Goal: Task Accomplishment & Management: Use online tool/utility

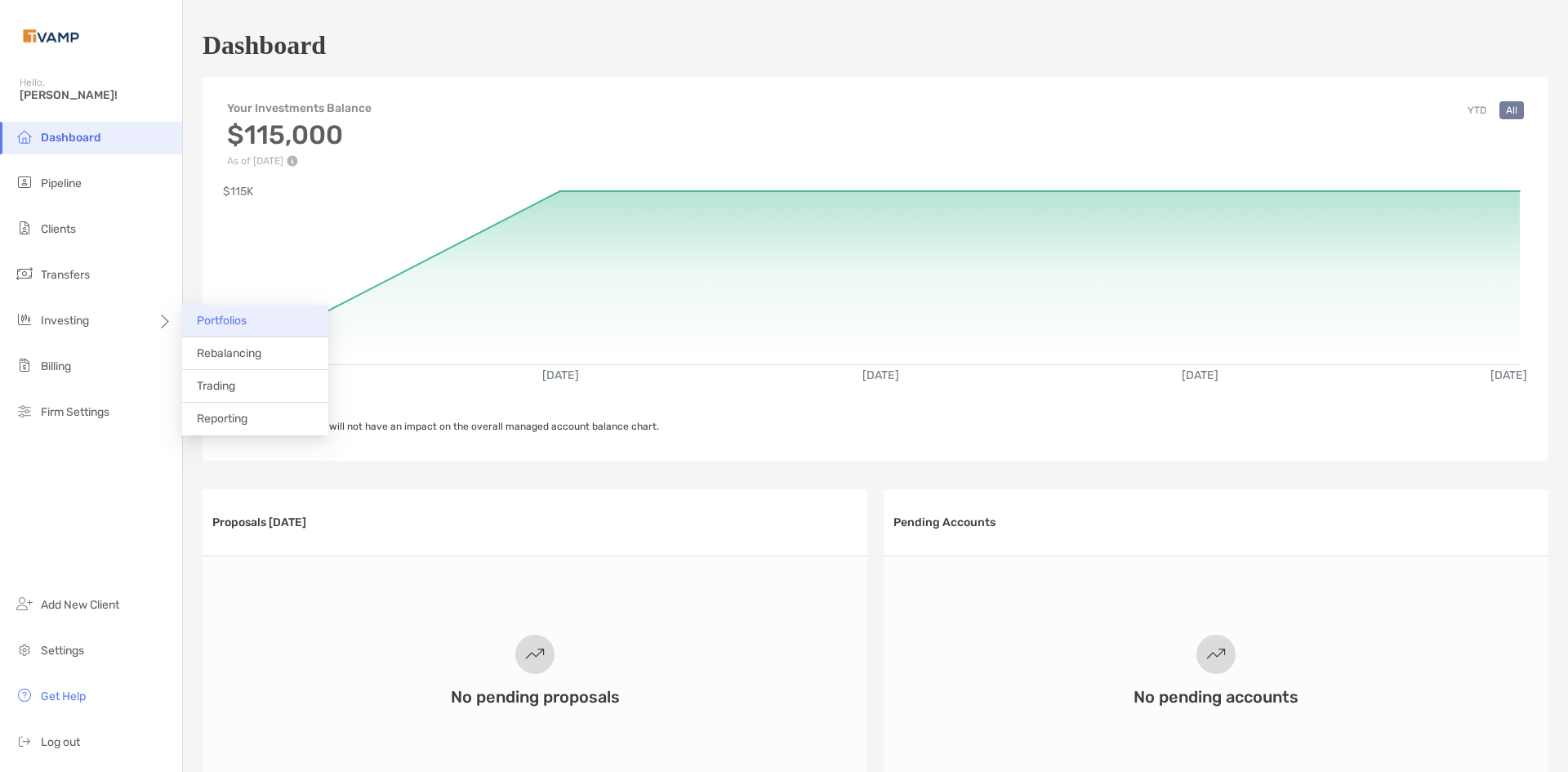
click at [220, 328] on li "Portfolios" at bounding box center [255, 321] width 146 height 33
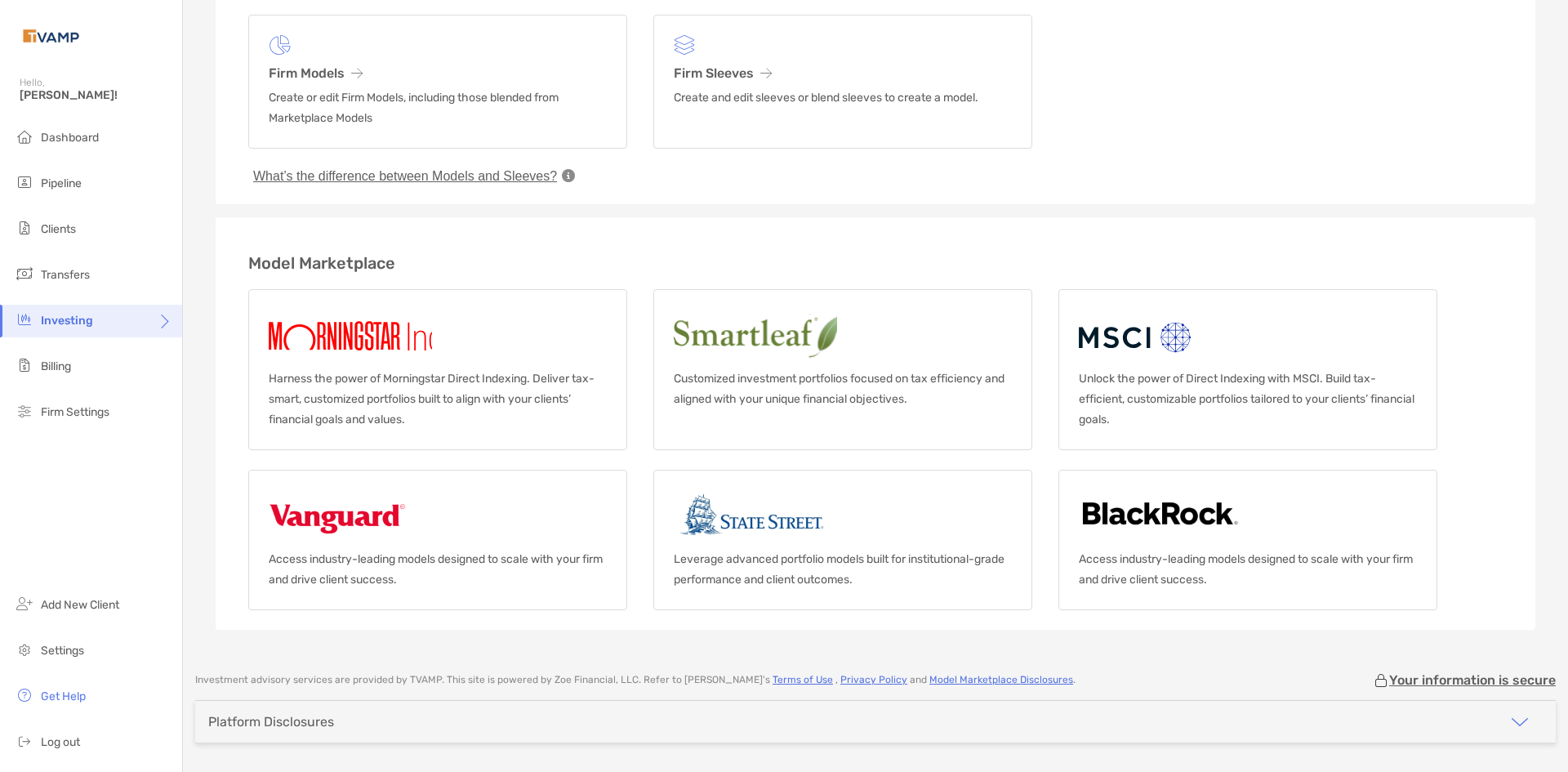
scroll to position [164, 0]
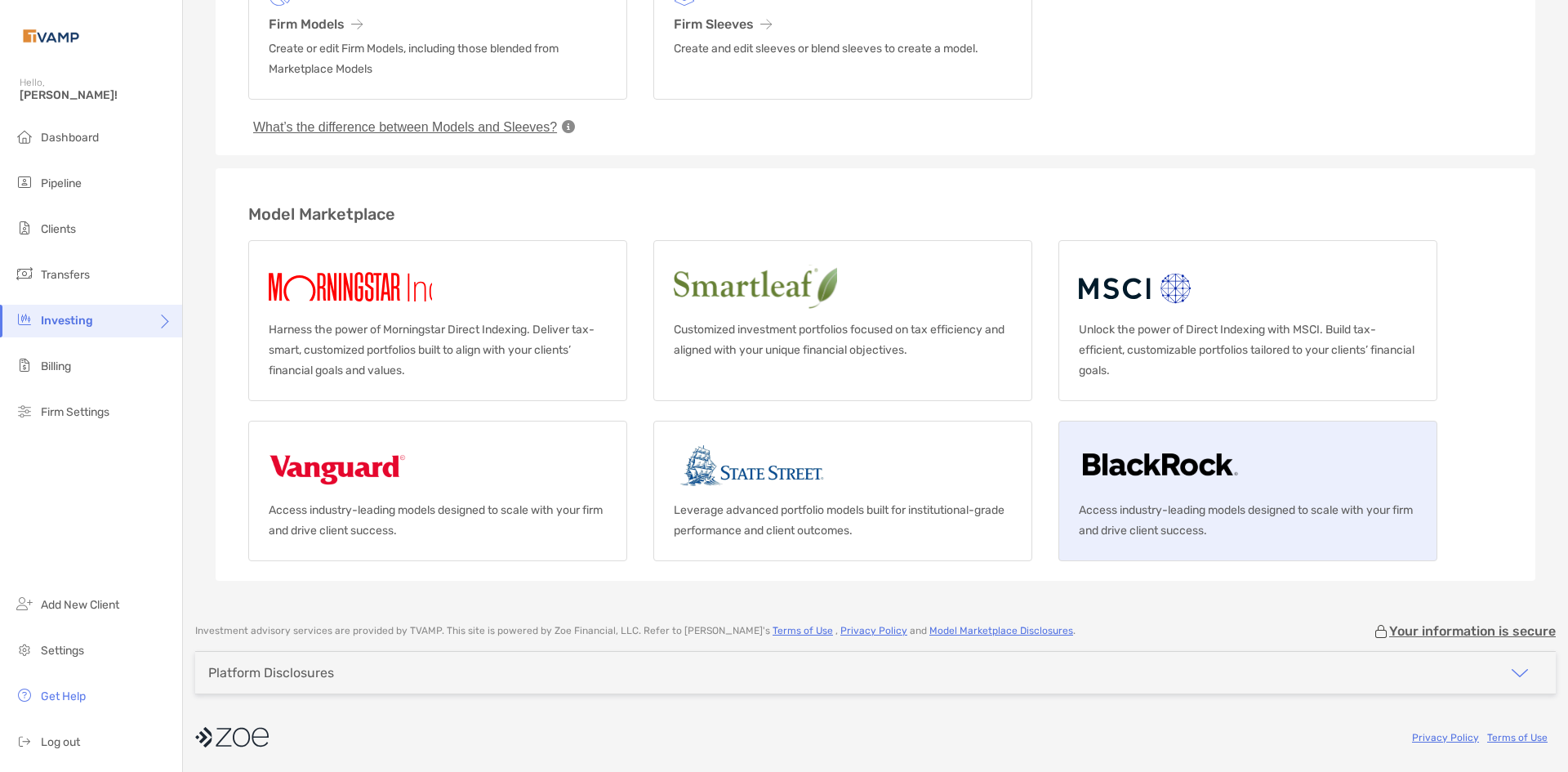
click at [1305, 502] on p "Access industry-leading models designed to scale with your firm and drive clien…" at bounding box center [1247, 520] width 338 height 41
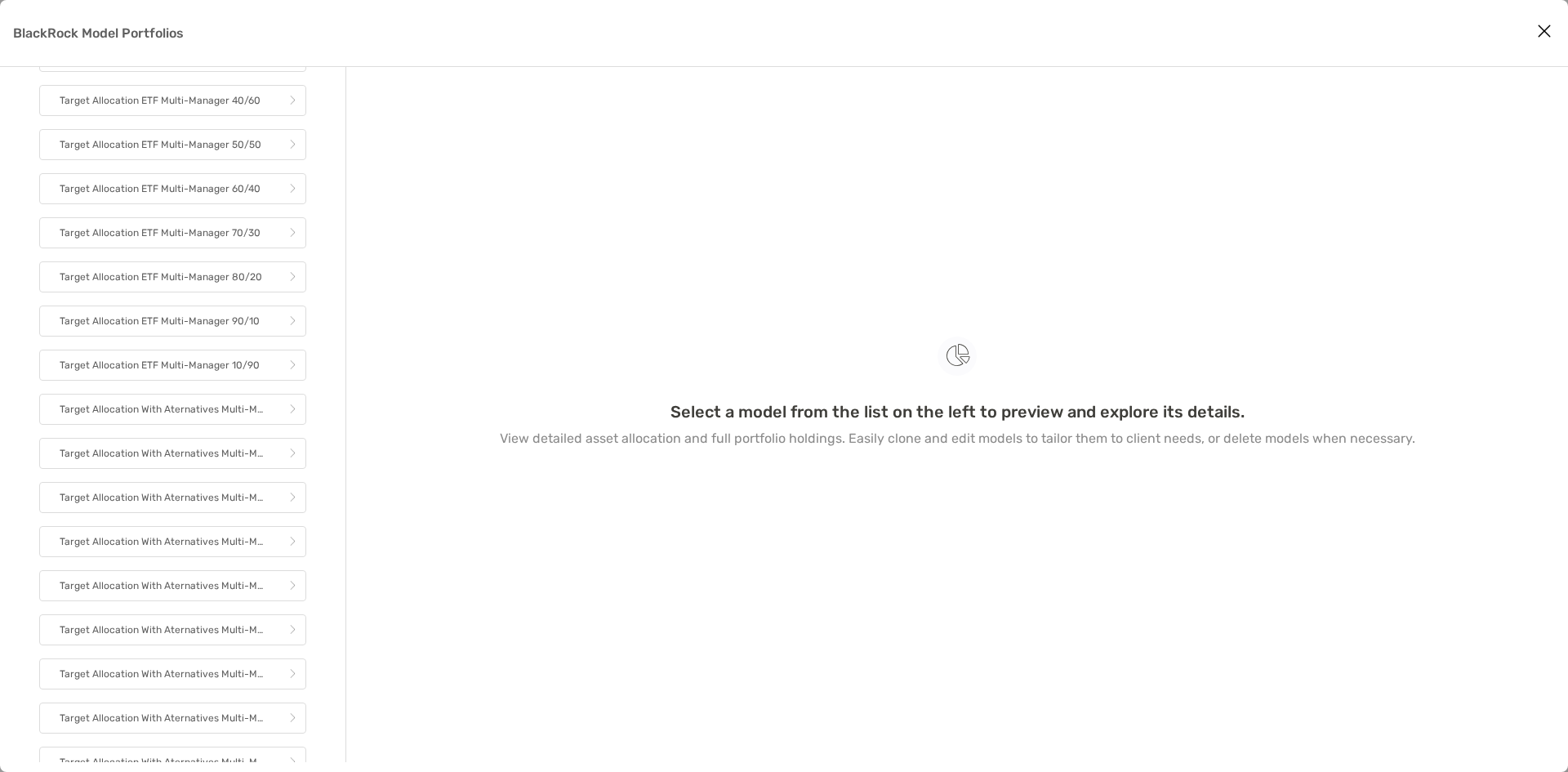
scroll to position [2141, 0]
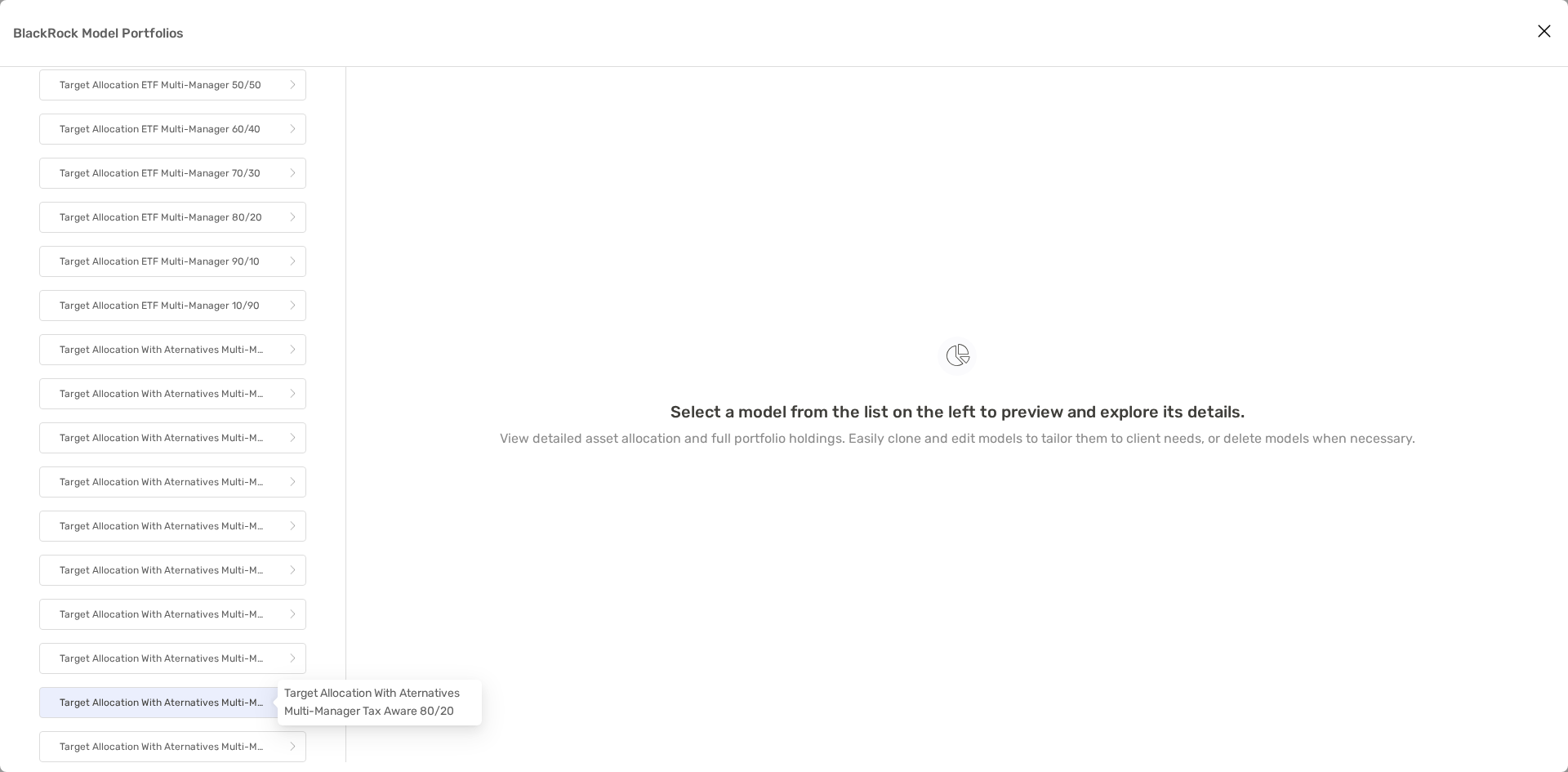
click at [225, 699] on p "Target Allocation With Aternatives Multi-Manager Tax Aware 80/20" at bounding box center [163, 703] width 208 height 21
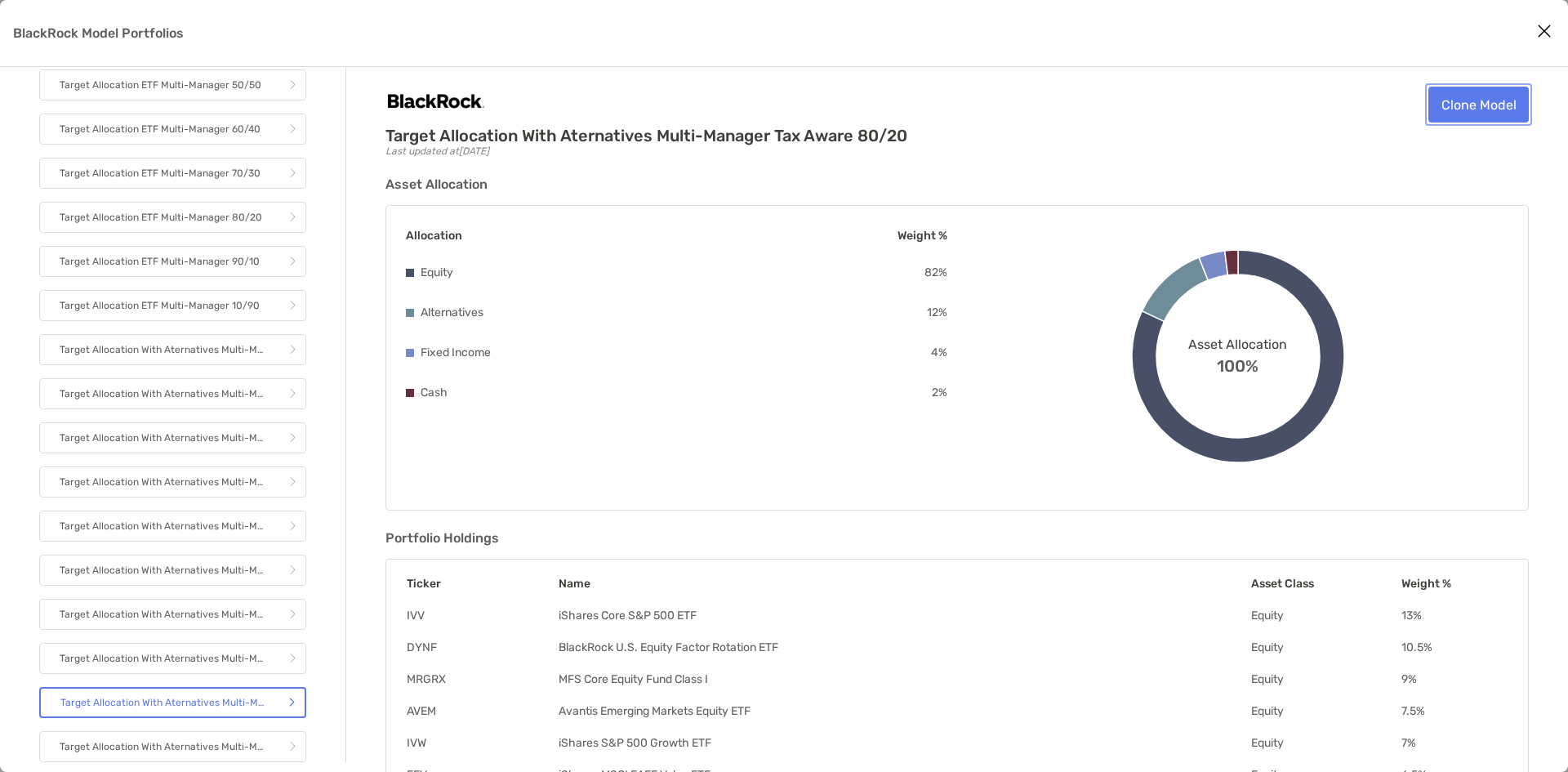
click at [1482, 117] on link "Clone Model" at bounding box center [1478, 104] width 100 height 36
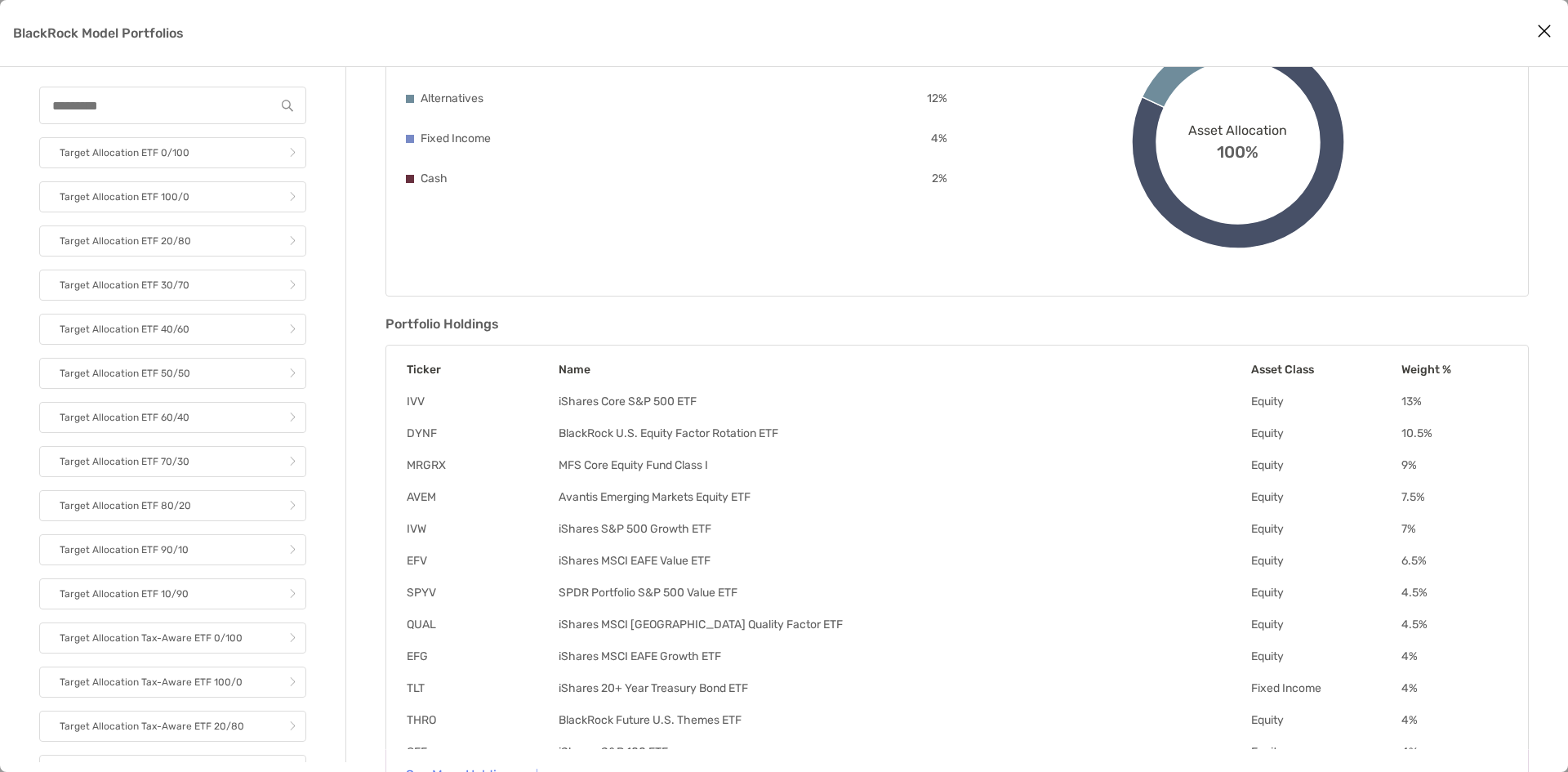
scroll to position [265, 0]
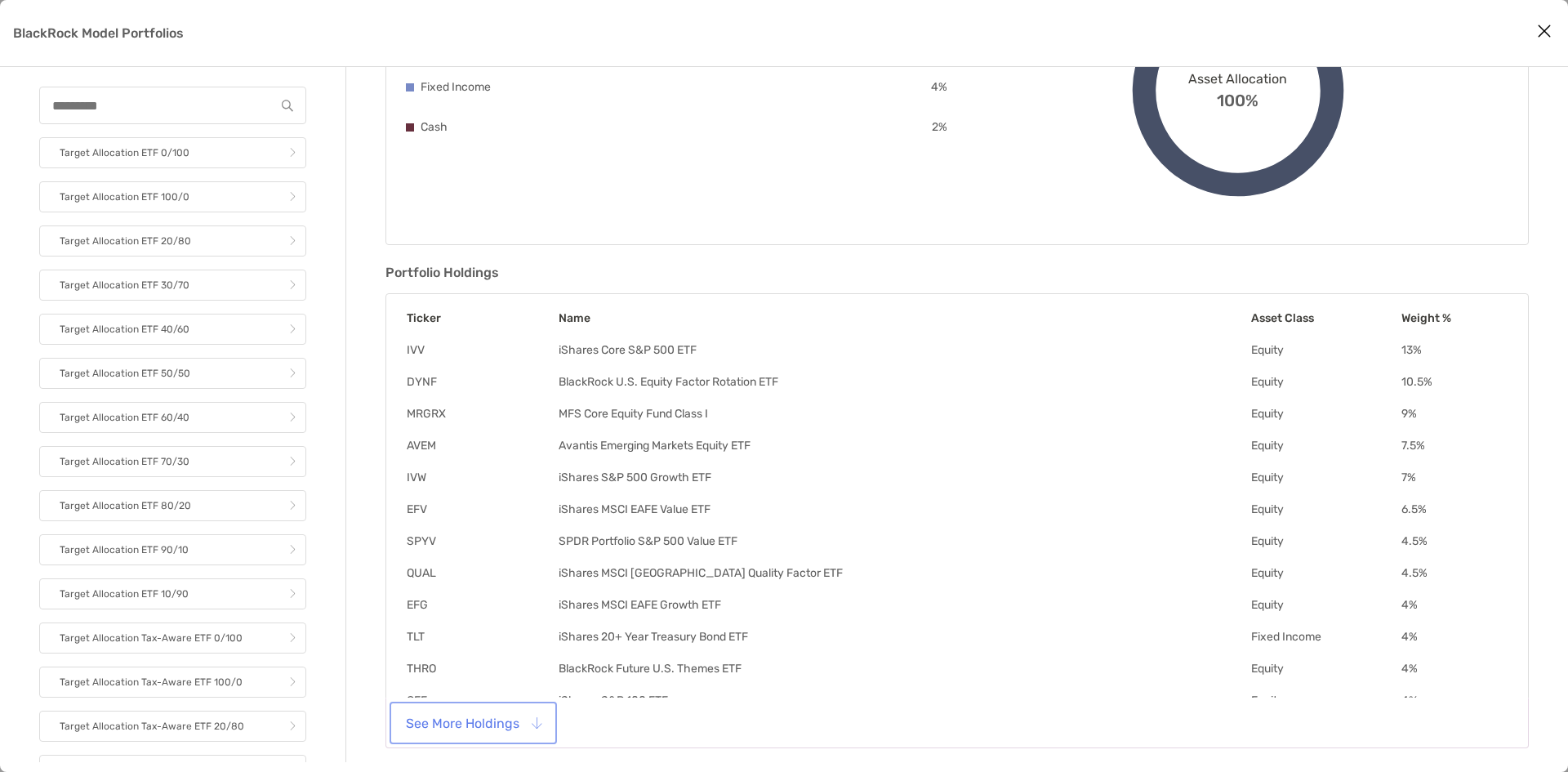
click at [528, 722] on button "See More Holdings" at bounding box center [473, 723] width 161 height 36
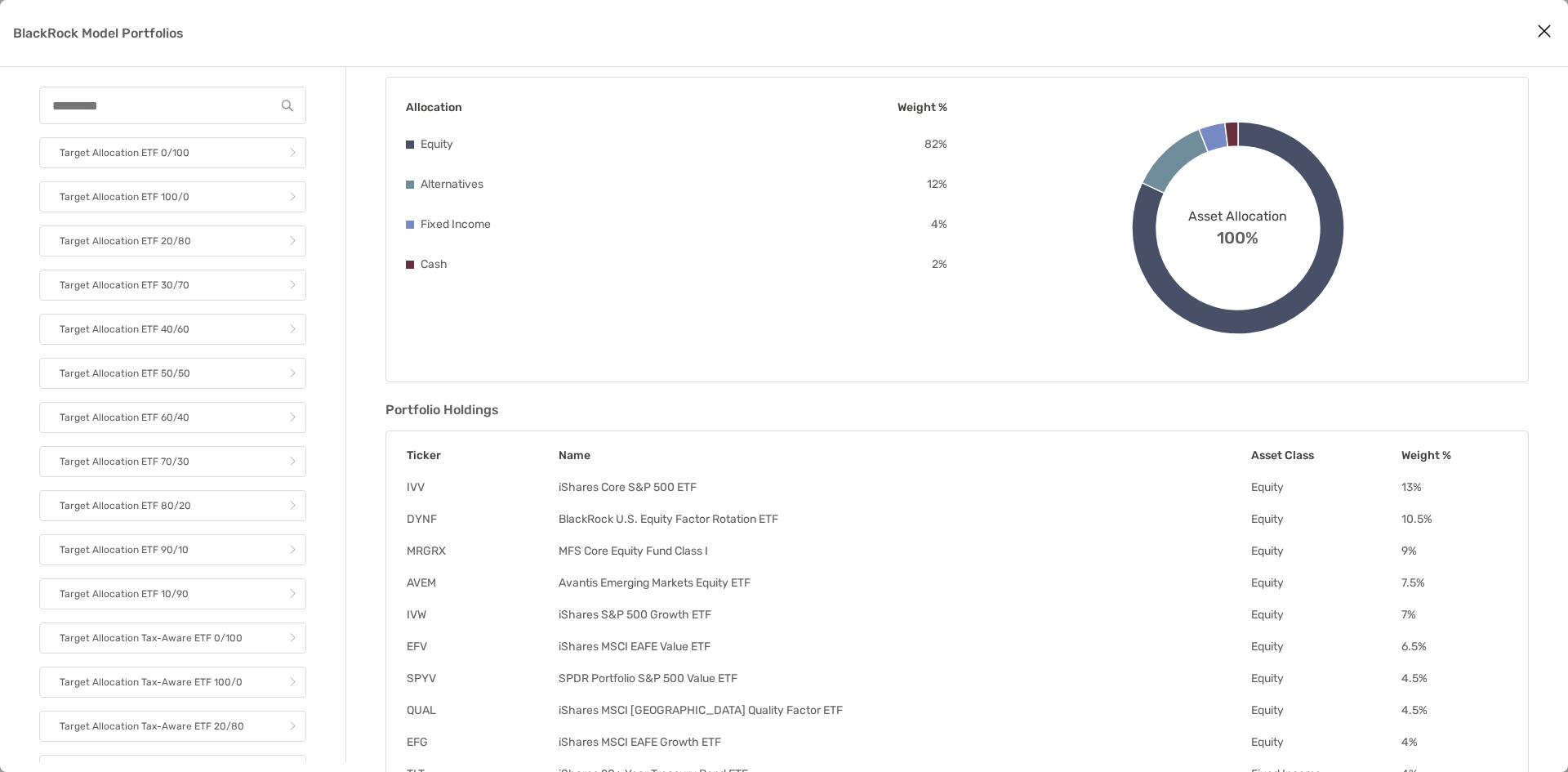
scroll to position [0, 0]
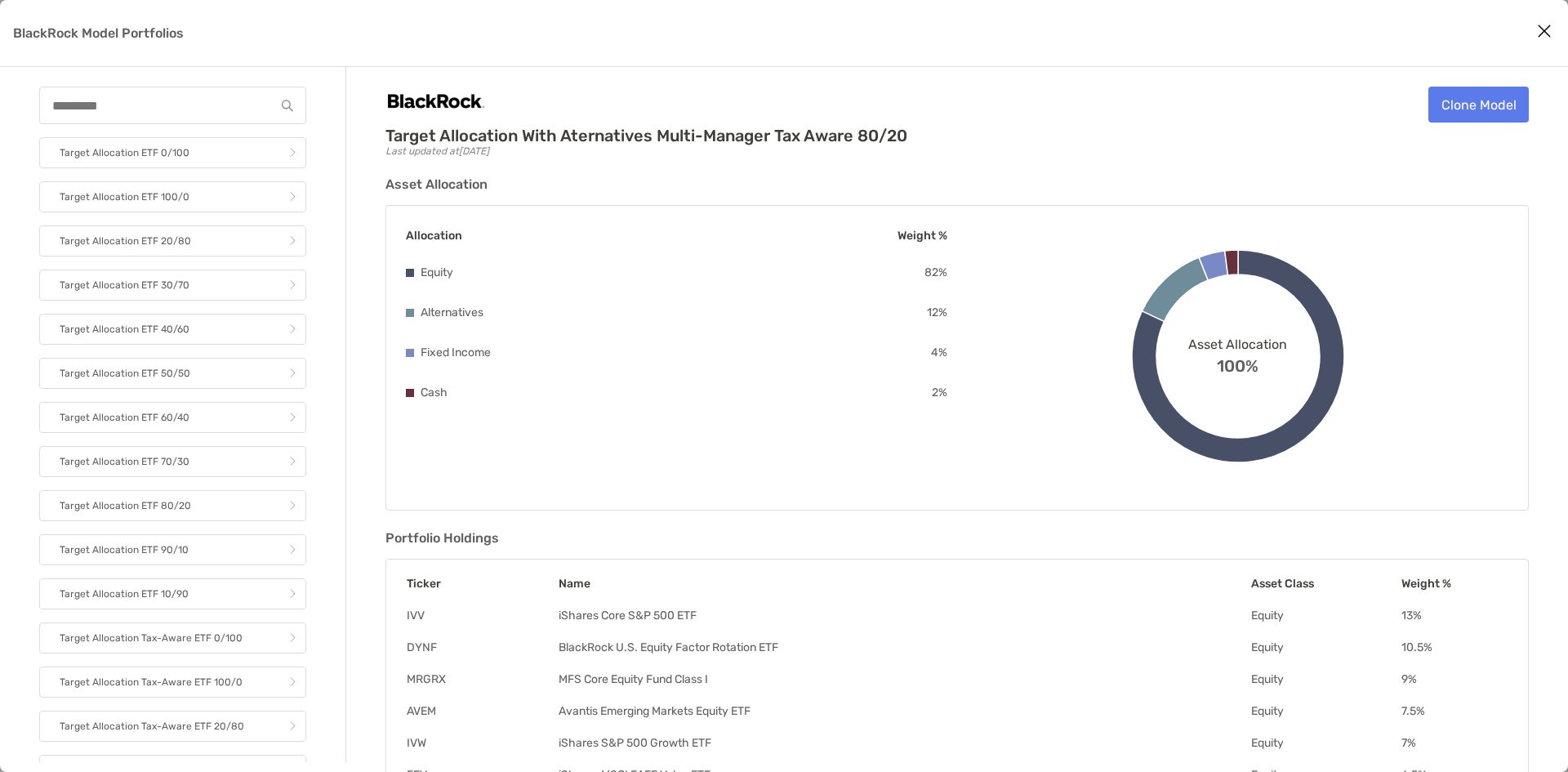
click at [1545, 27] on icon "Close modal" at bounding box center [1543, 31] width 15 height 20
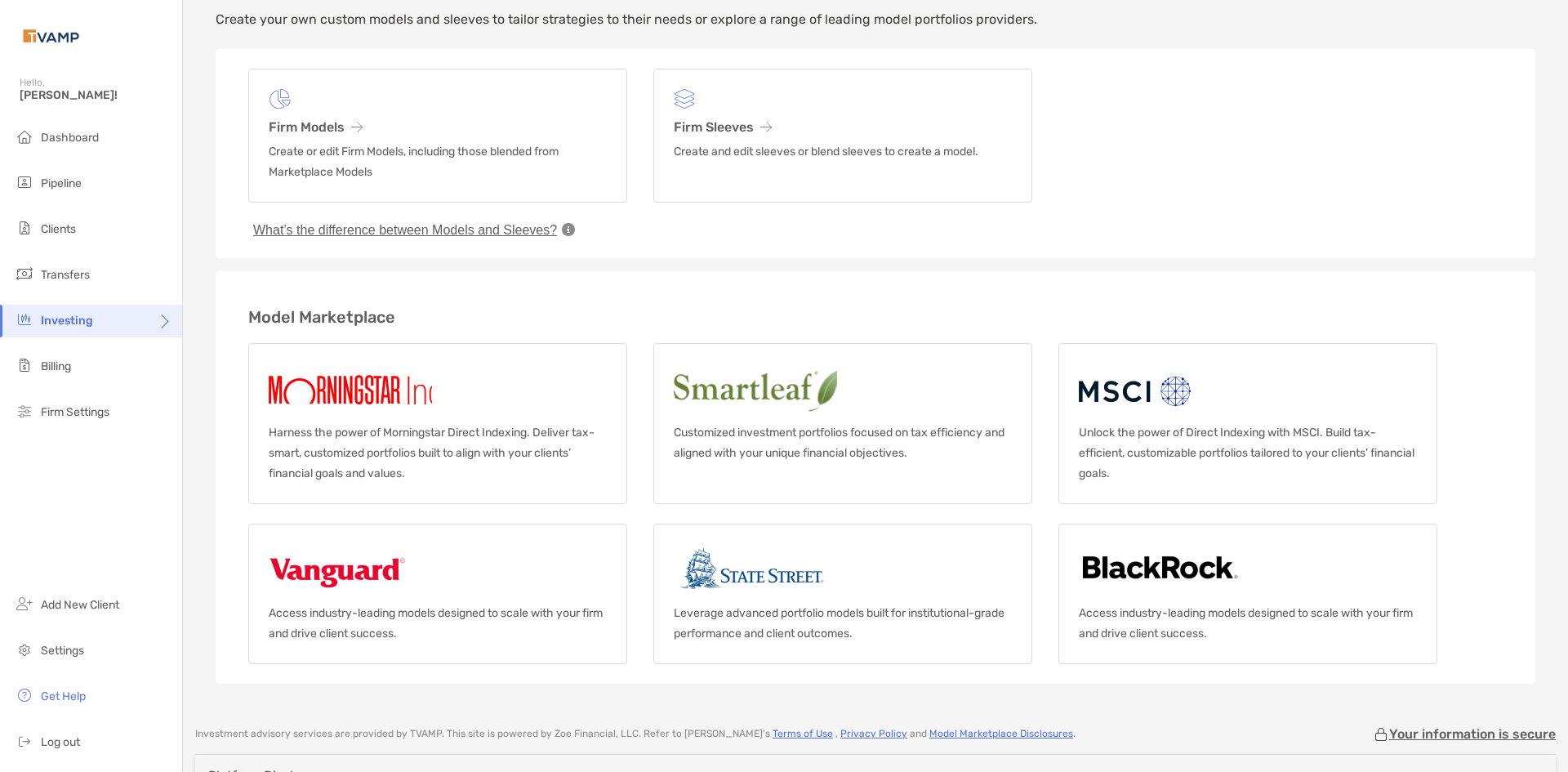
scroll to position [164, 0]
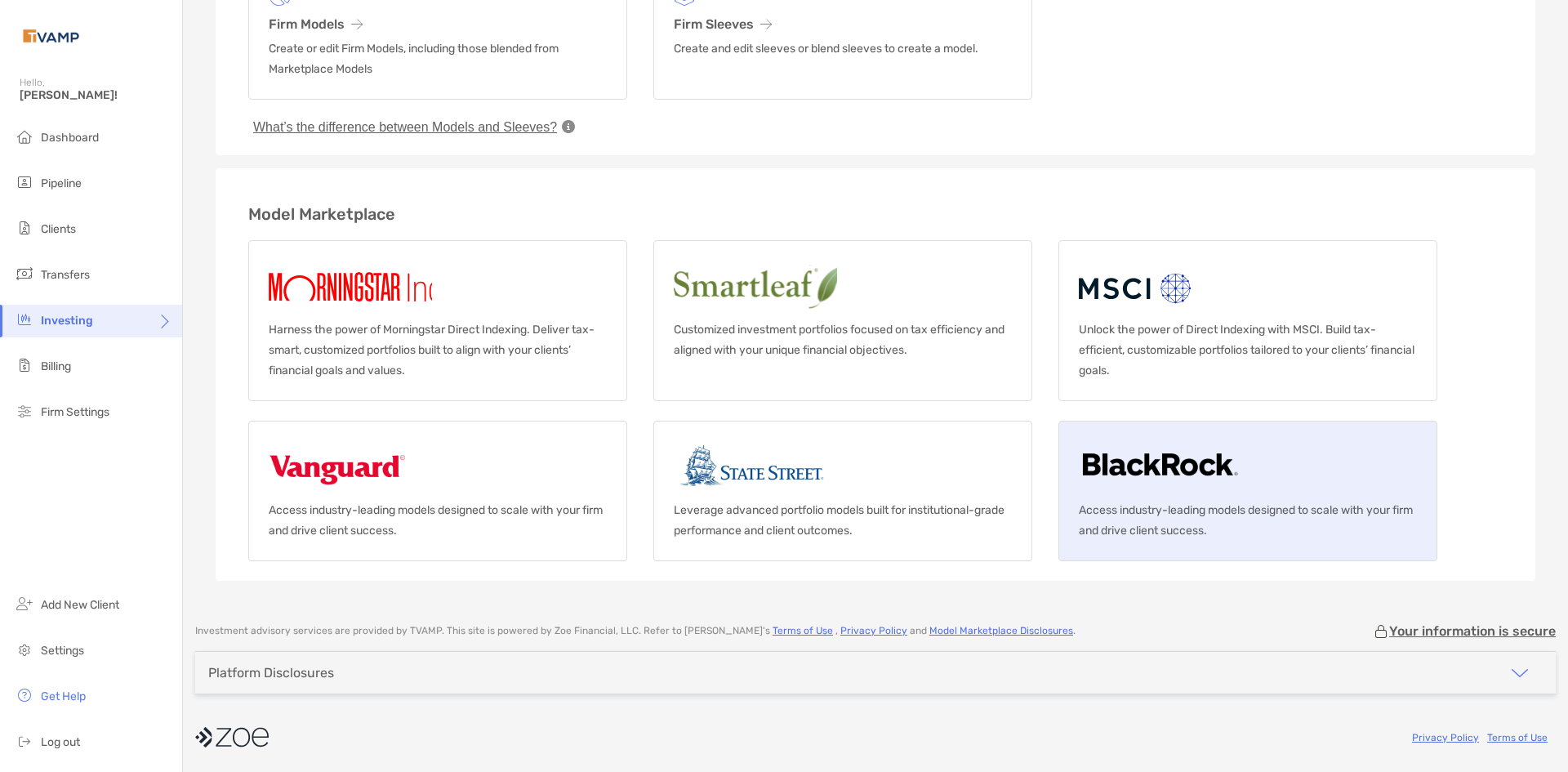
click at [1168, 510] on p "Access industry-leading models designed to scale with your firm and drive clien…" at bounding box center [1247, 520] width 338 height 41
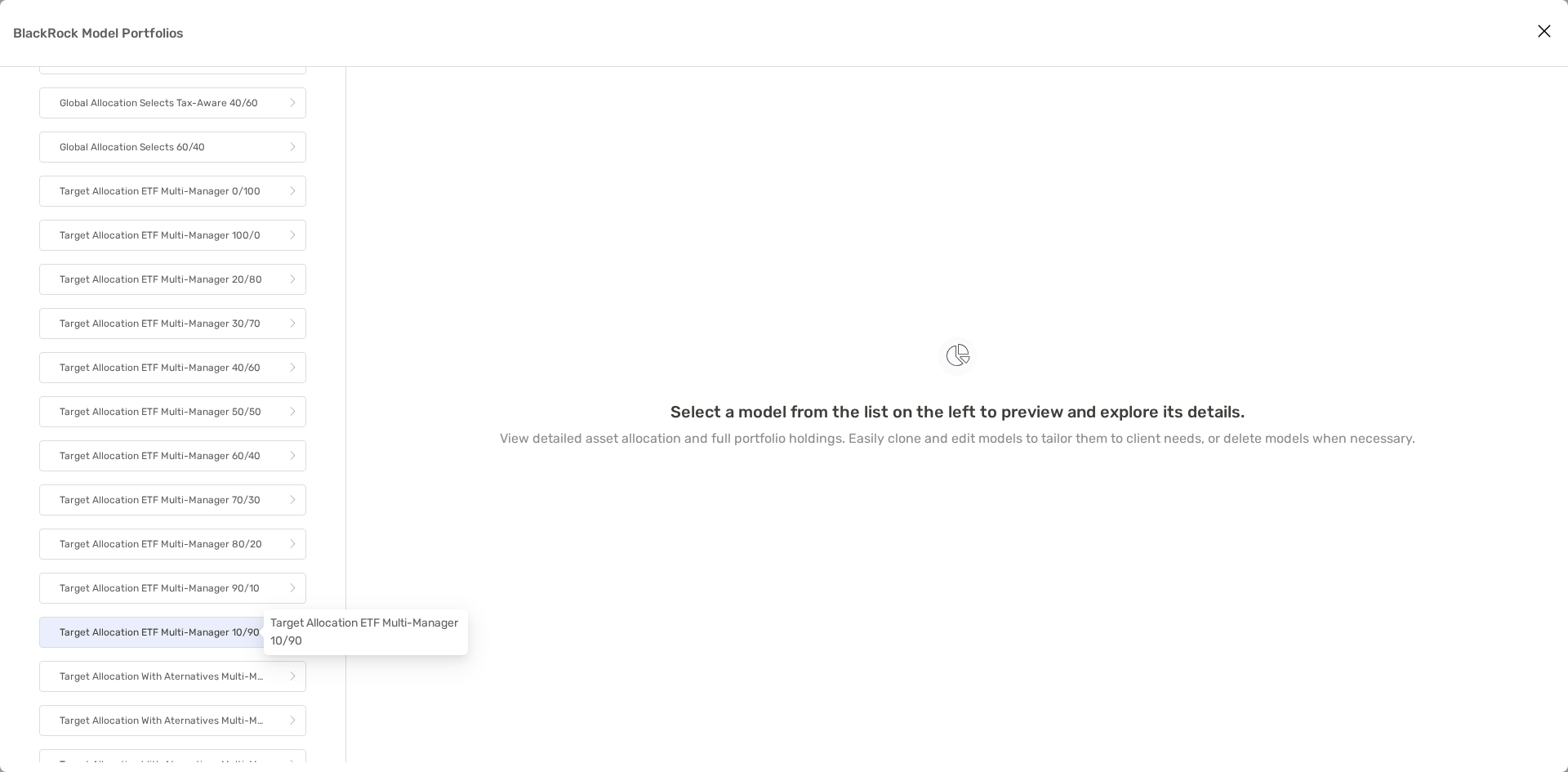
scroll to position [2141, 0]
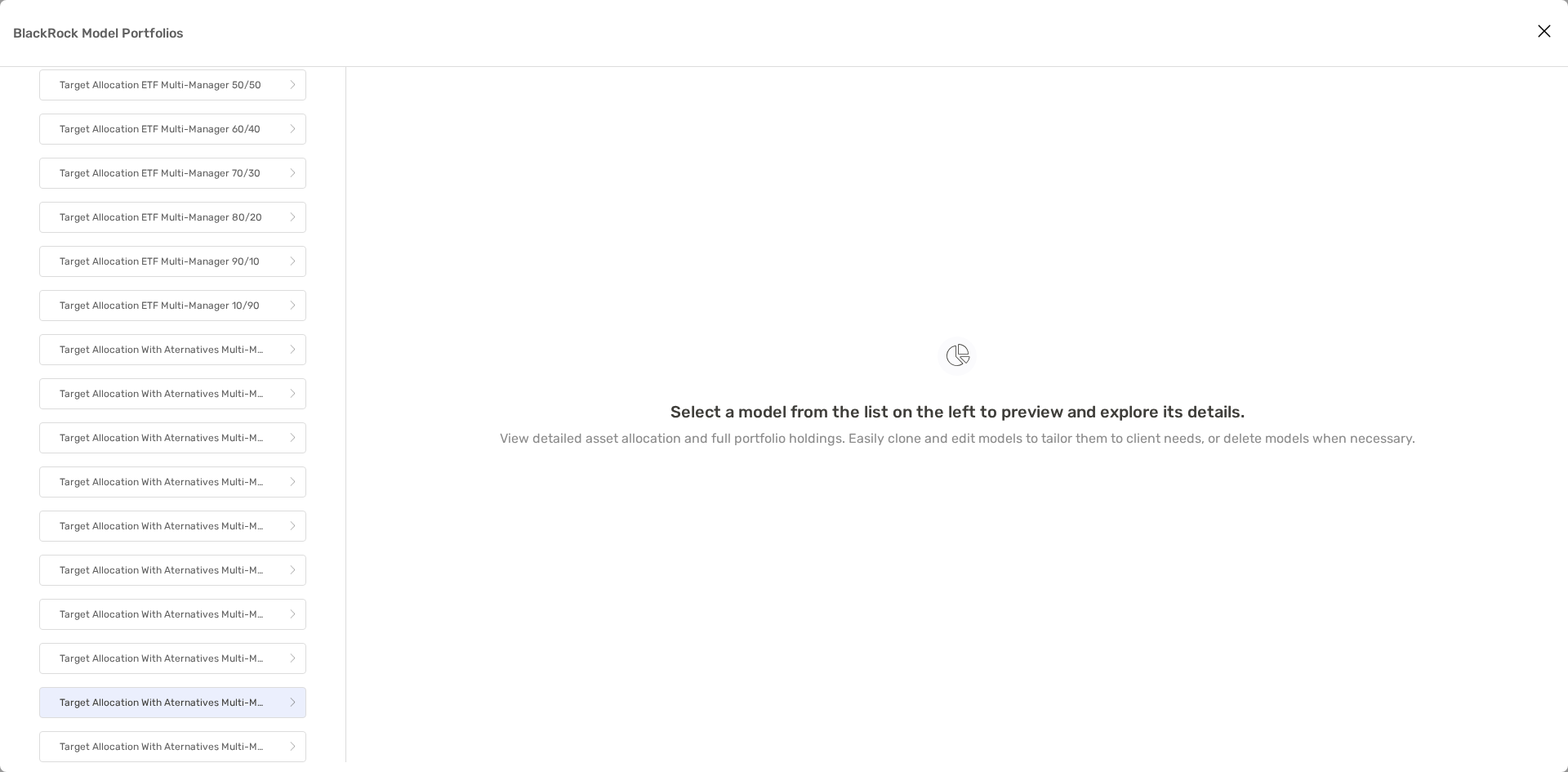
click at [190, 709] on p "Target Allocation With Aternatives Multi-Manager Tax Aware 80/20" at bounding box center [163, 703] width 208 height 21
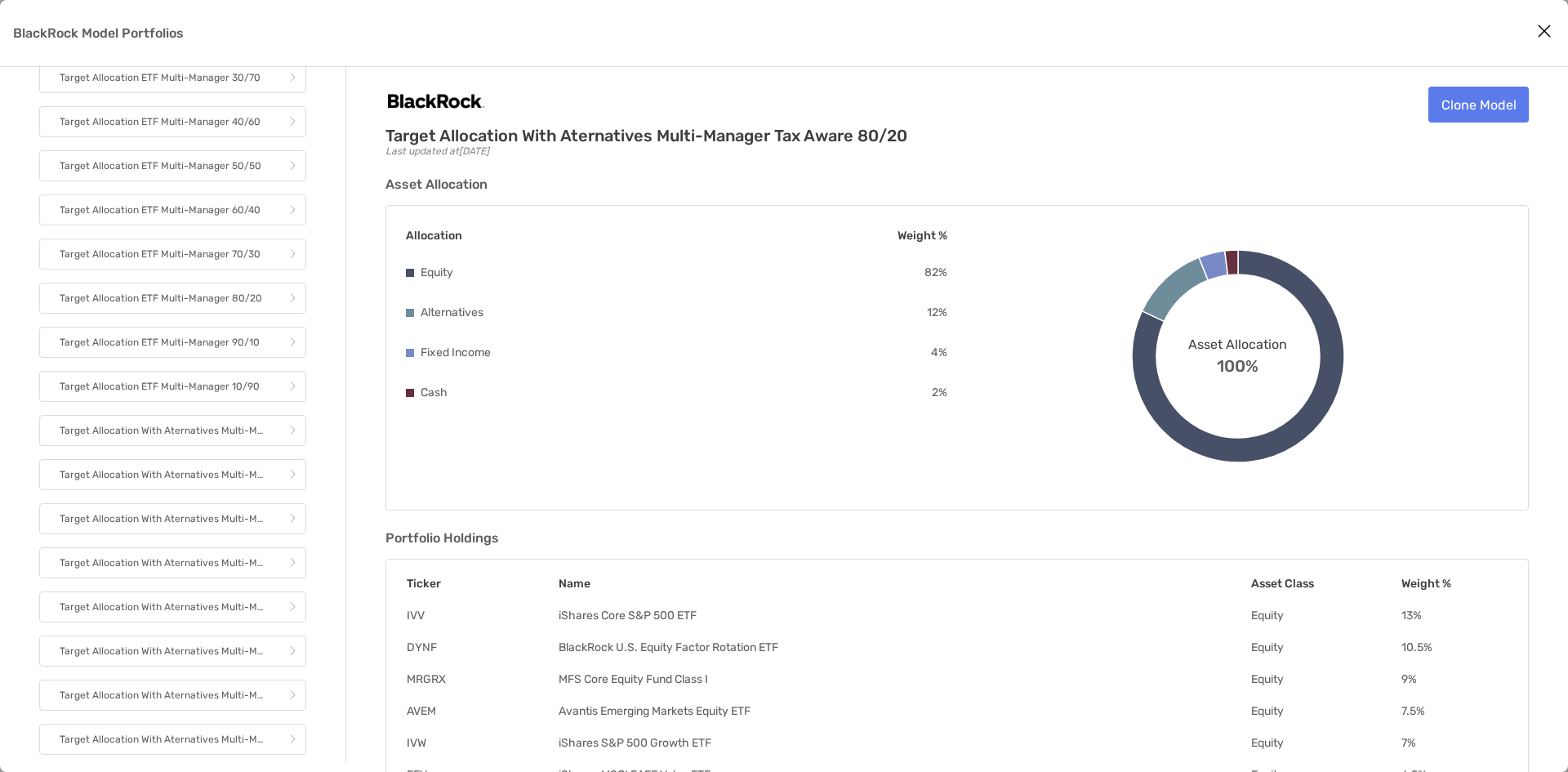
scroll to position [1897, 0]
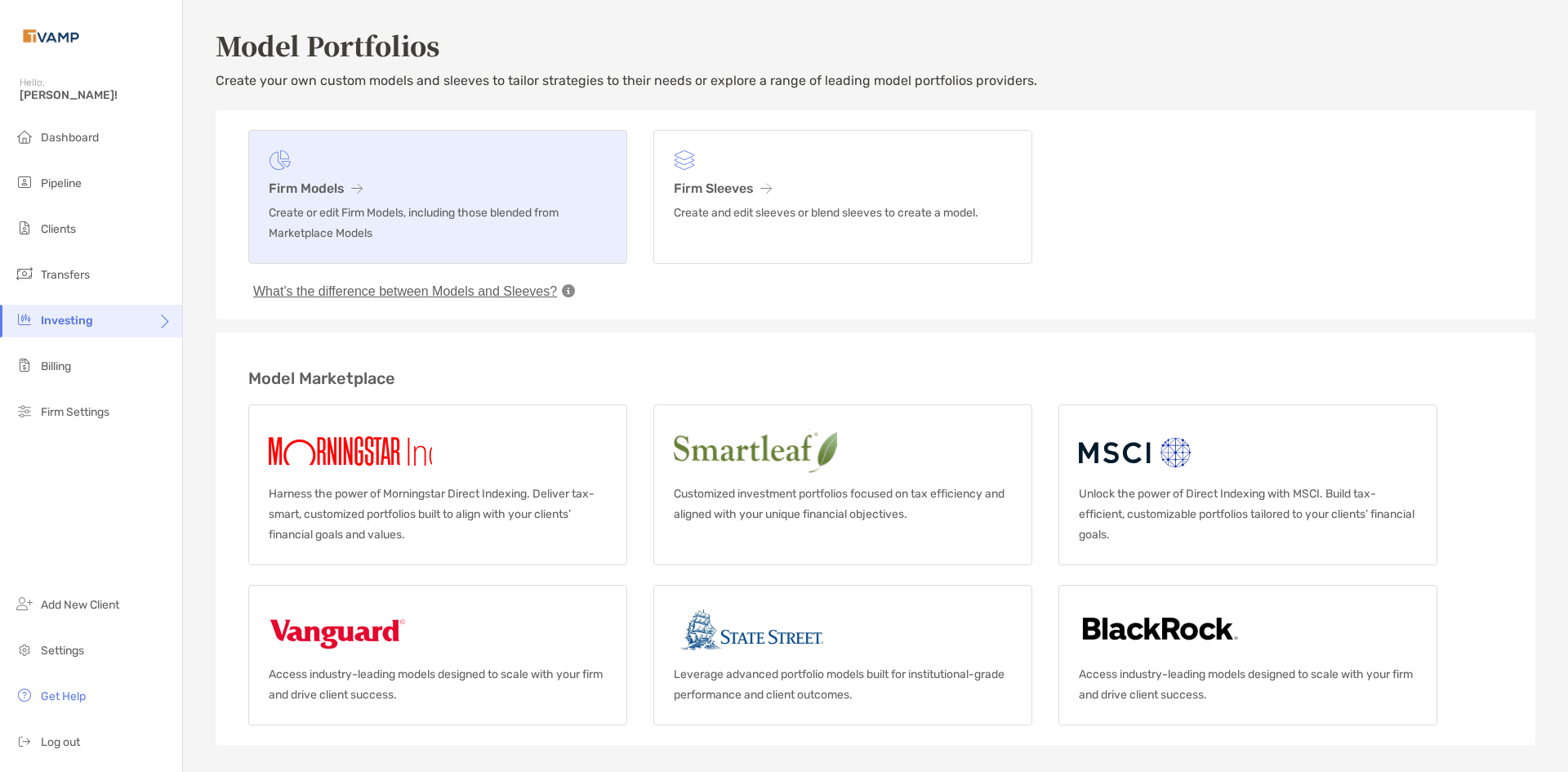
click at [442, 213] on p "Create or edit Firm Models, including those blended from Marketplace Models" at bounding box center [437, 223] width 338 height 41
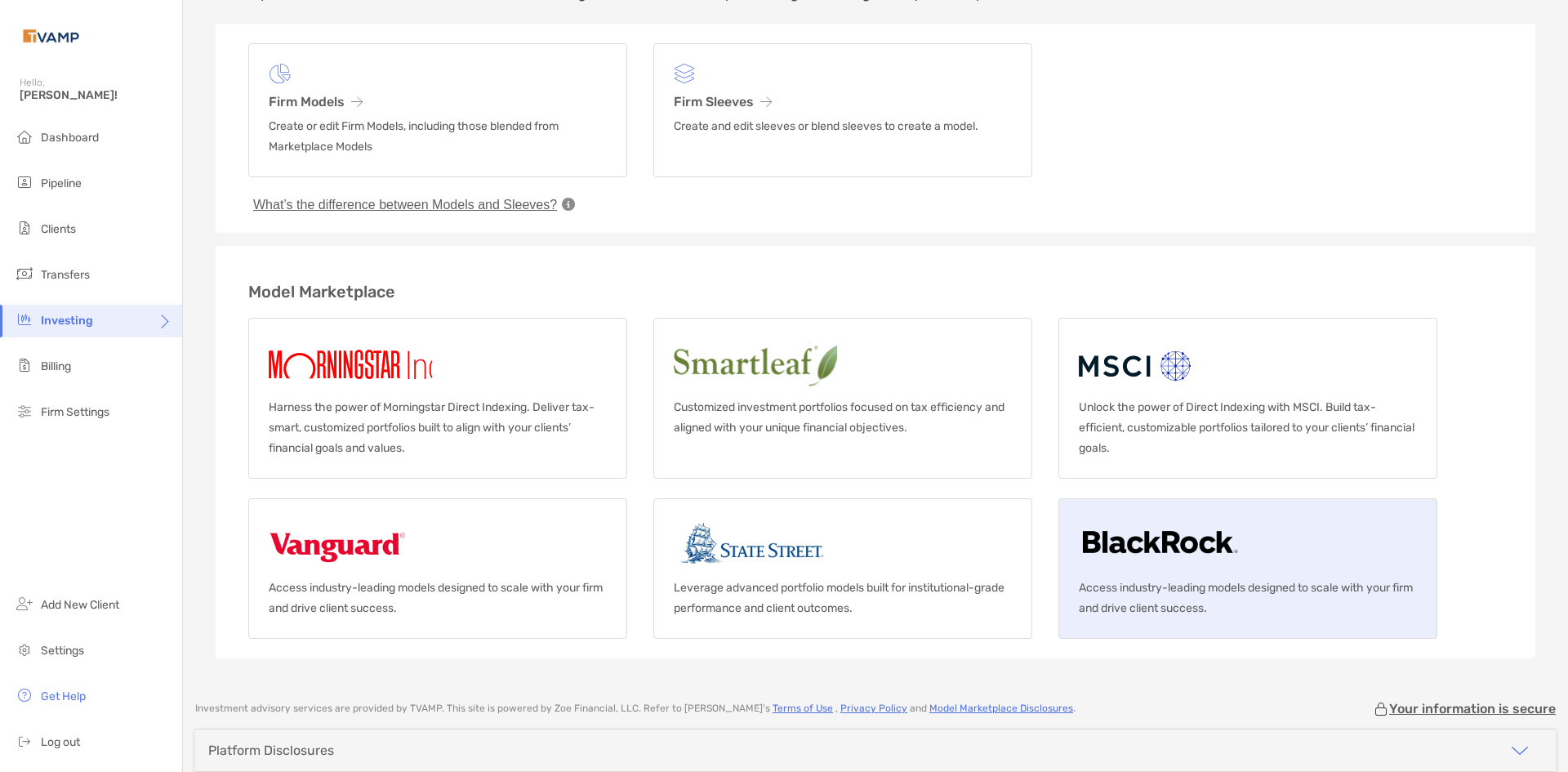
scroll to position [163, 0]
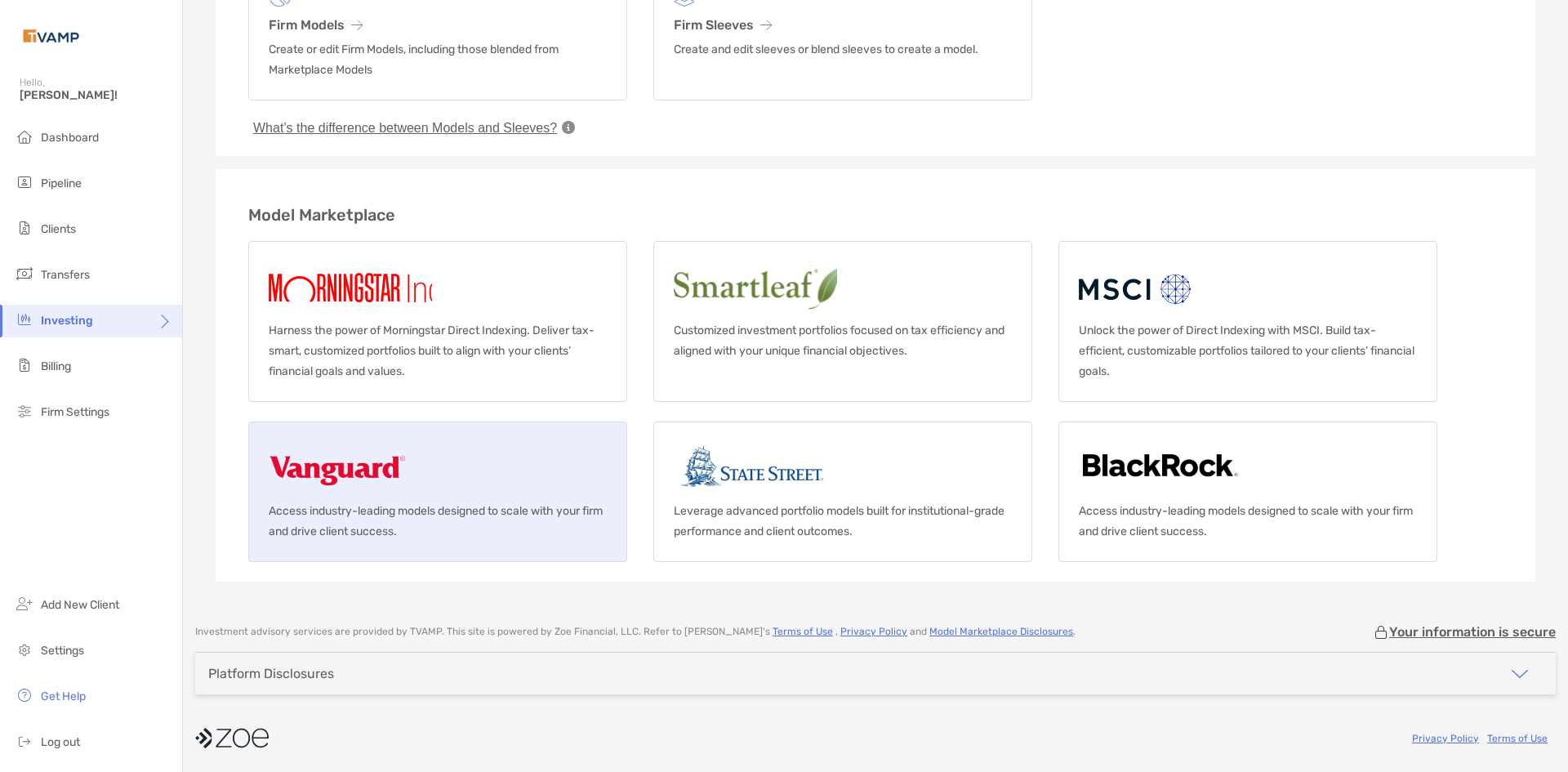
click at [537, 496] on link "Access industry-leading models designed to scale with your firm and drive clien…" at bounding box center [437, 492] width 379 height 140
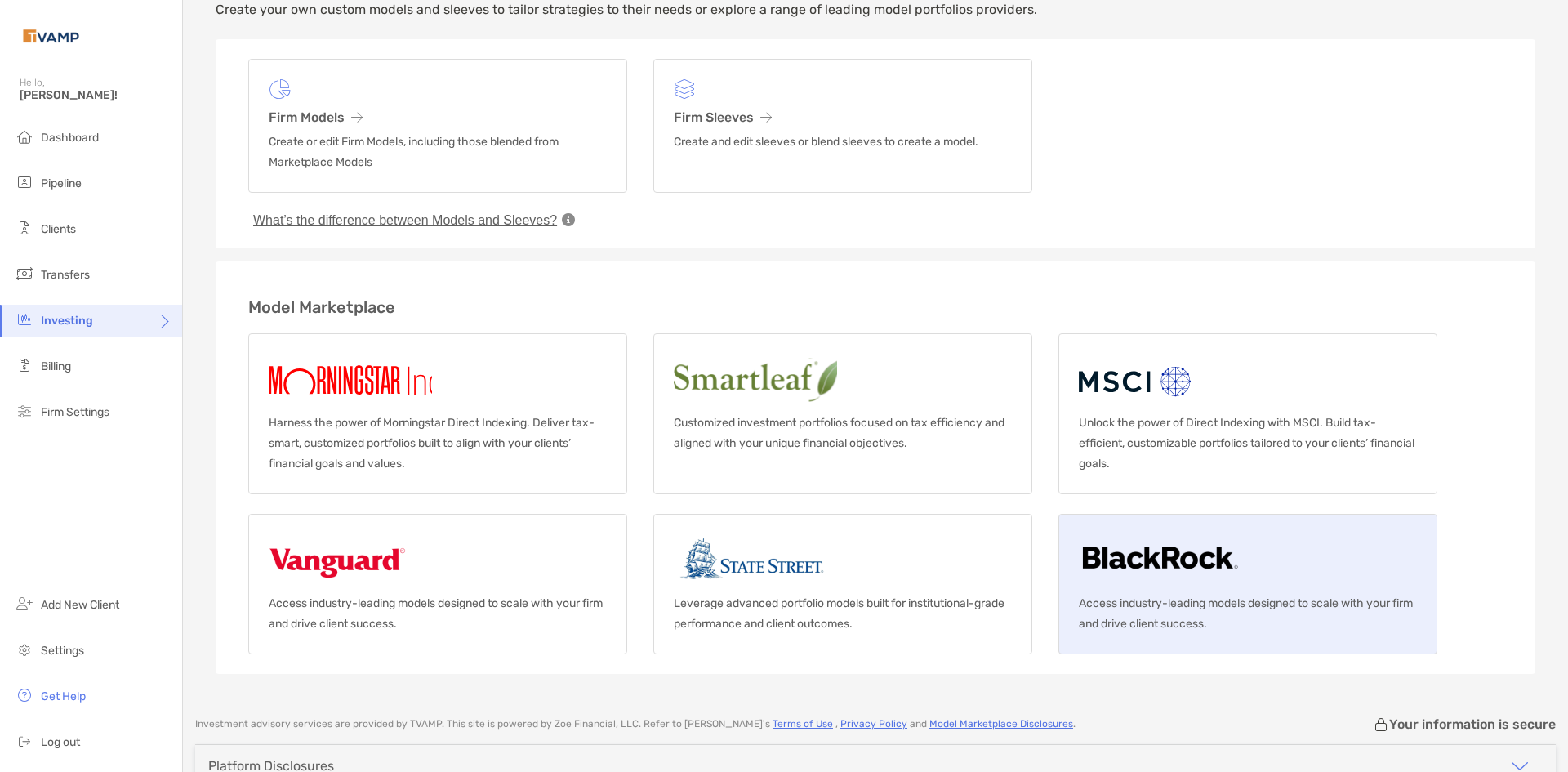
scroll to position [163, 0]
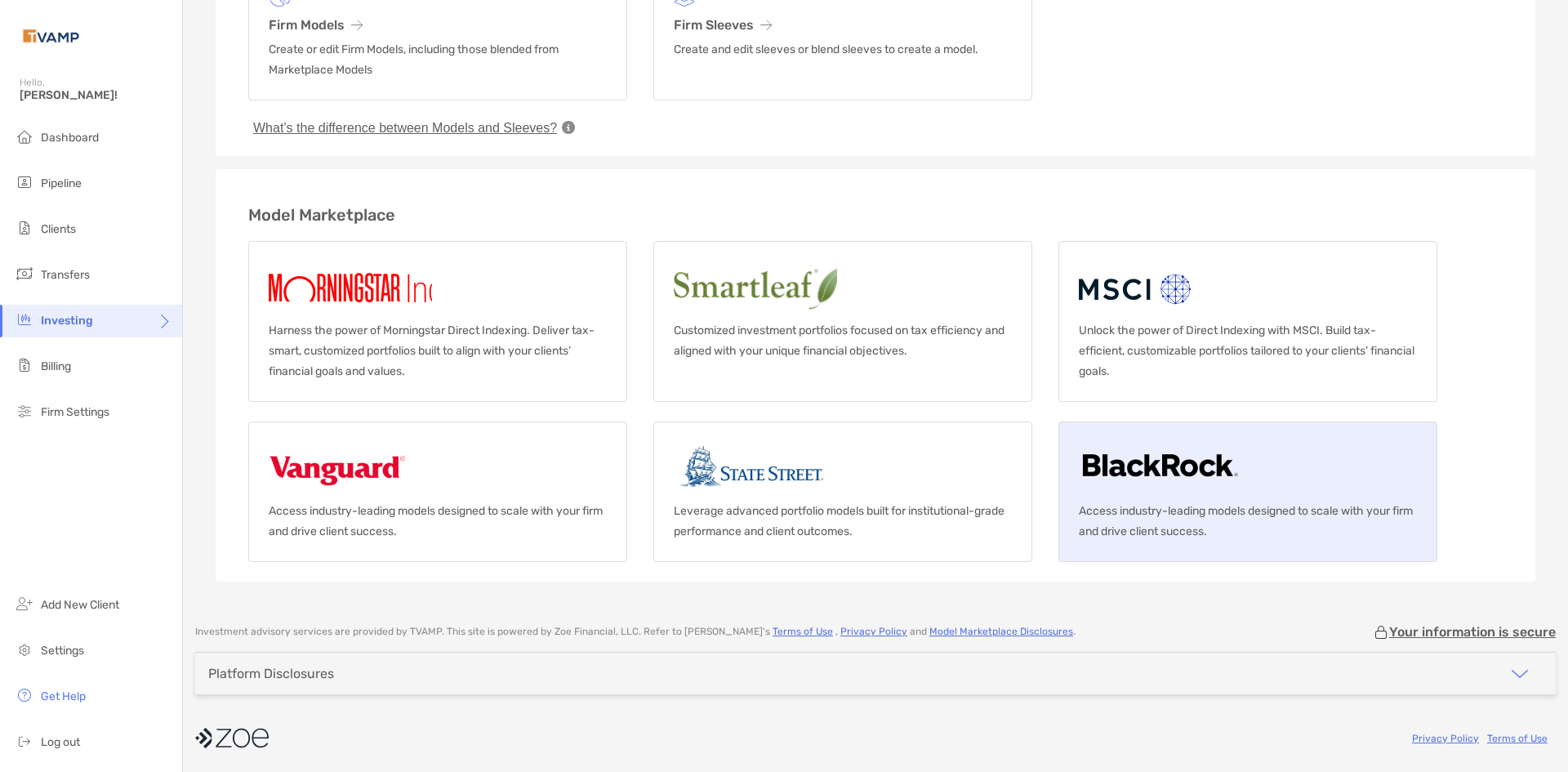
click at [1257, 499] on link "Access industry-leading models designed to scale with your firm and drive clien…" at bounding box center [1247, 492] width 379 height 140
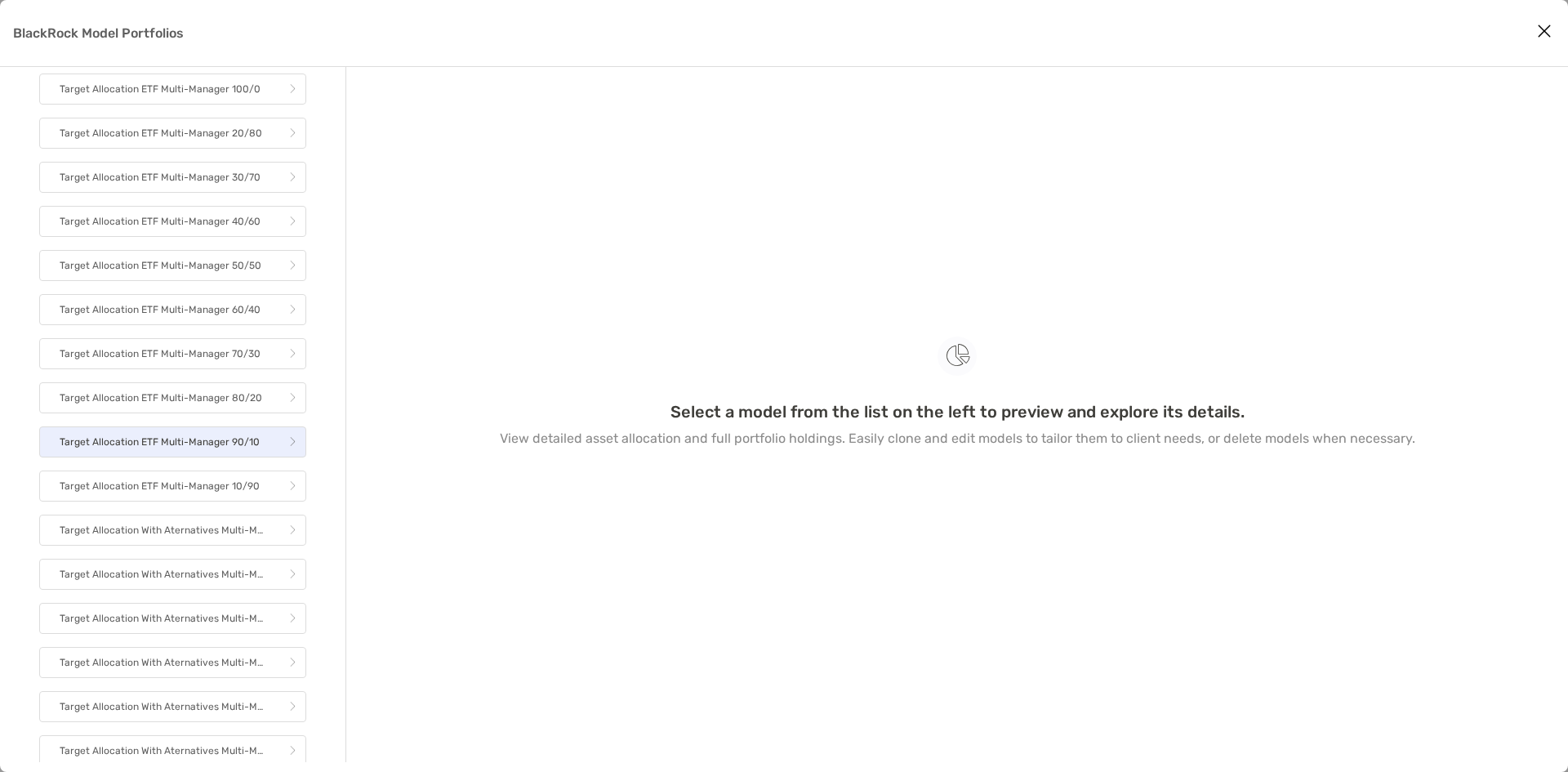
scroll to position [2141, 0]
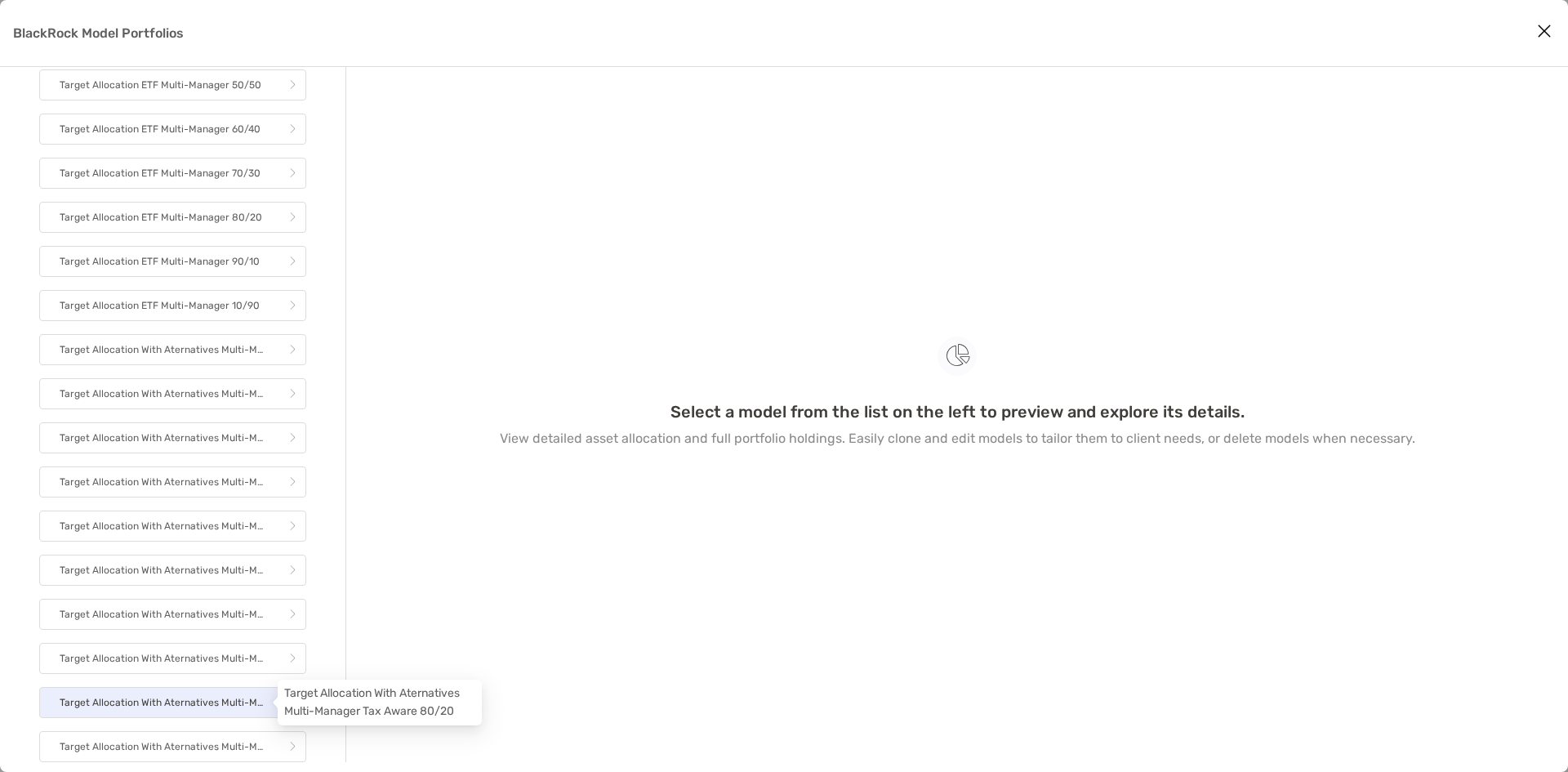
click at [200, 695] on p "Target Allocation With Aternatives Multi-Manager Tax Aware 80/20" at bounding box center [163, 703] width 208 height 21
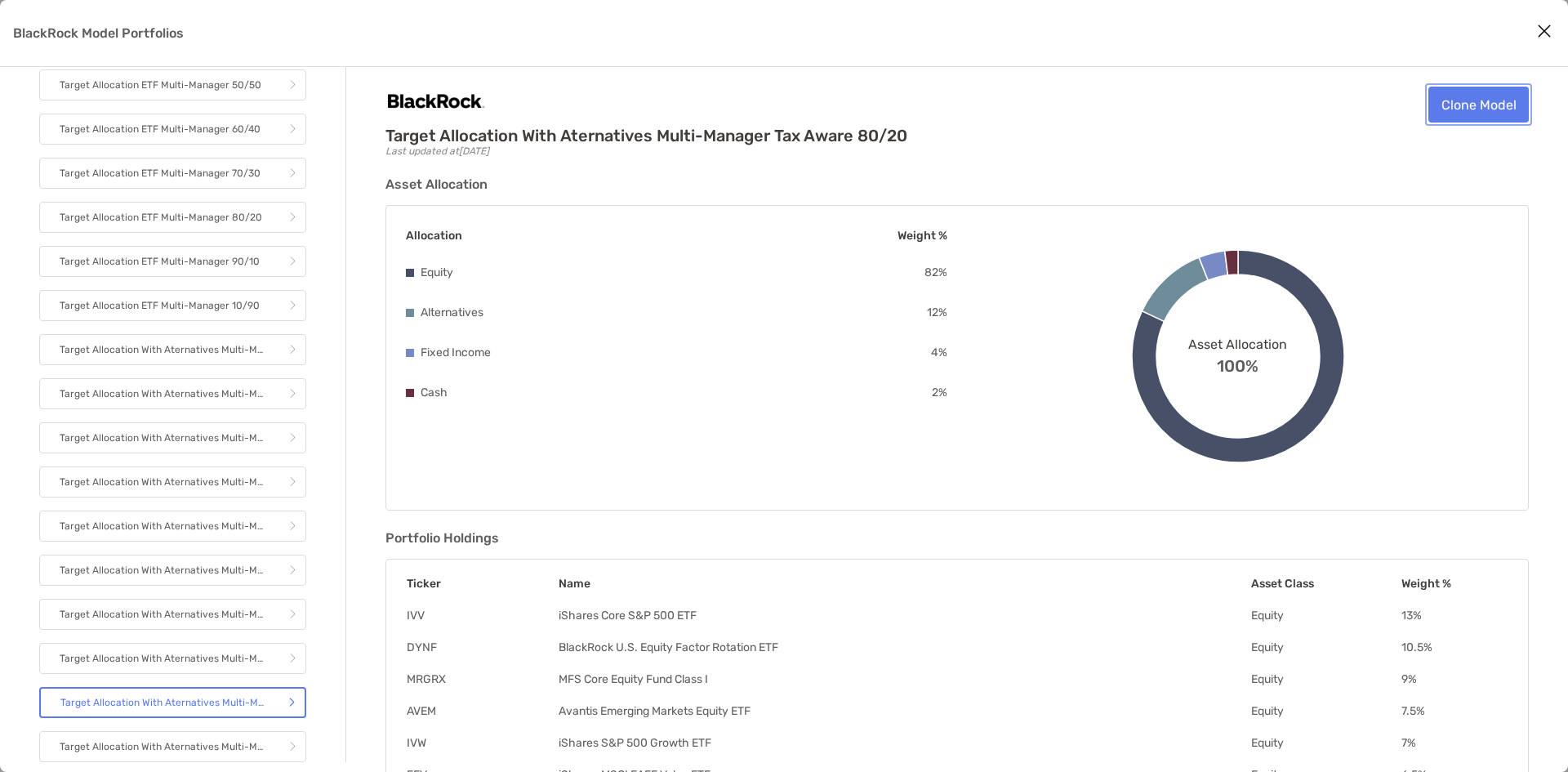
click at [1490, 99] on link "Clone Model" at bounding box center [1478, 104] width 100 height 36
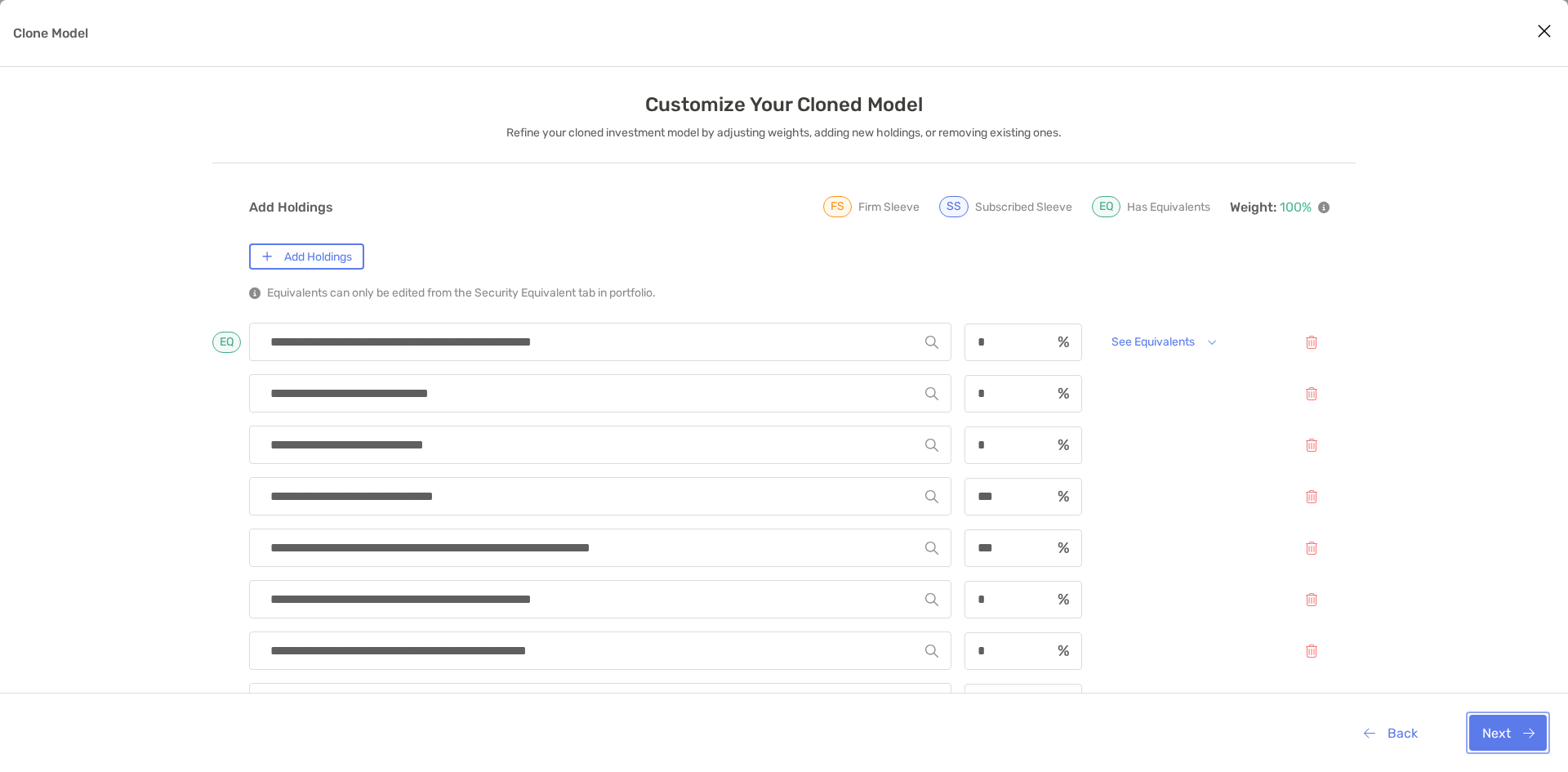
click at [1498, 729] on button "Next" at bounding box center [1507, 733] width 78 height 36
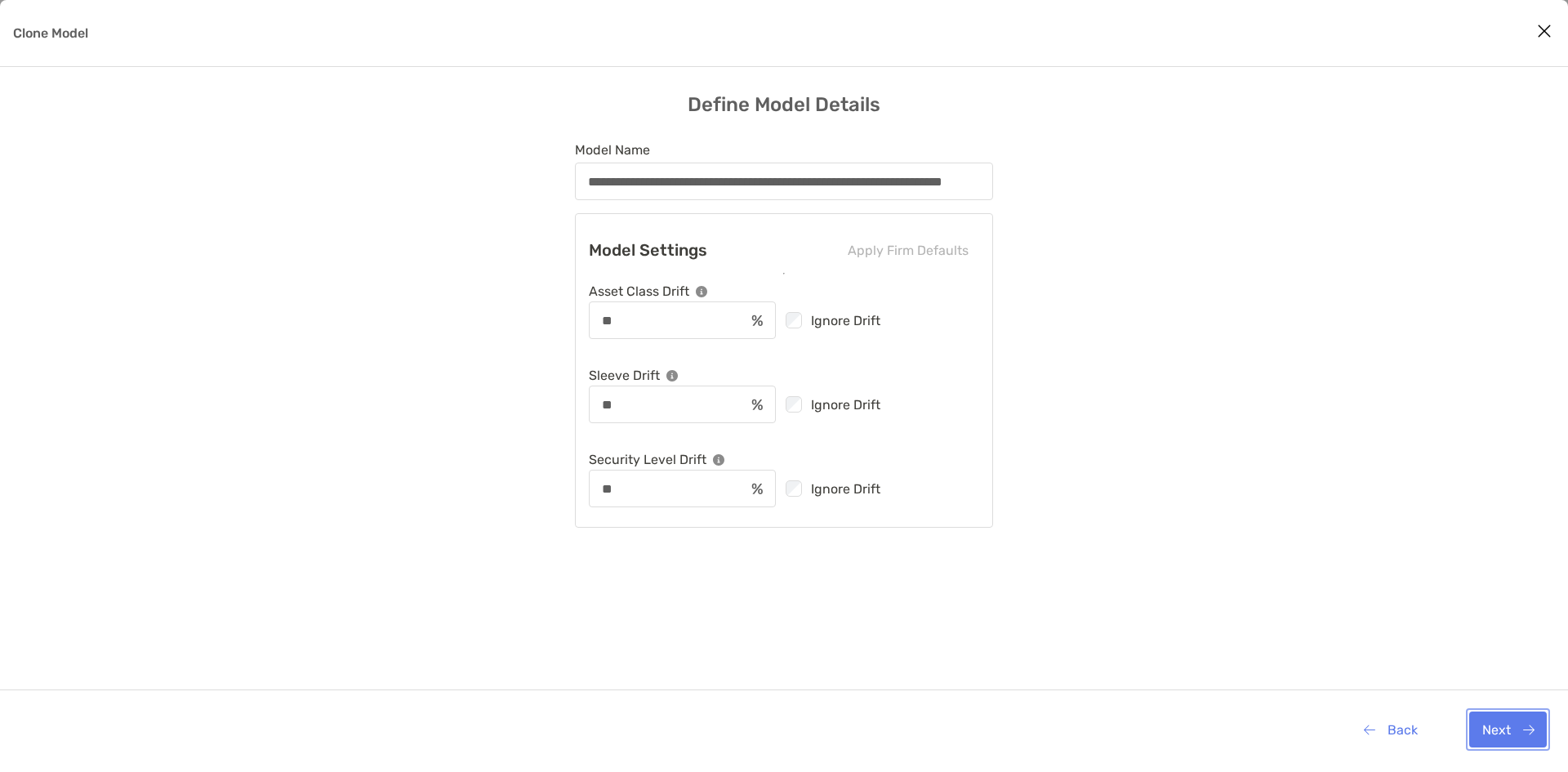
click at [1520, 724] on button "Next" at bounding box center [1507, 729] width 78 height 36
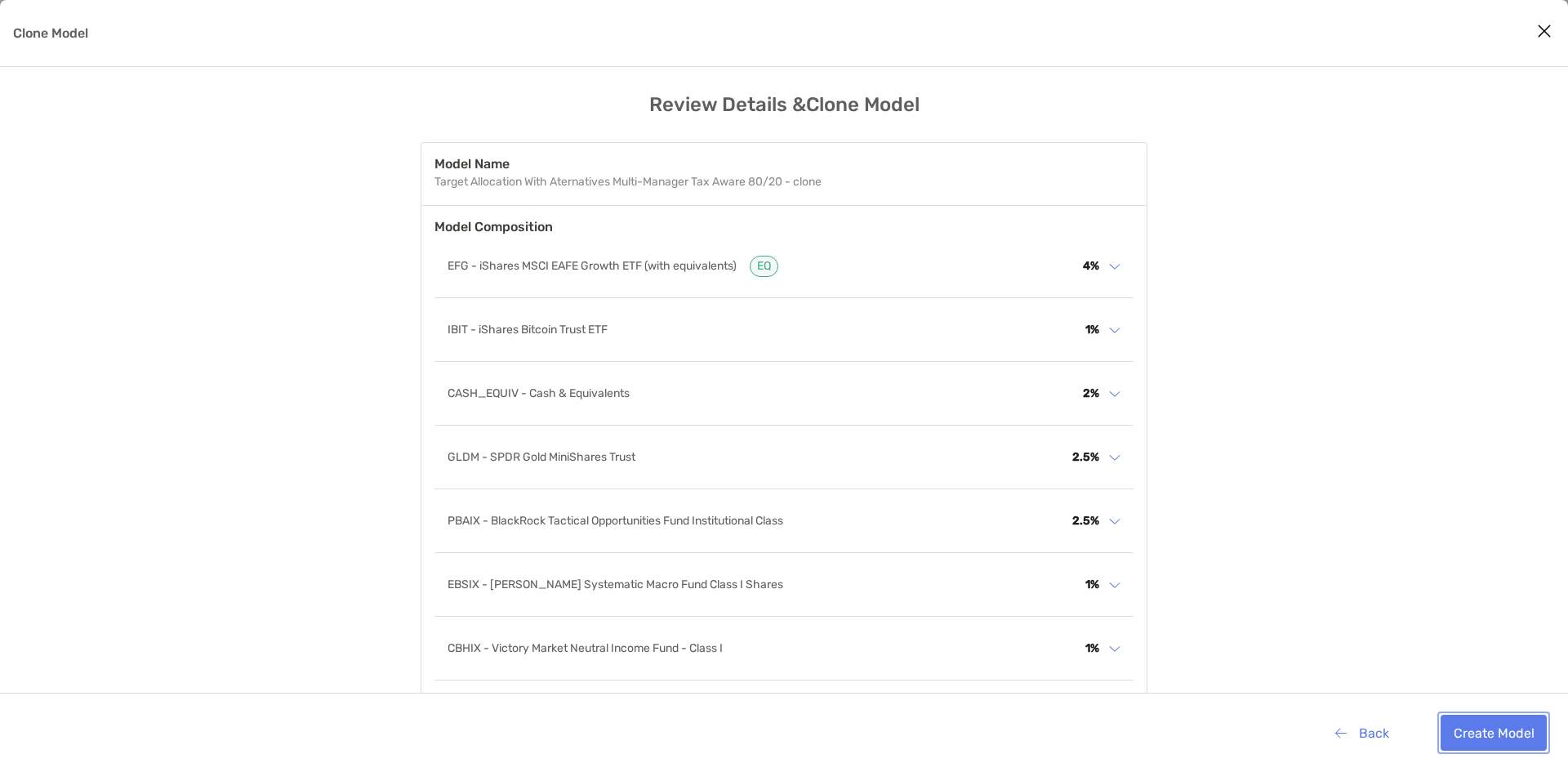
click at [1523, 729] on button "Create Model" at bounding box center [1494, 733] width 106 height 36
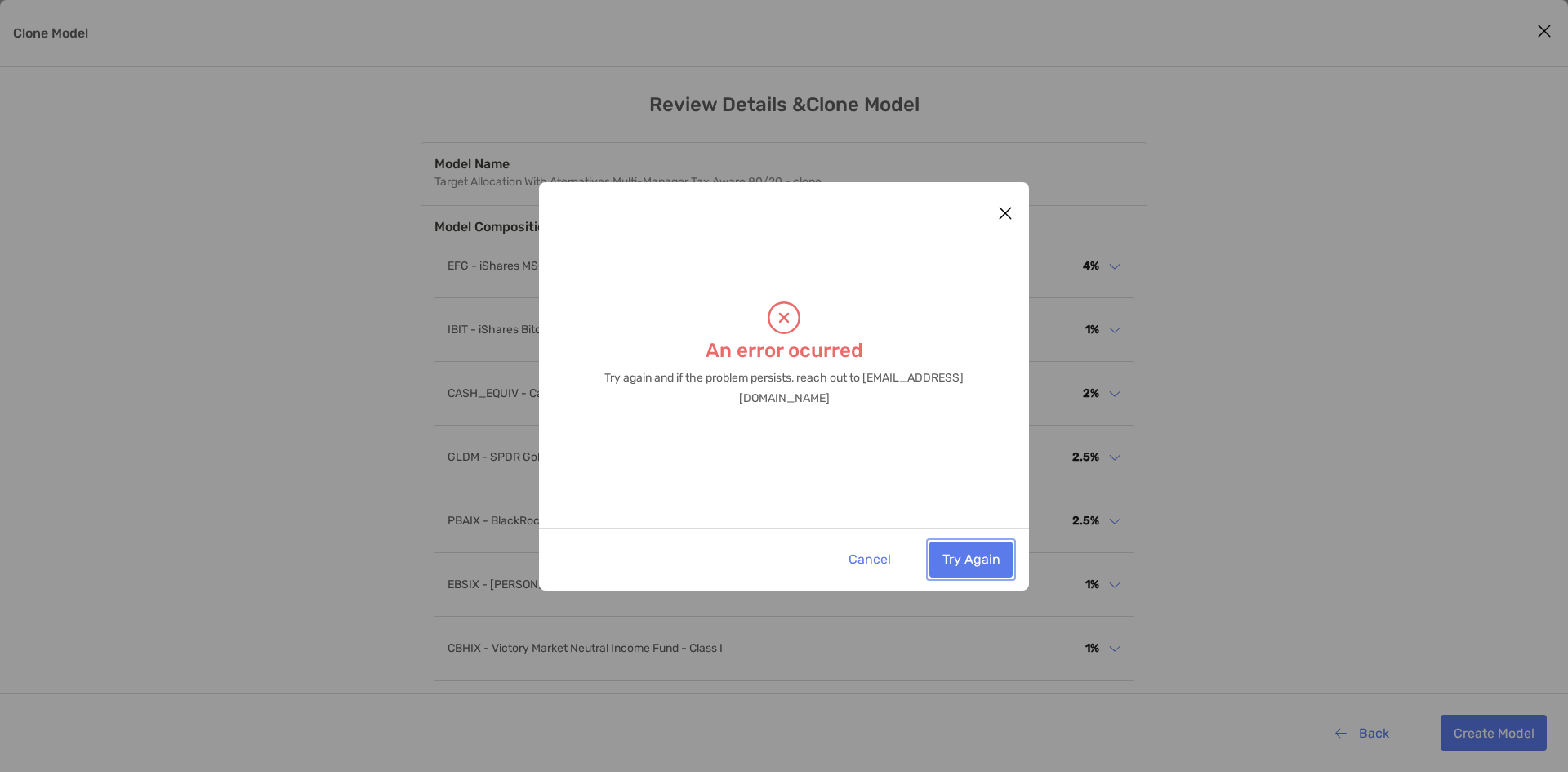
click at [975, 562] on button "Try Again" at bounding box center [970, 560] width 83 height 36
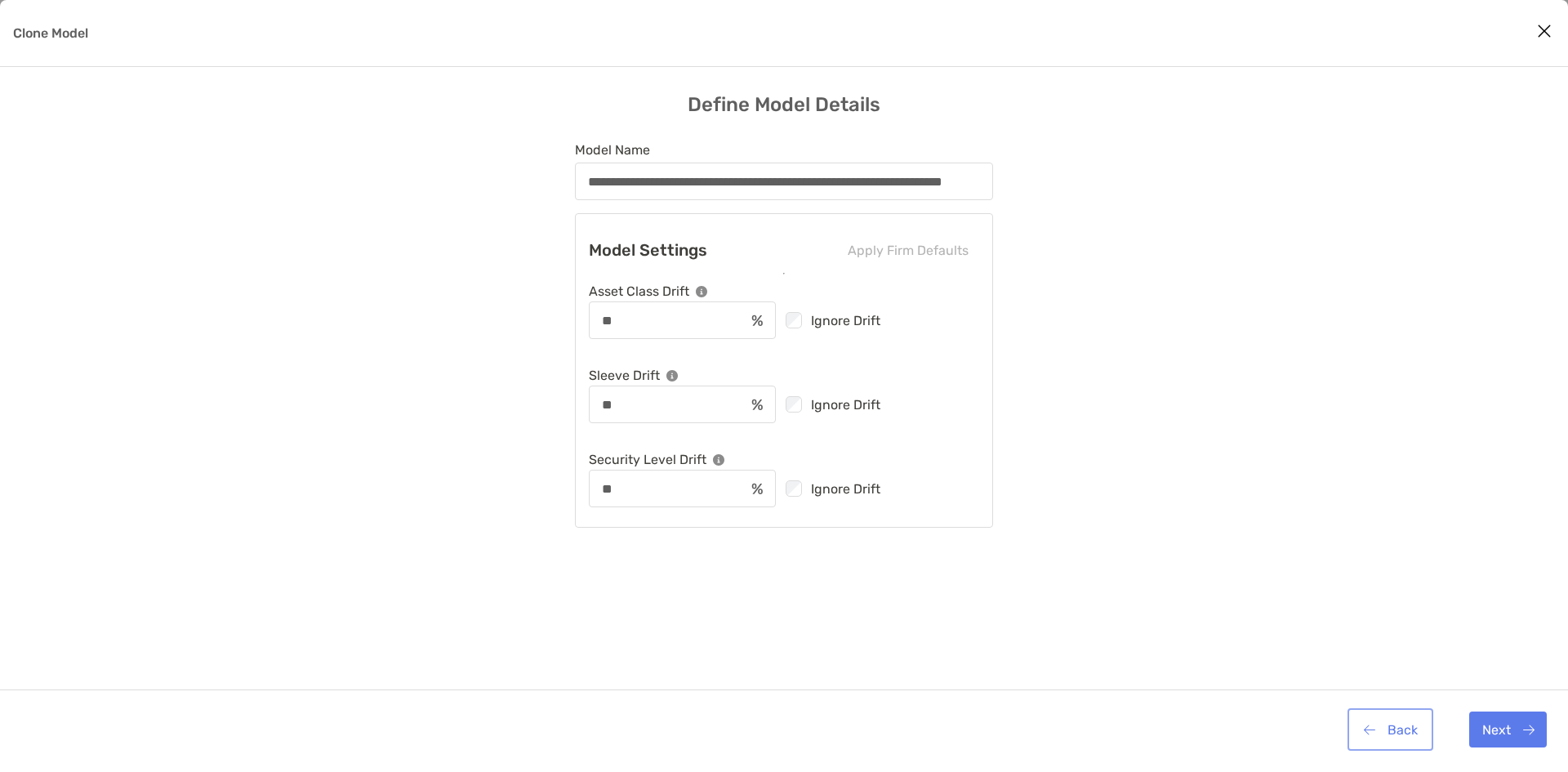
click at [1383, 737] on button "Back" at bounding box center [1390, 729] width 80 height 36
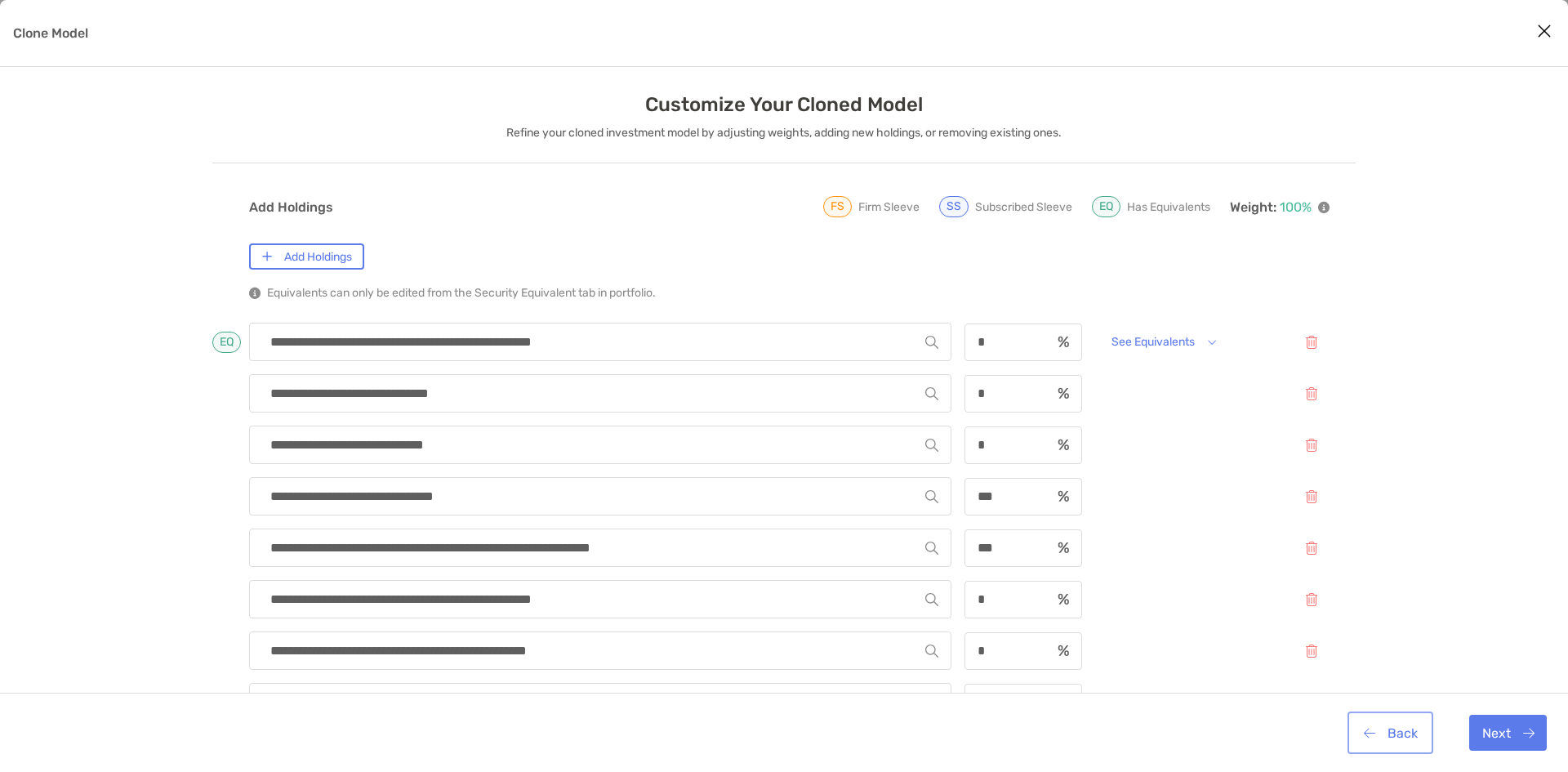
click at [1380, 735] on button "Back" at bounding box center [1390, 733] width 80 height 36
click at [1382, 733] on button "Back" at bounding box center [1390, 733] width 80 height 36
click at [1382, 734] on button "Back" at bounding box center [1390, 733] width 80 height 36
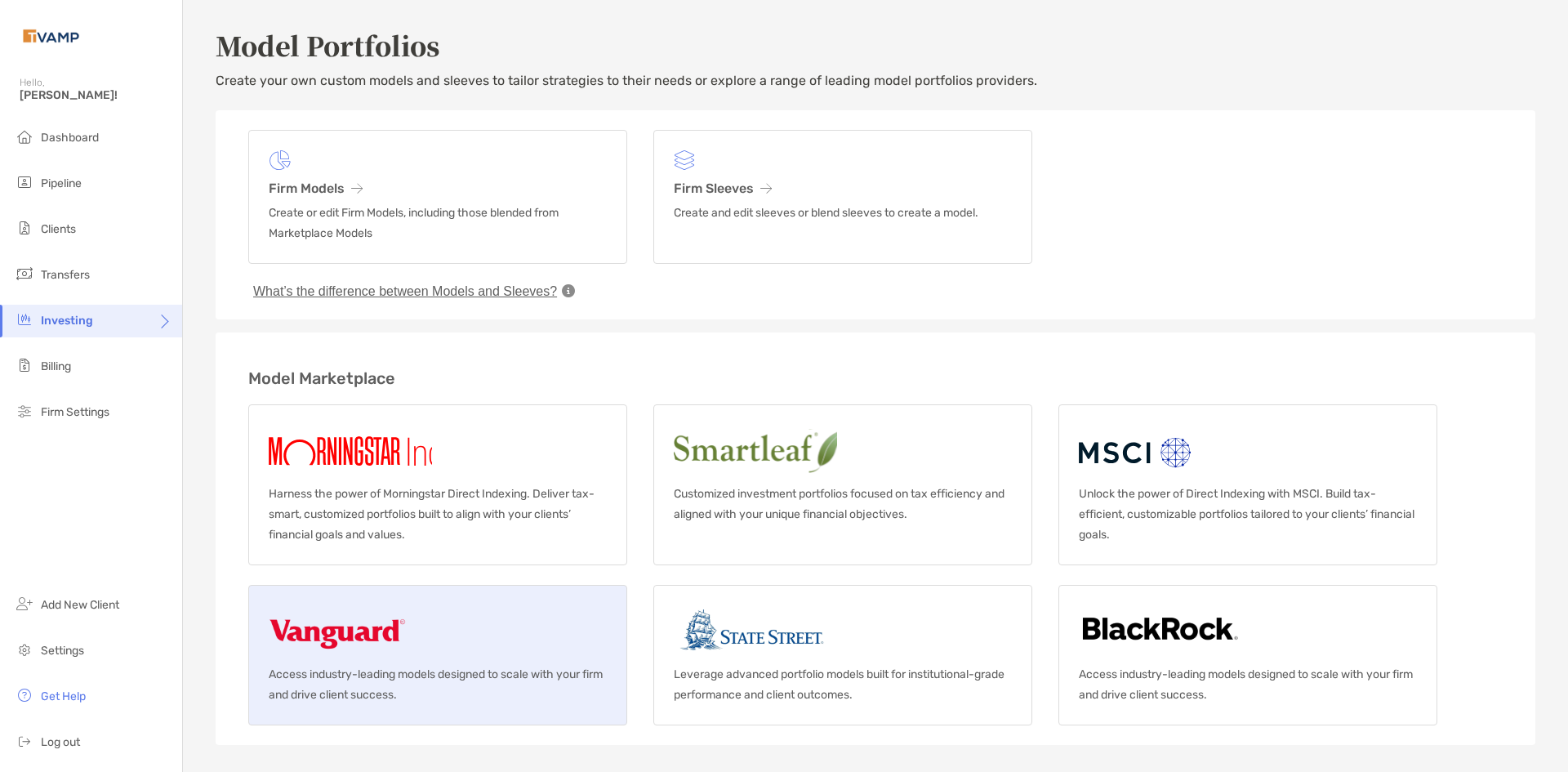
click at [356, 661] on link "Access industry-leading models designed to scale with your firm and drive clien…" at bounding box center [437, 655] width 379 height 140
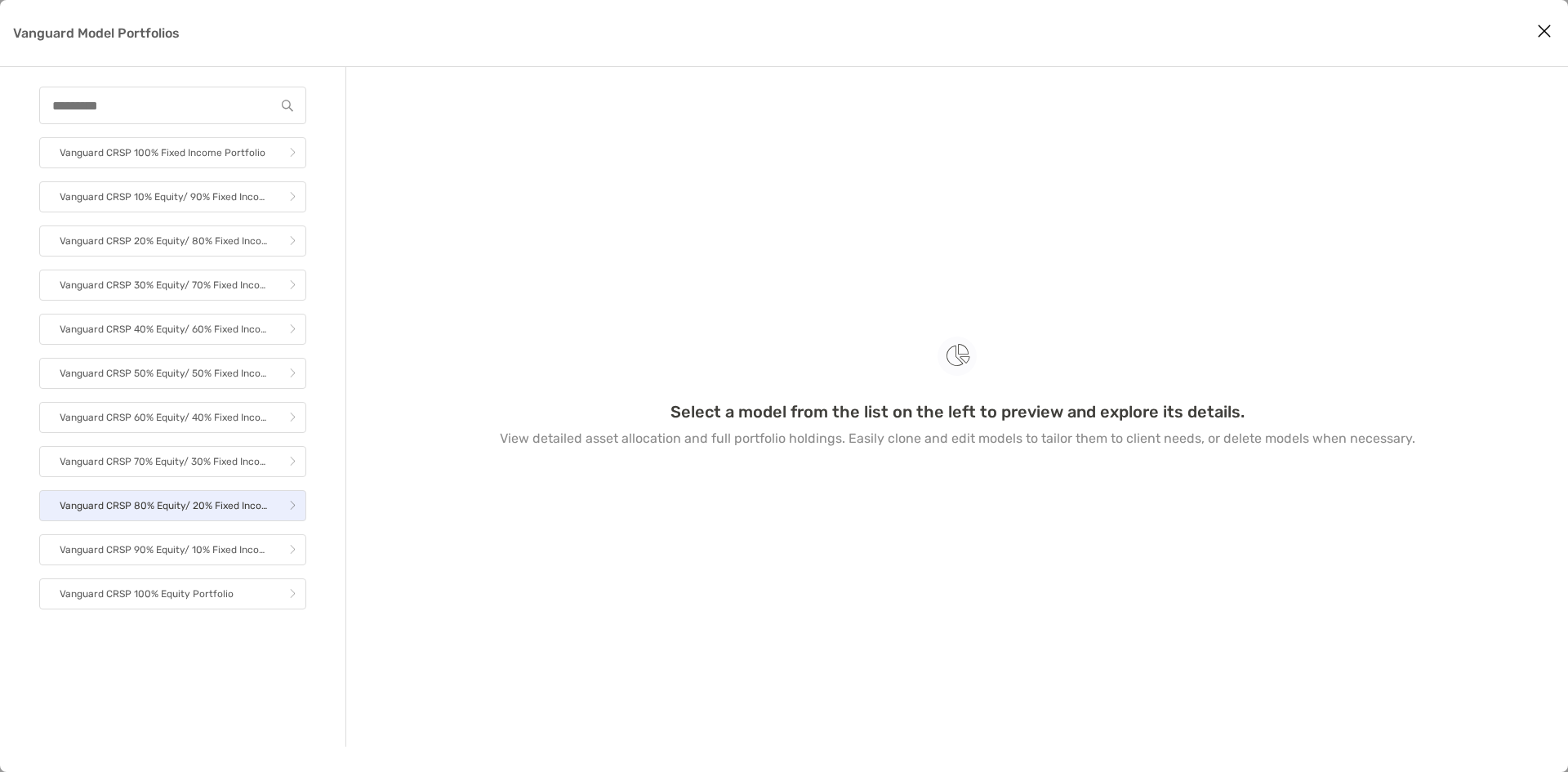
click at [190, 509] on p "Vanguard CRSP 80% Equity/ 20% Fixed Income Portfolio" at bounding box center [163, 506] width 208 height 21
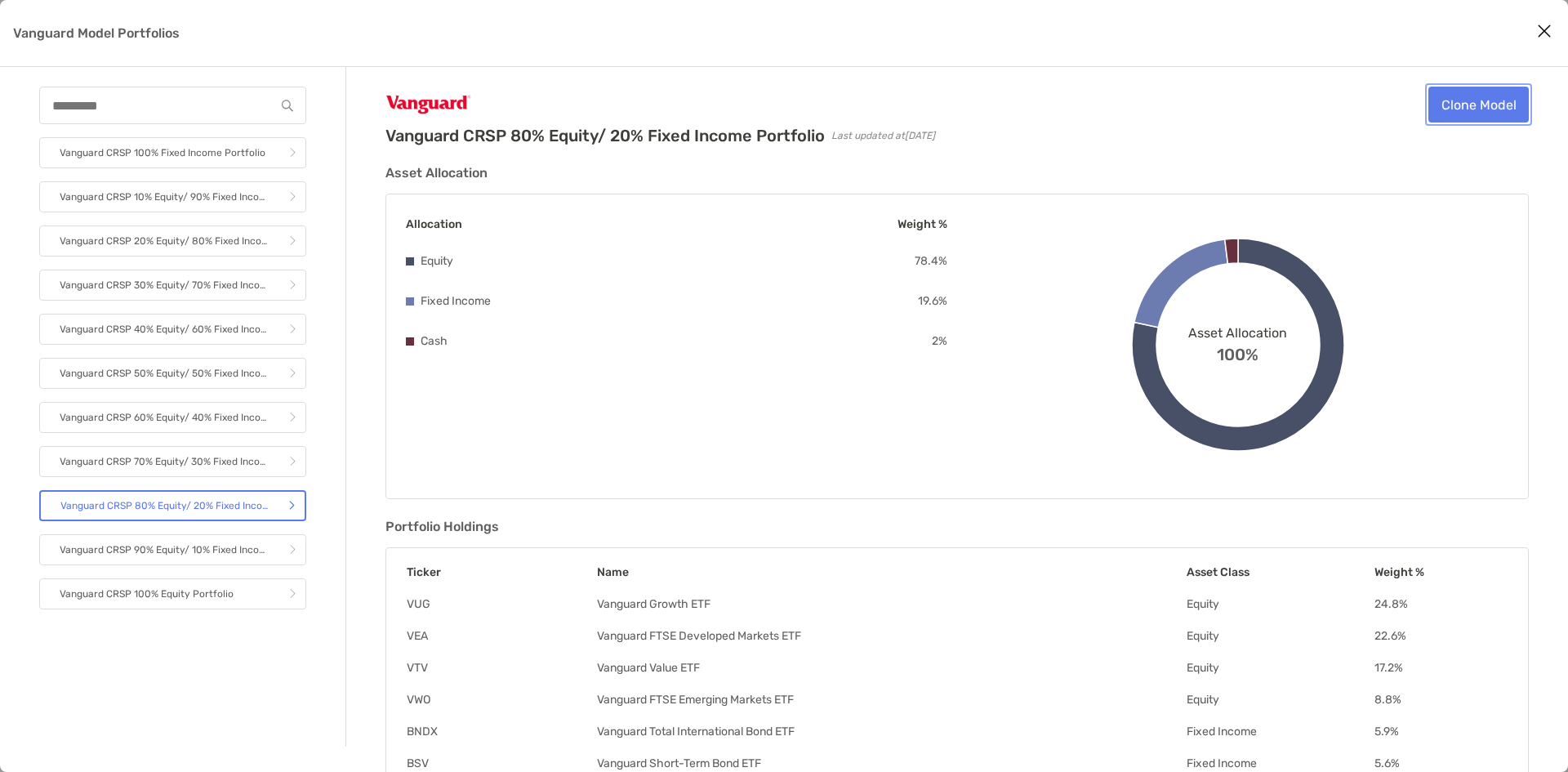
click at [1461, 114] on link "Clone Model" at bounding box center [1478, 104] width 100 height 36
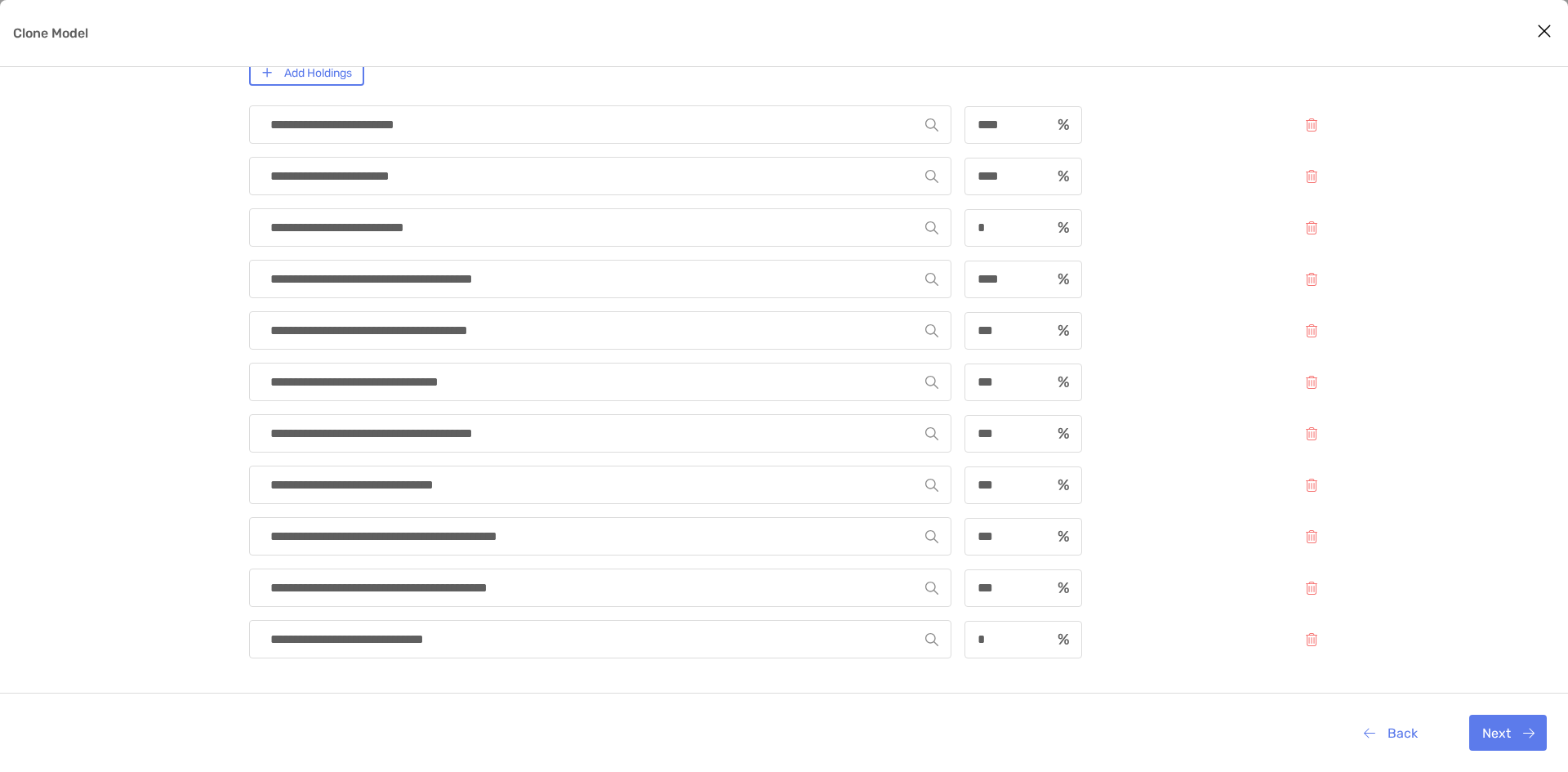
scroll to position [185, 0]
click at [1494, 736] on button "Next" at bounding box center [1507, 733] width 78 height 36
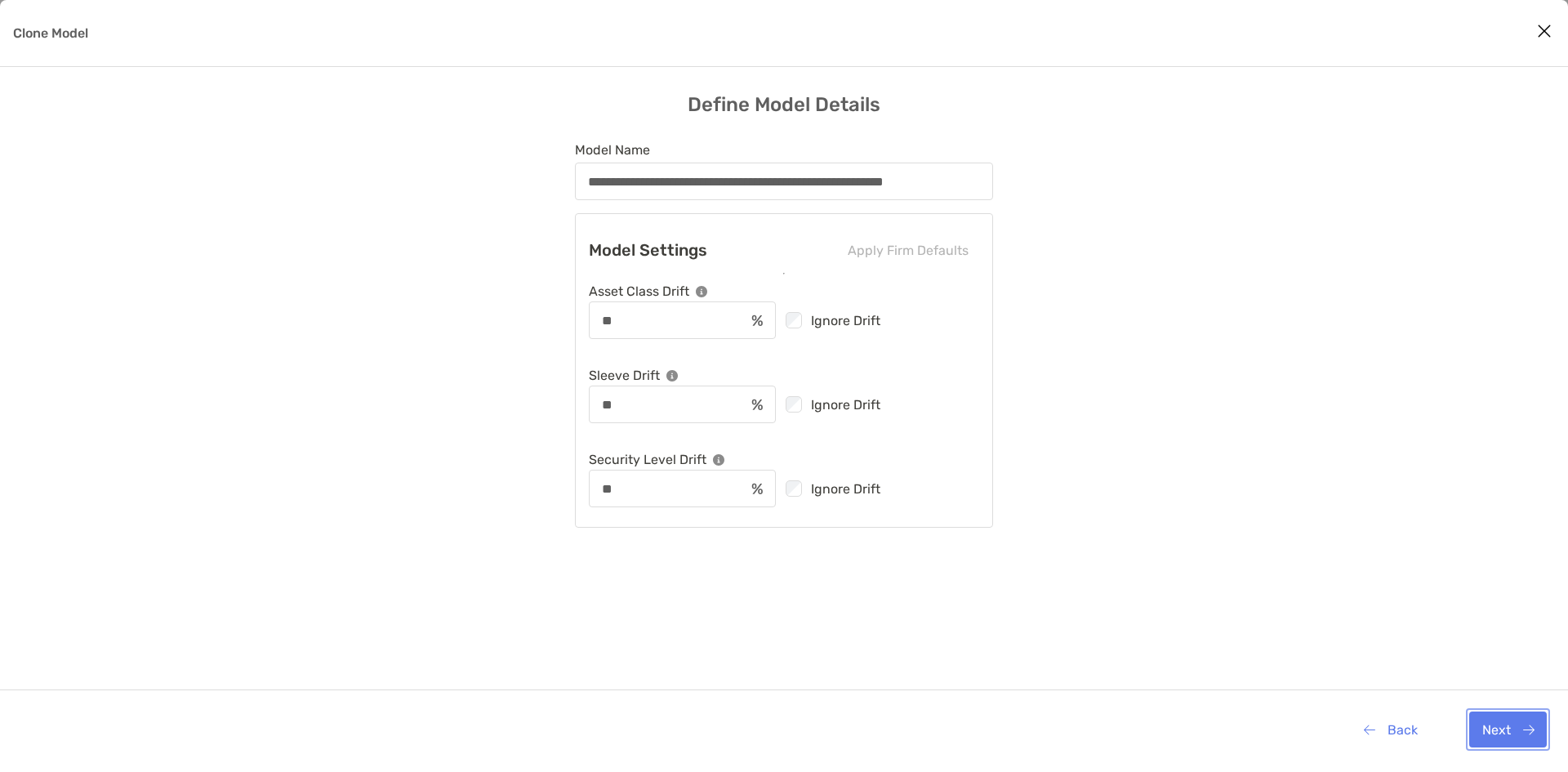
click at [1491, 733] on button "Next" at bounding box center [1507, 729] width 78 height 36
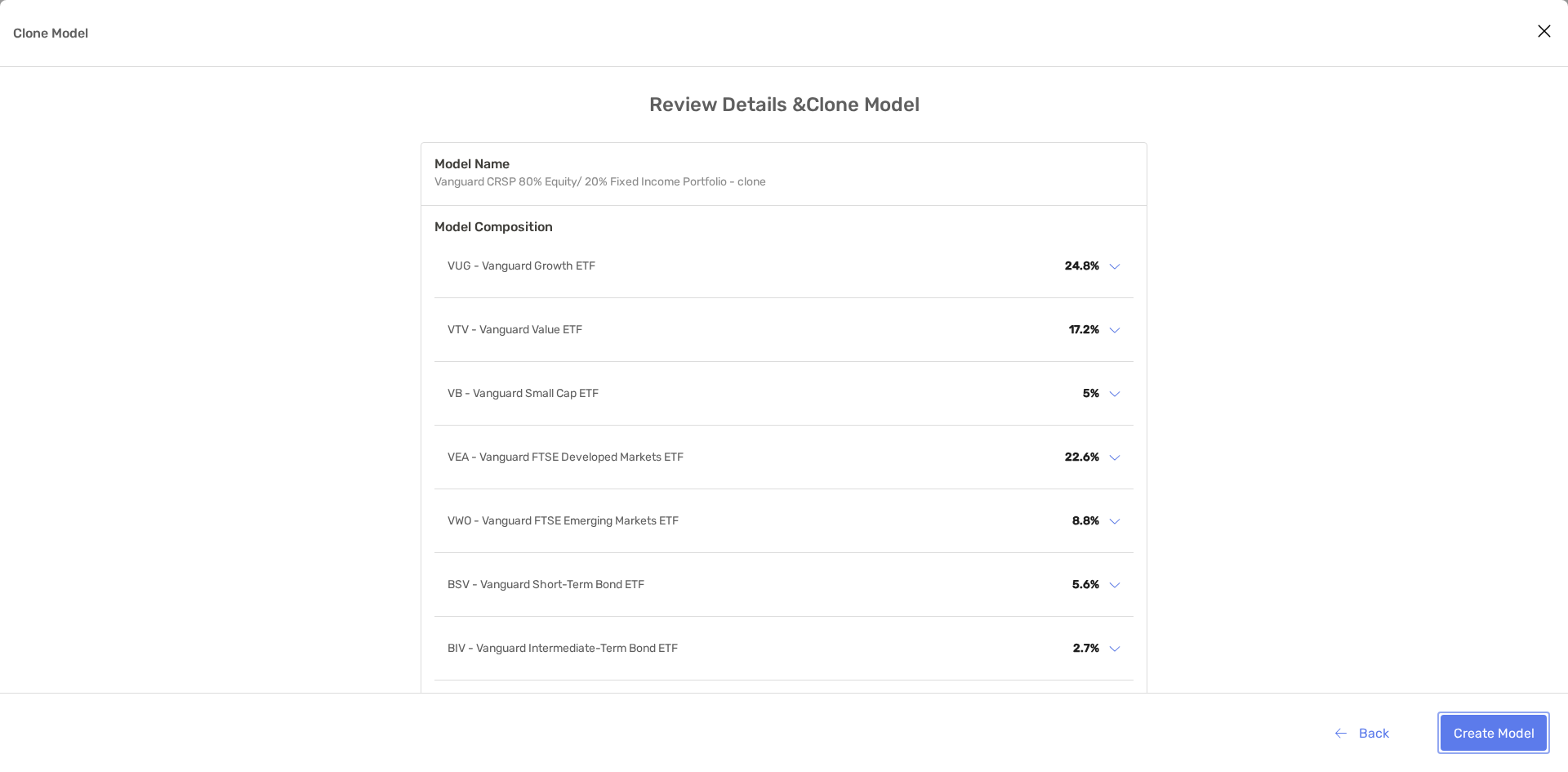
click at [1491, 732] on button "Create Model" at bounding box center [1494, 733] width 106 height 36
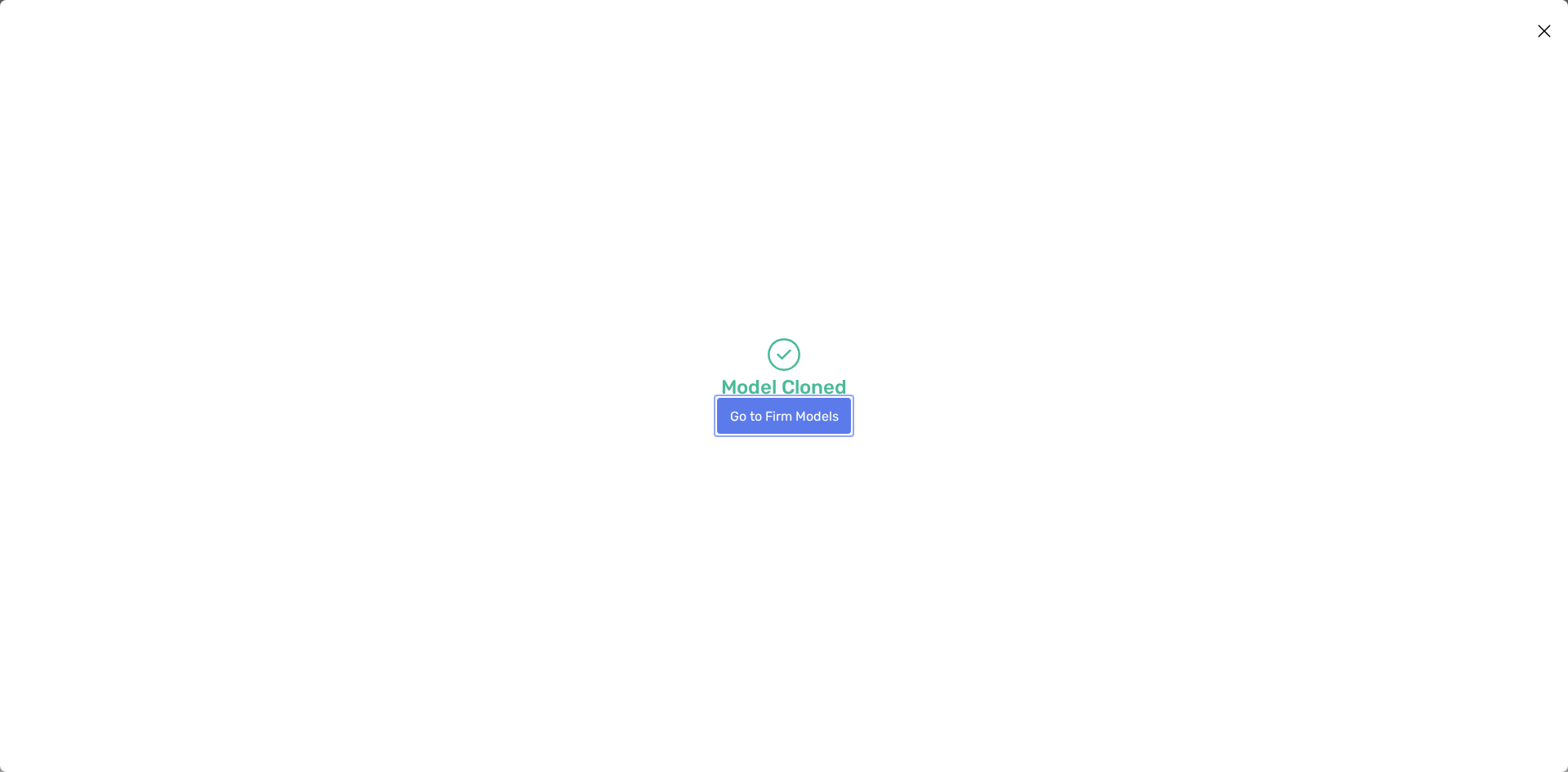
click at [795, 416] on button "Go to Firm Models" at bounding box center [784, 416] width 134 height 36
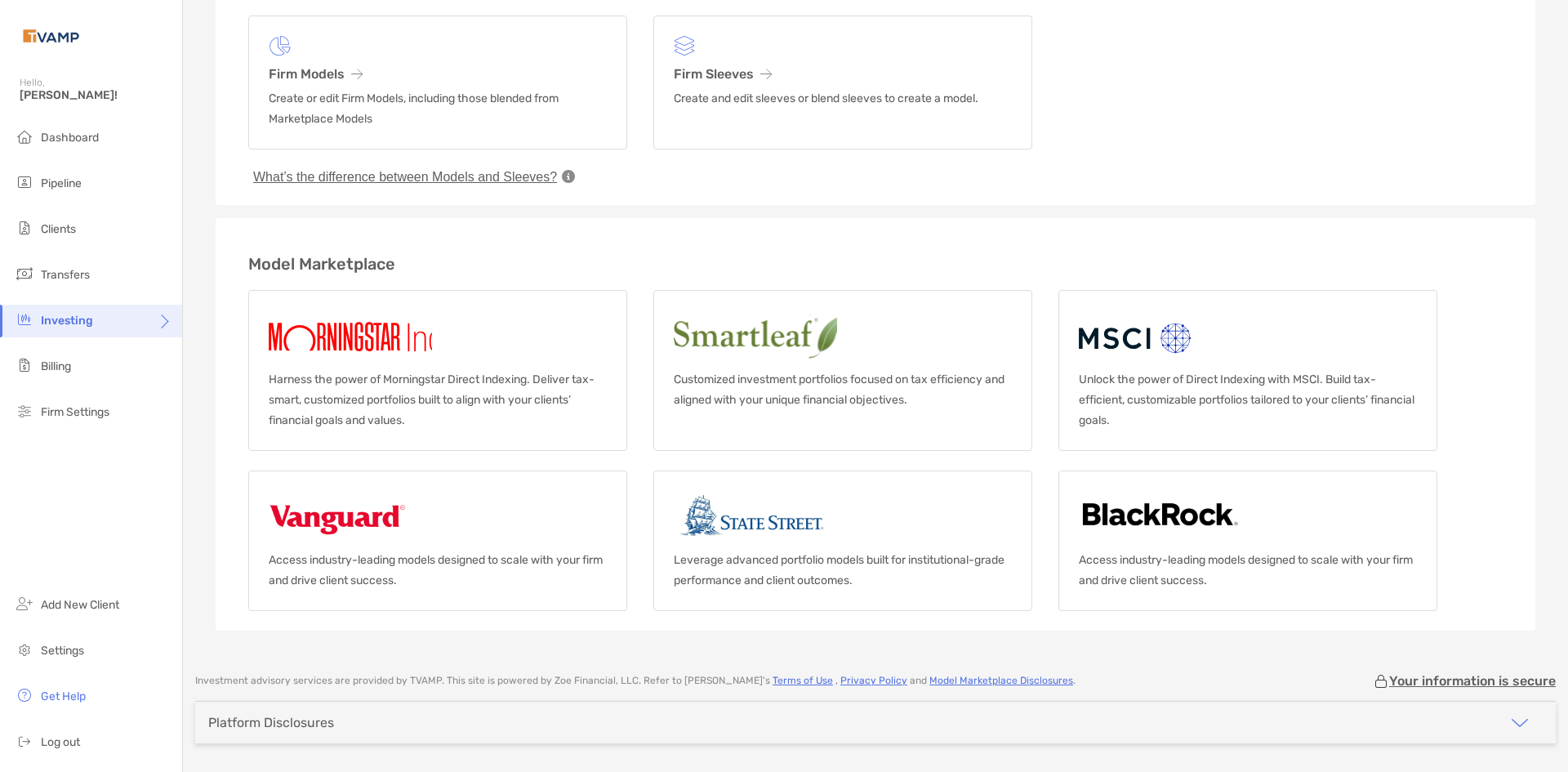
scroll to position [163, 0]
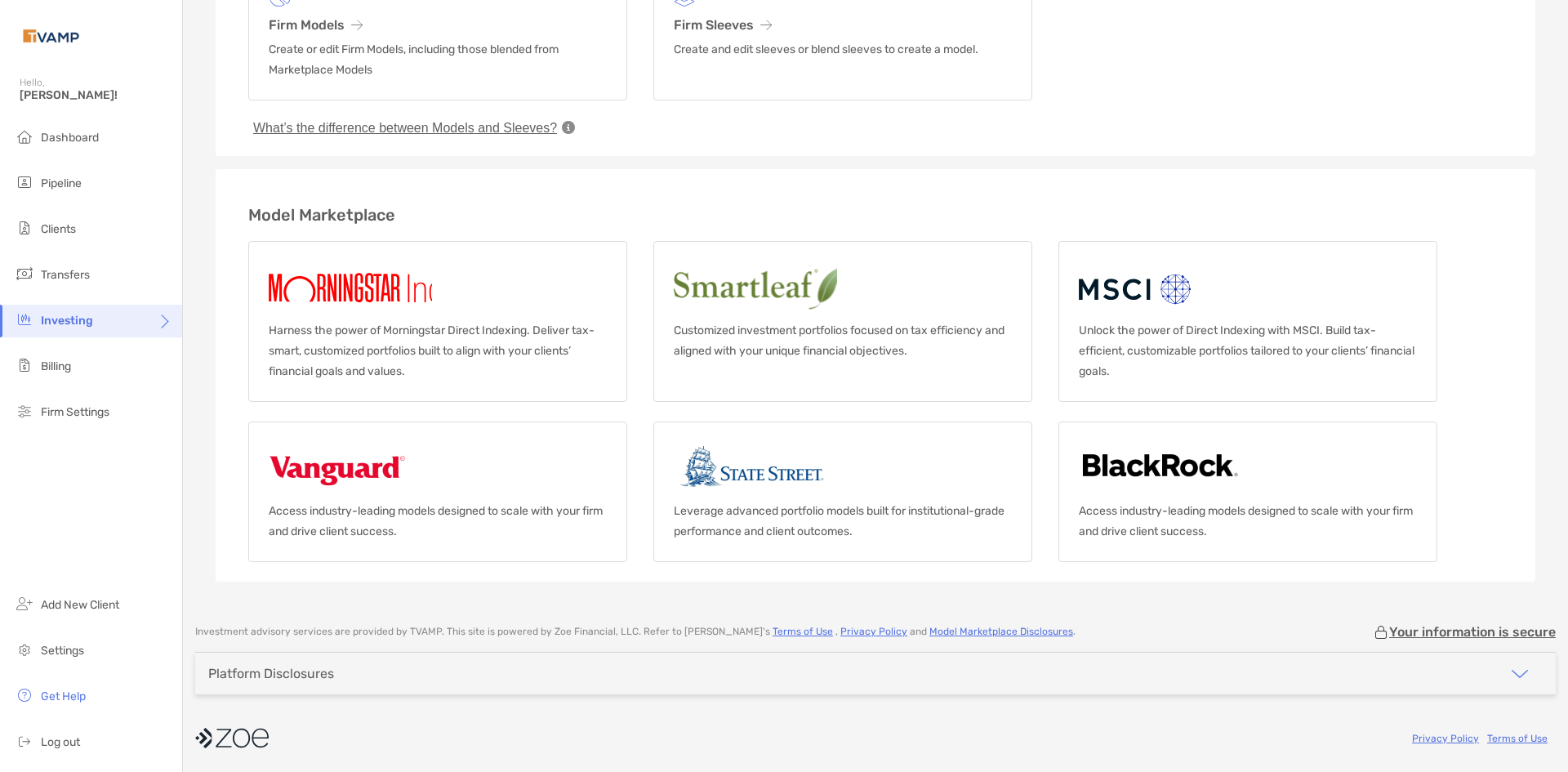
drag, startPoint x: 1182, startPoint y: 627, endPoint x: 1186, endPoint y: 607, distance: 20.4
click at [1184, 621] on div "Model Portfolios Create your own custom models and sleeves to tailor strategies…" at bounding box center [875, 386] width 1385 height 772
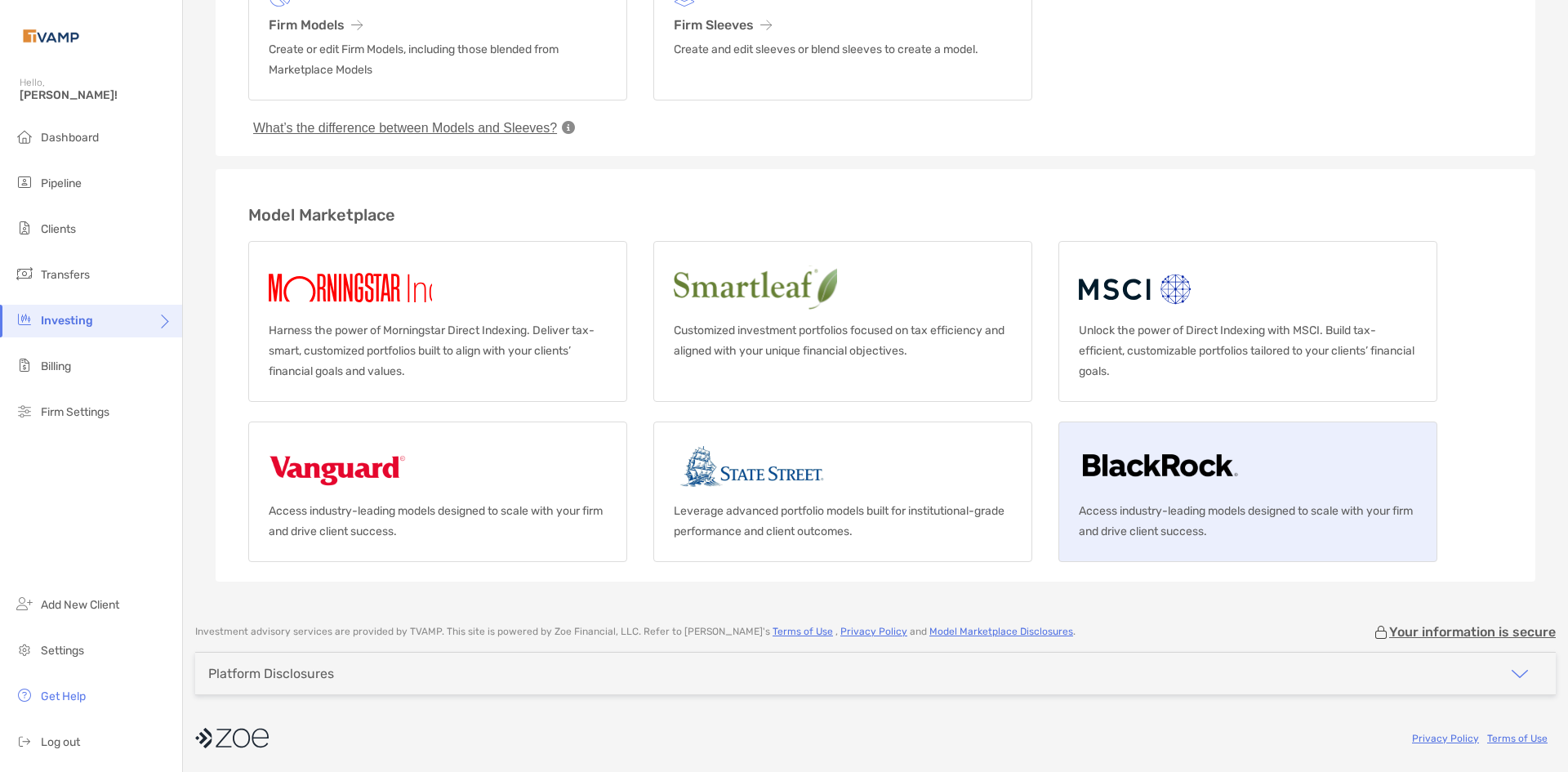
click at [1204, 539] on p "Access industry-leading models designed to scale with your firm and drive clien…" at bounding box center [1247, 521] width 338 height 41
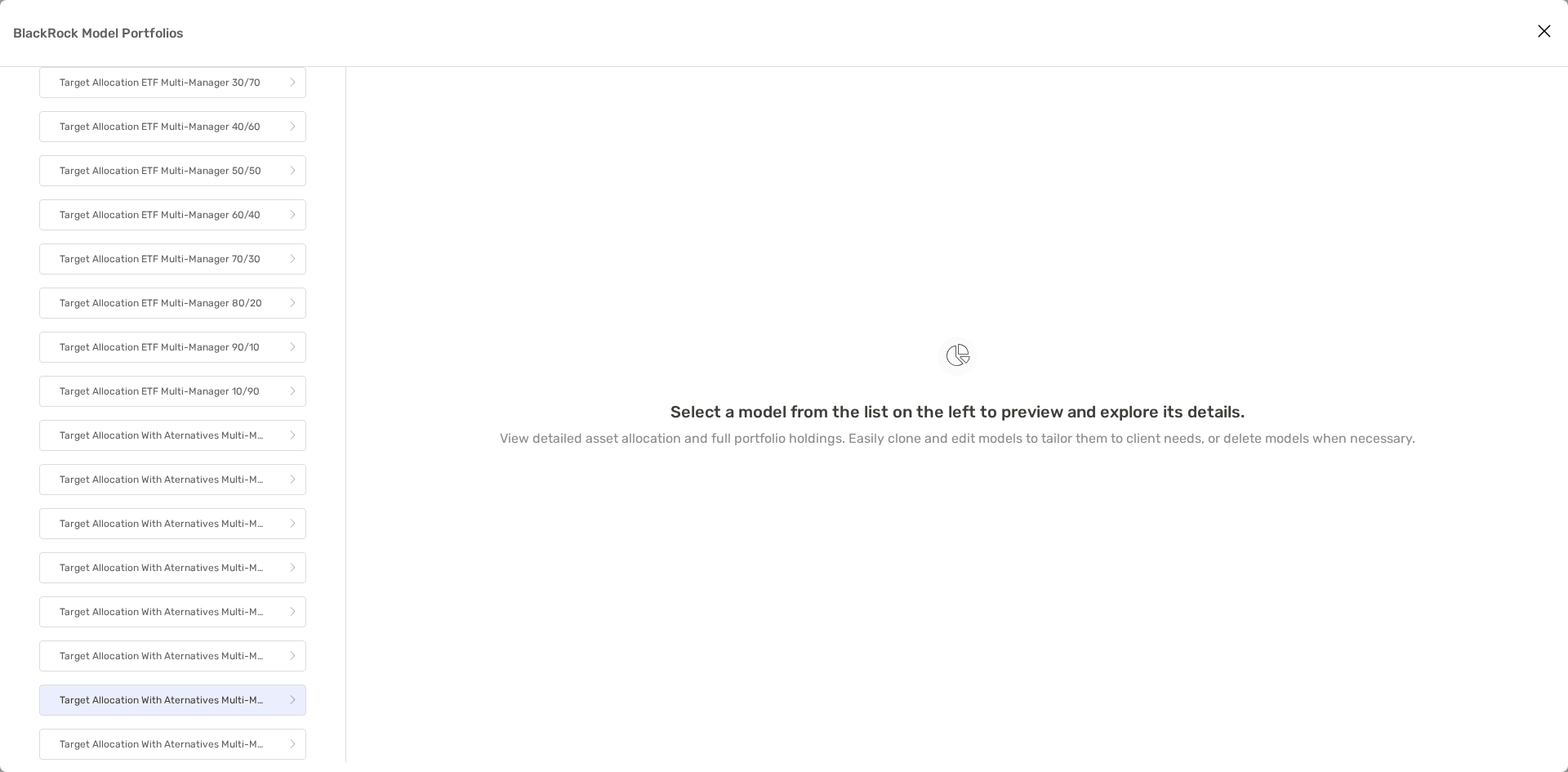
scroll to position [2141, 0]
click at [165, 692] on link "Target Allocation With Aternatives Multi-Manager Tax Aware 80/20" at bounding box center [173, 703] width 267 height 31
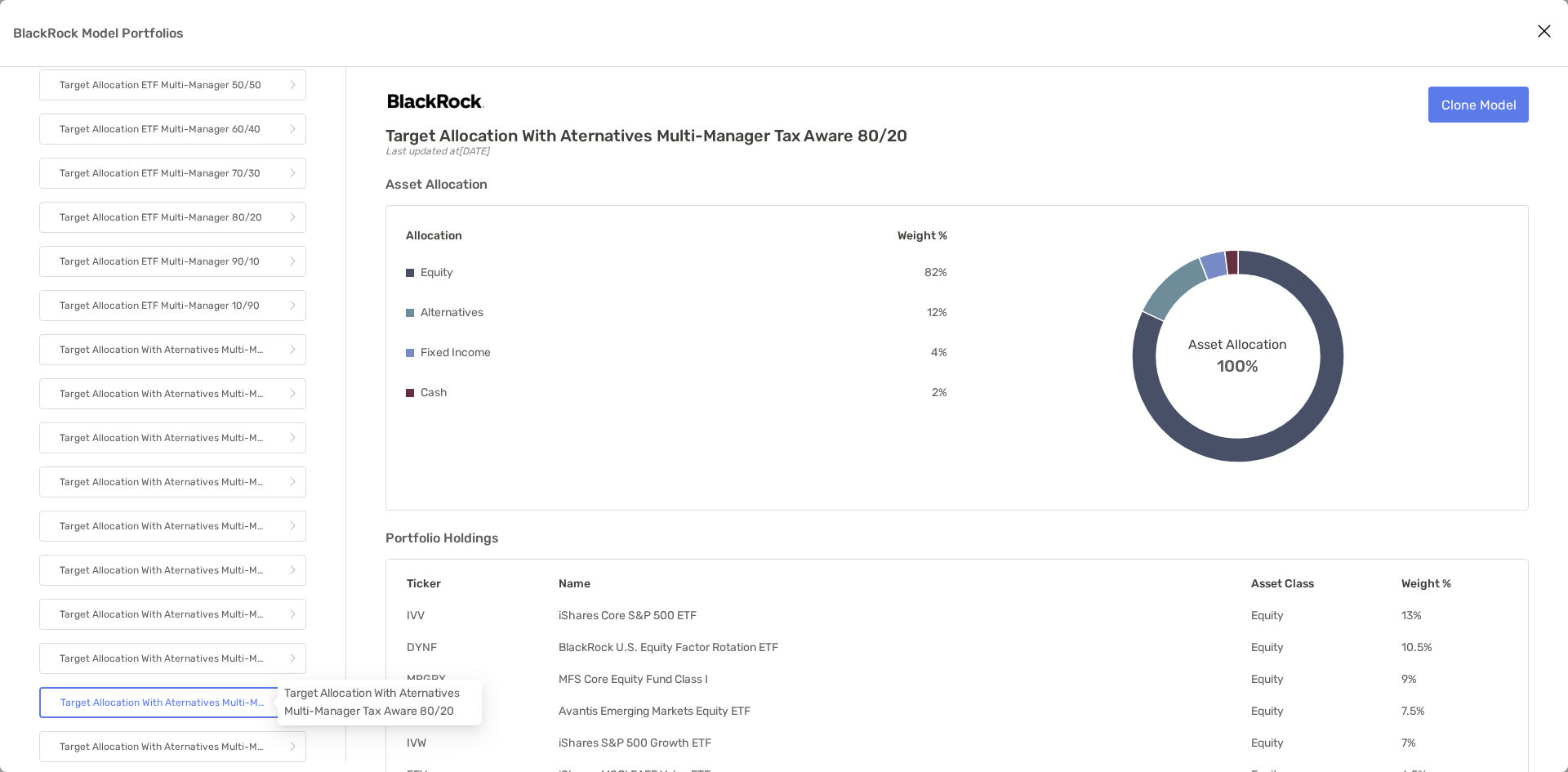
click at [160, 701] on p "Target Allocation With Aternatives Multi-Manager Tax Aware 80/20" at bounding box center [164, 703] width 208 height 21
click at [1476, 103] on link "Clone Model" at bounding box center [1478, 104] width 100 height 36
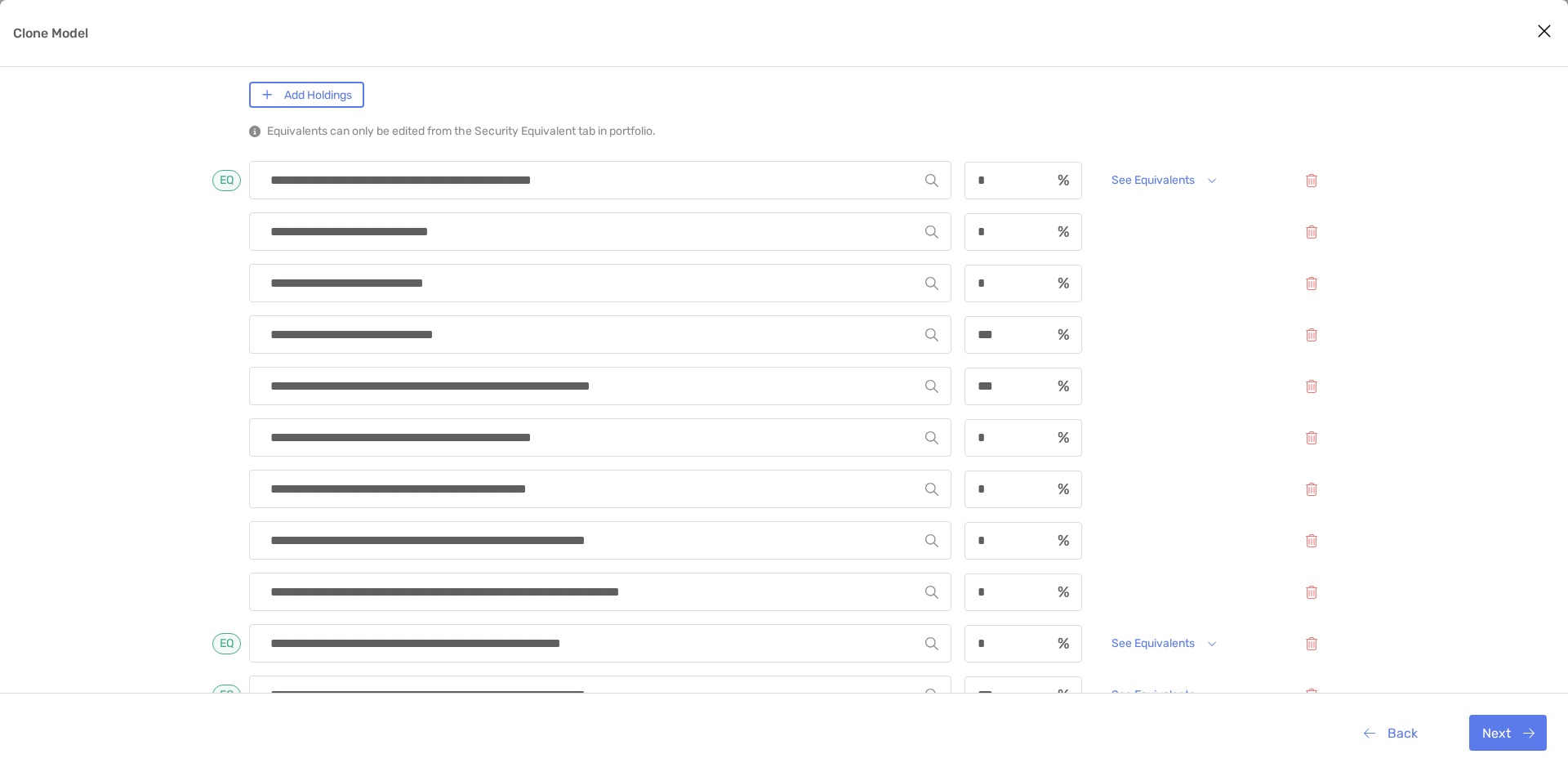
scroll to position [163, 0]
click at [1491, 724] on button "Next" at bounding box center [1507, 733] width 78 height 36
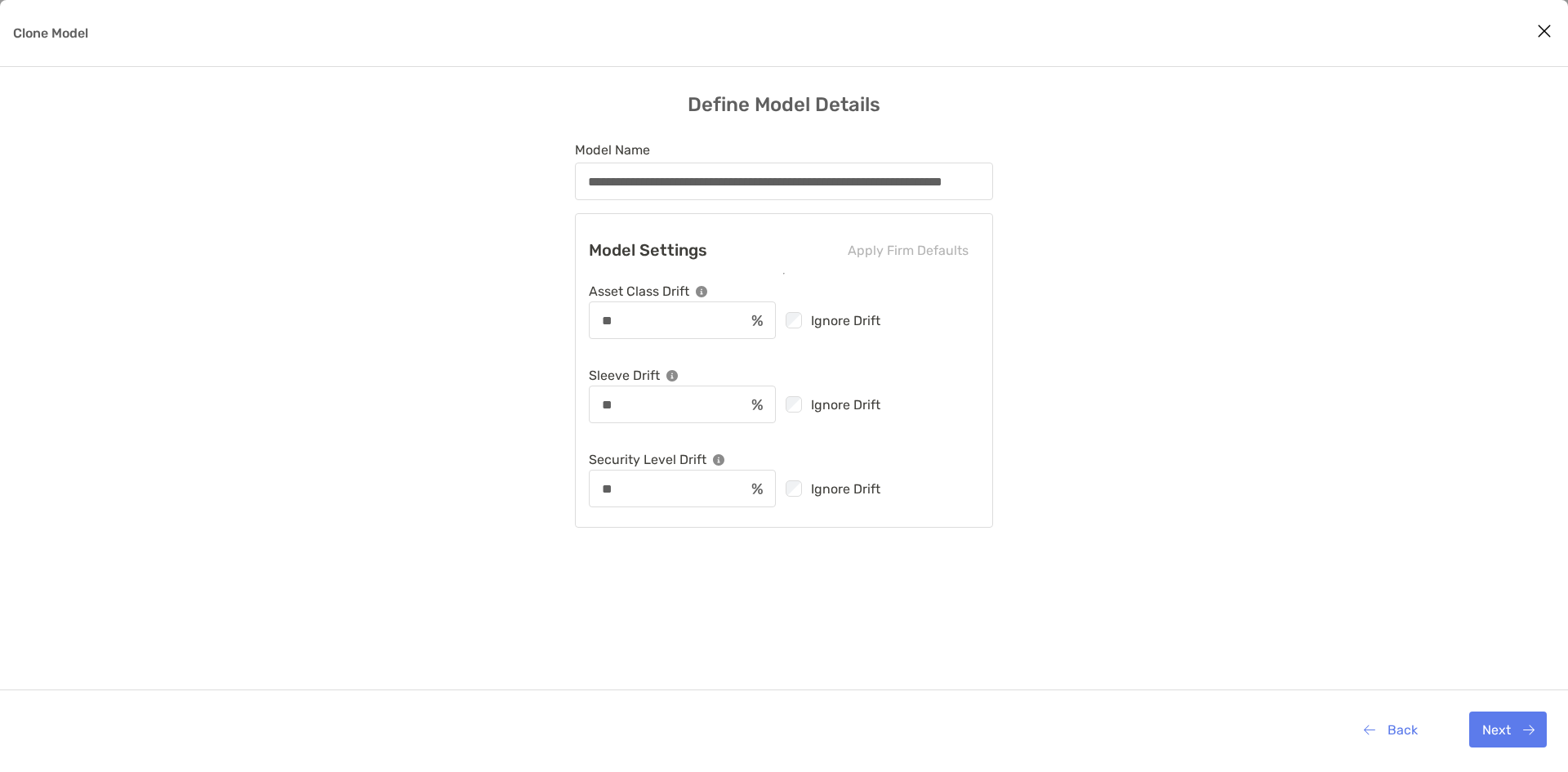
scroll to position [0, 0]
click at [1498, 716] on button "Next" at bounding box center [1507, 729] width 78 height 36
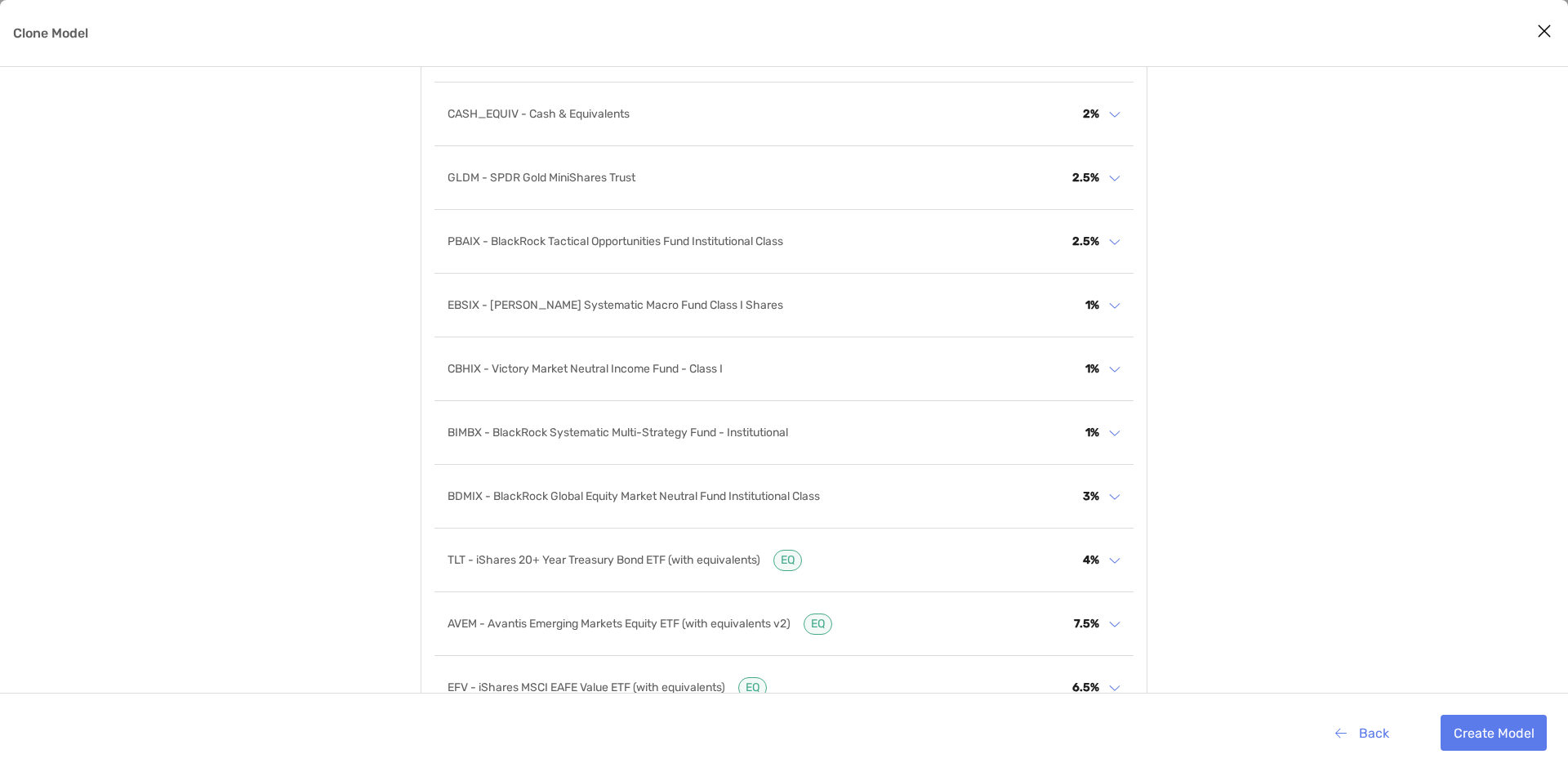
scroll to position [261, 0]
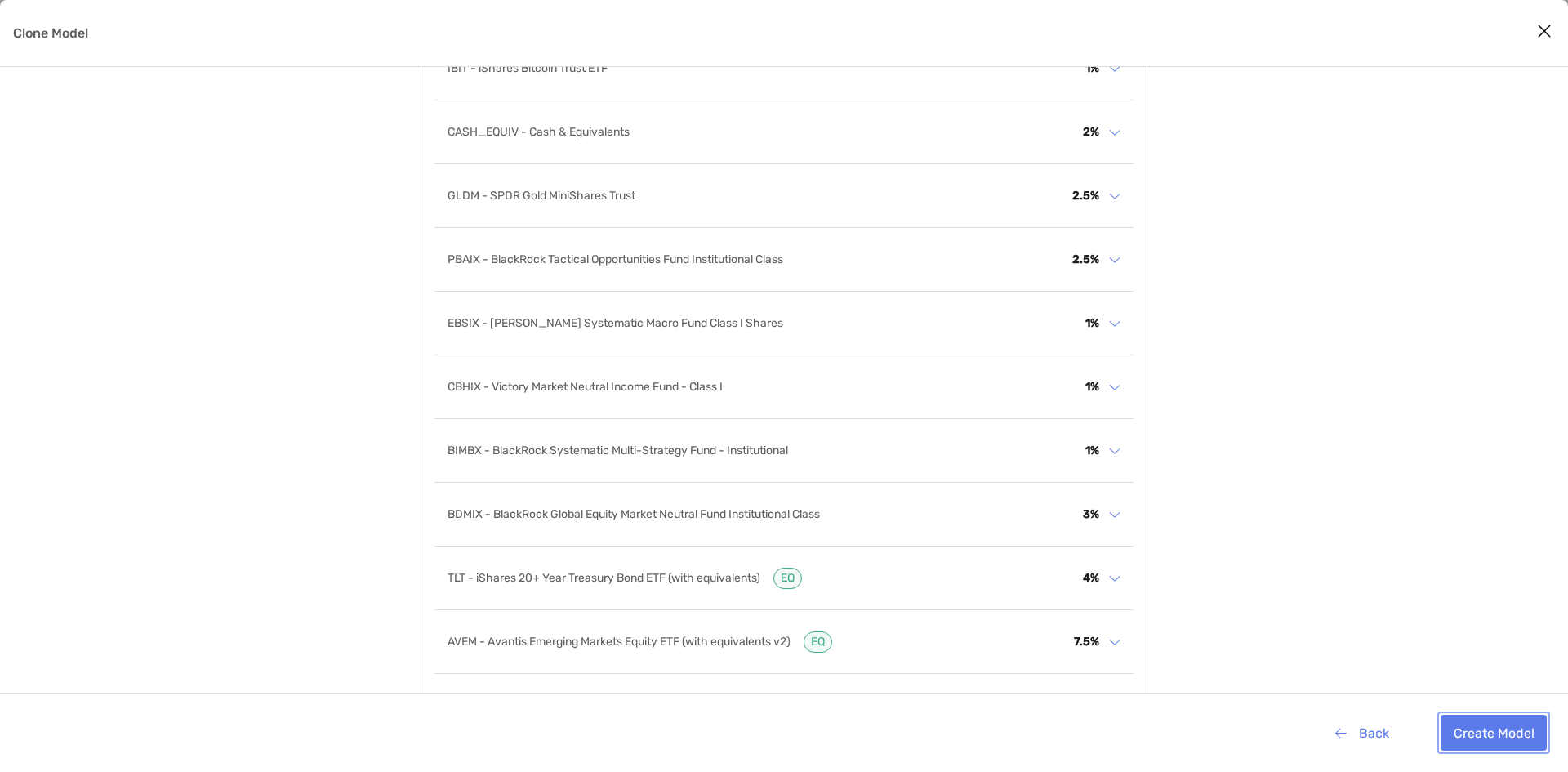
click at [1484, 739] on button "Create Model" at bounding box center [1494, 733] width 106 height 36
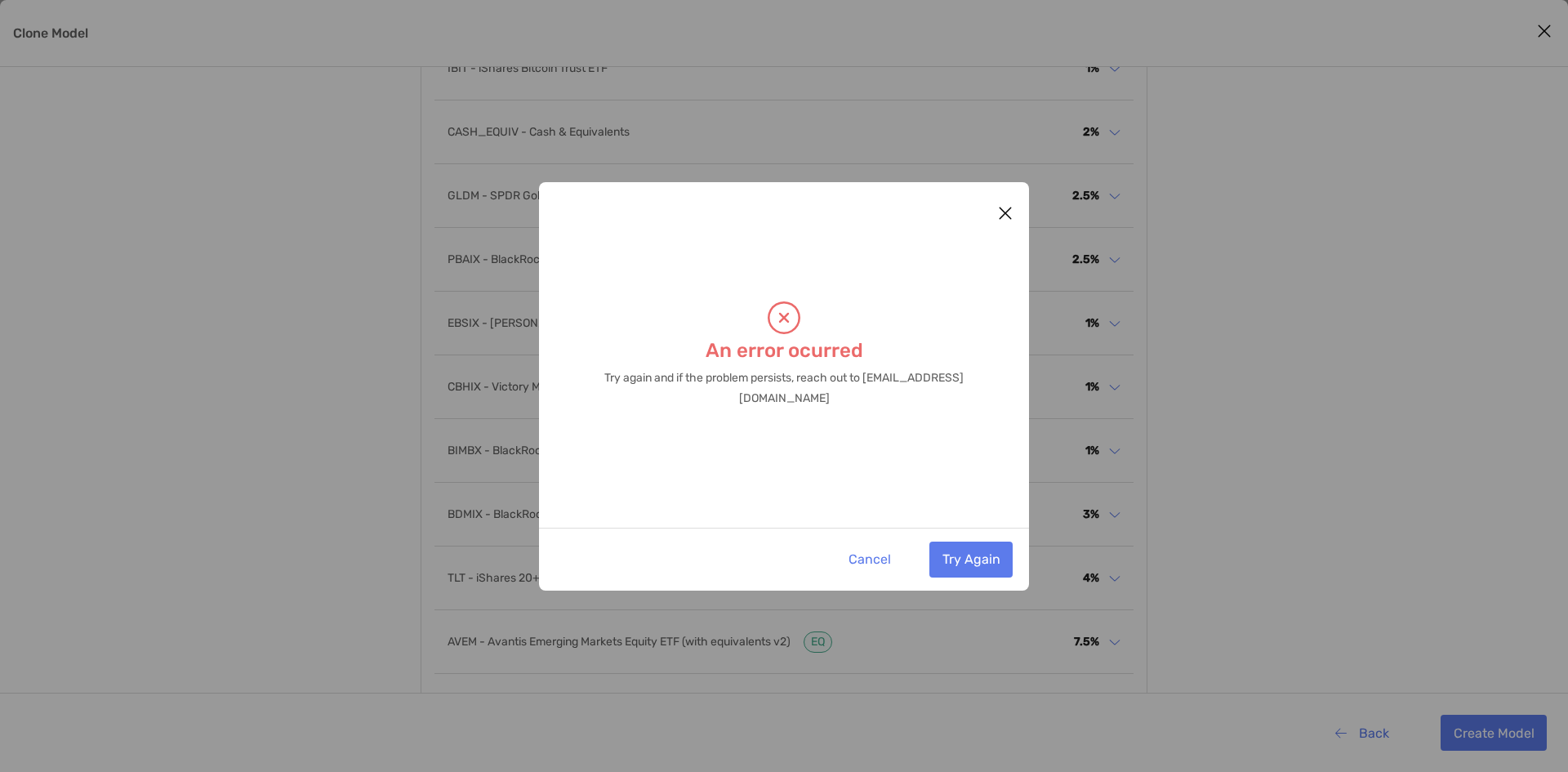
click at [1003, 207] on icon "Close modal" at bounding box center [1004, 213] width 15 height 20
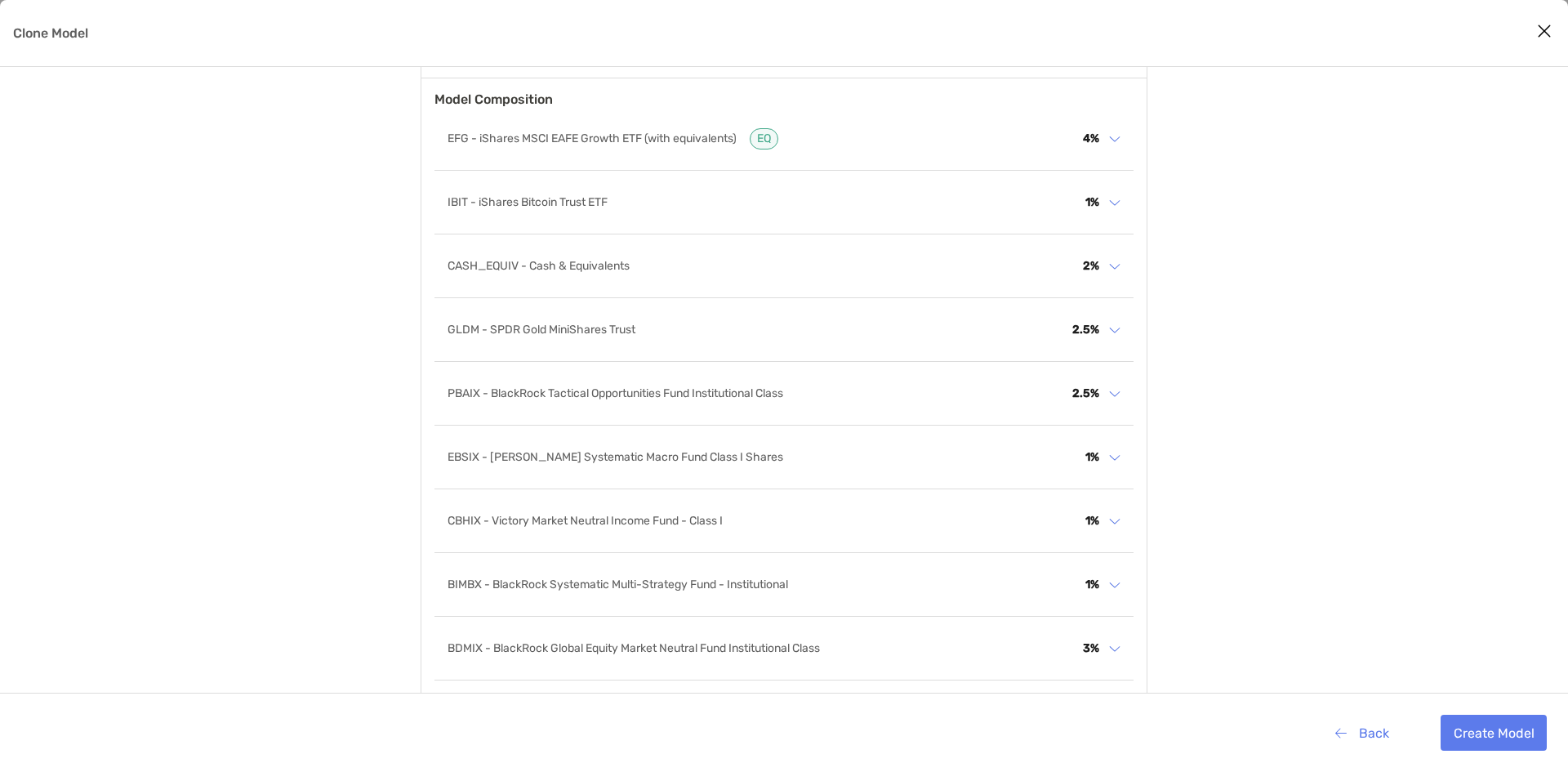
scroll to position [0, 0]
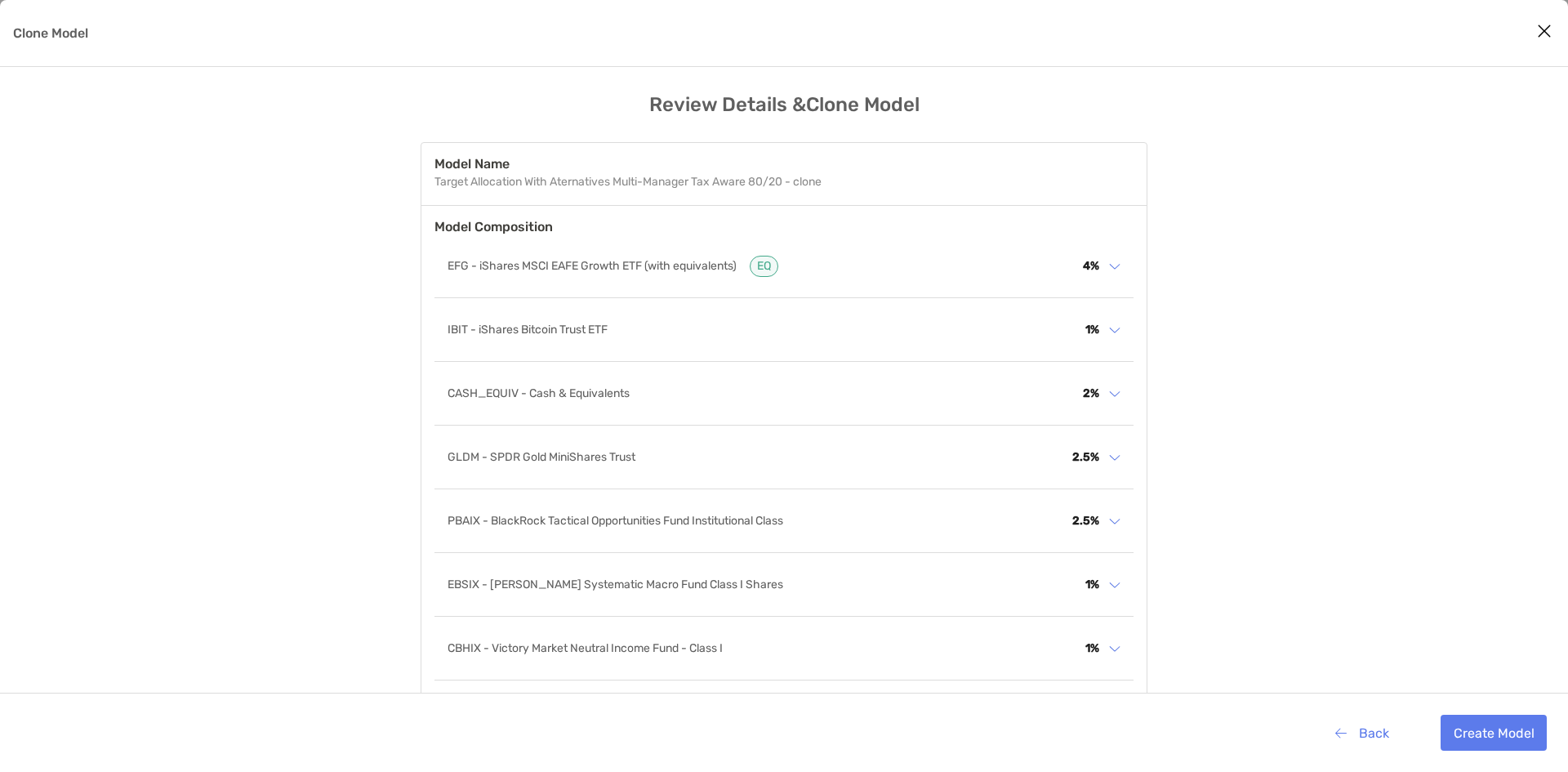
click at [41, 26] on p "Clone Model" at bounding box center [50, 33] width 75 height 21
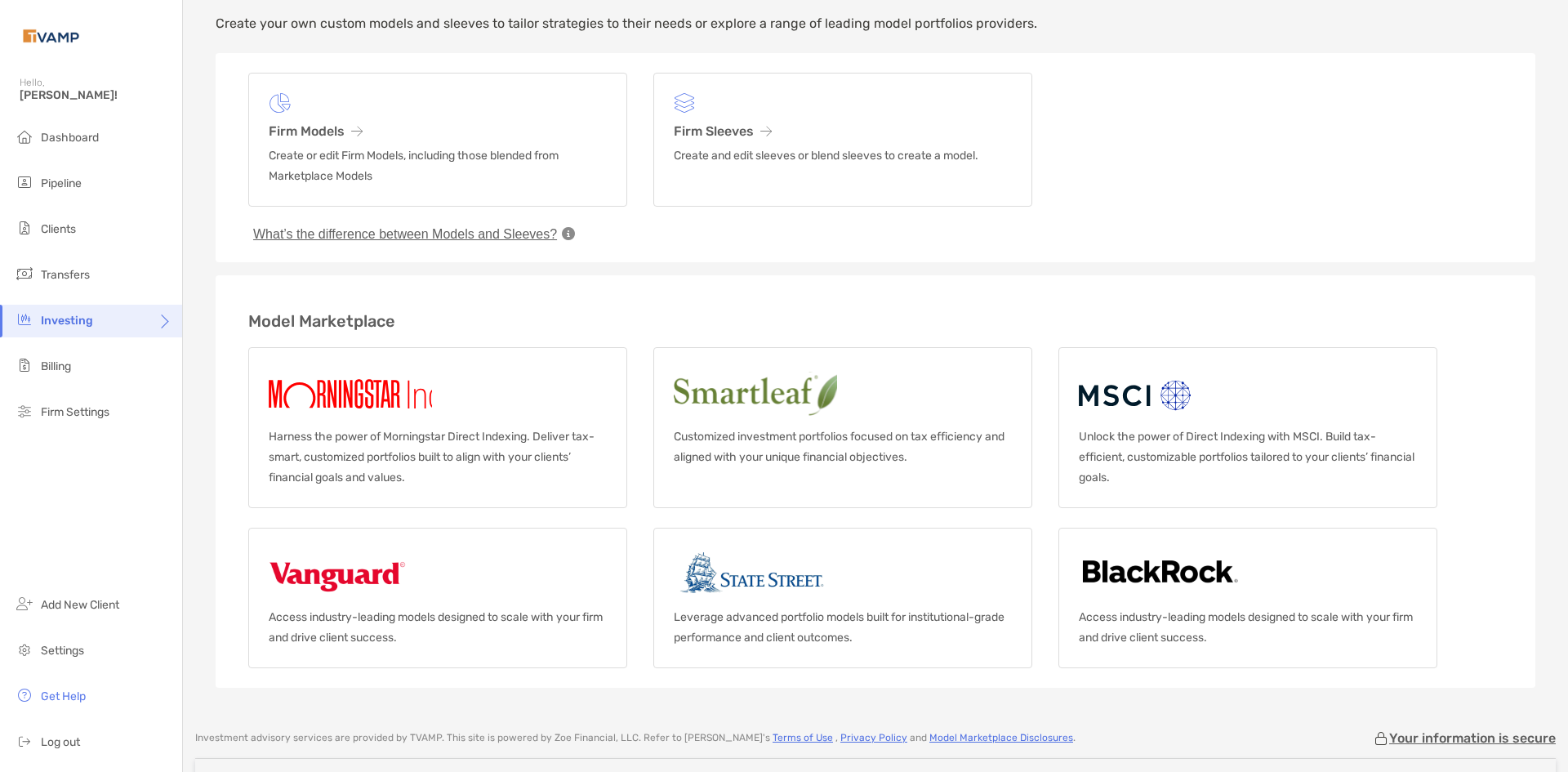
scroll to position [81, 0]
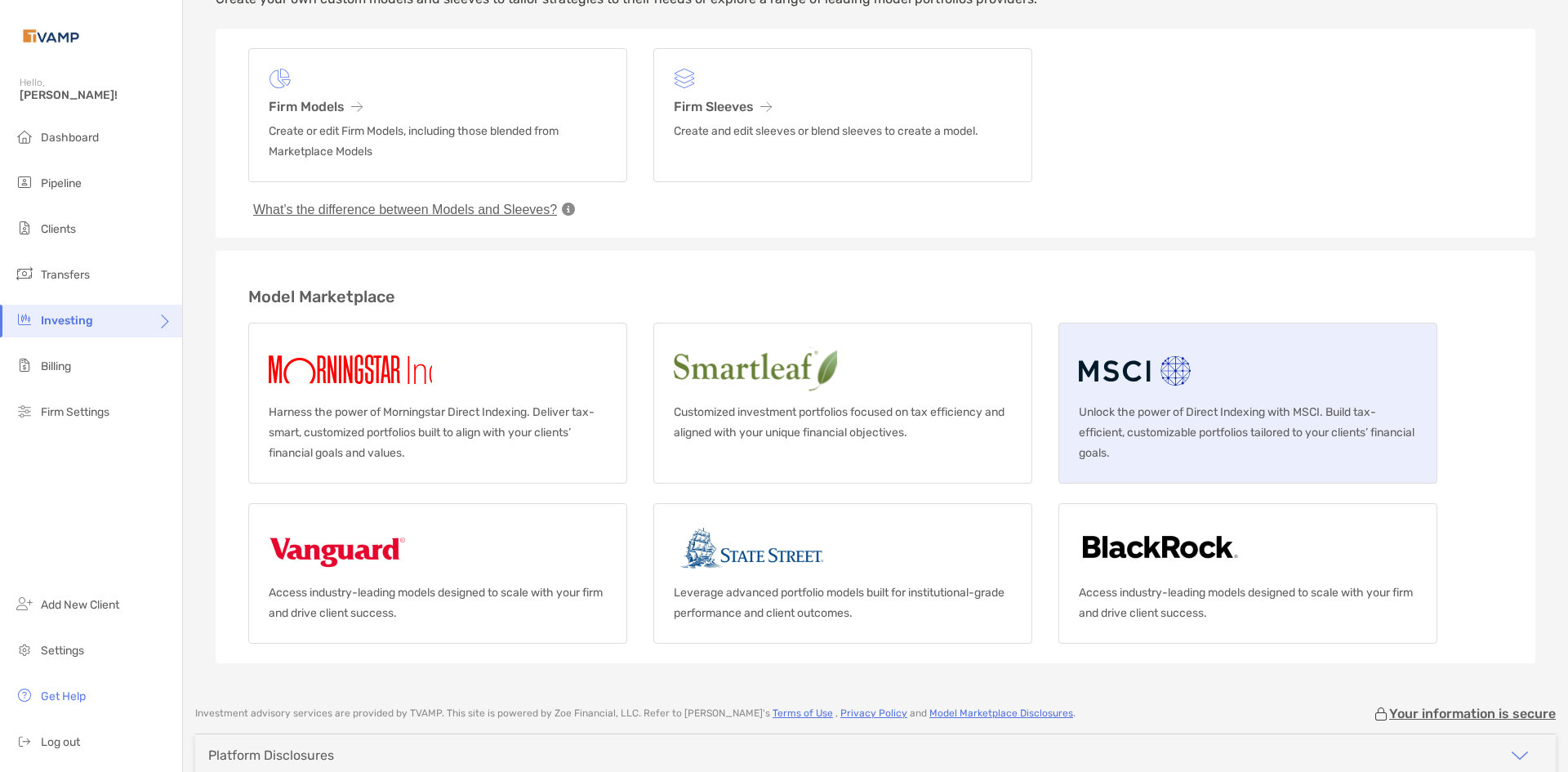
click at [1175, 390] on img at bounding box center [1136, 369] width 115 height 52
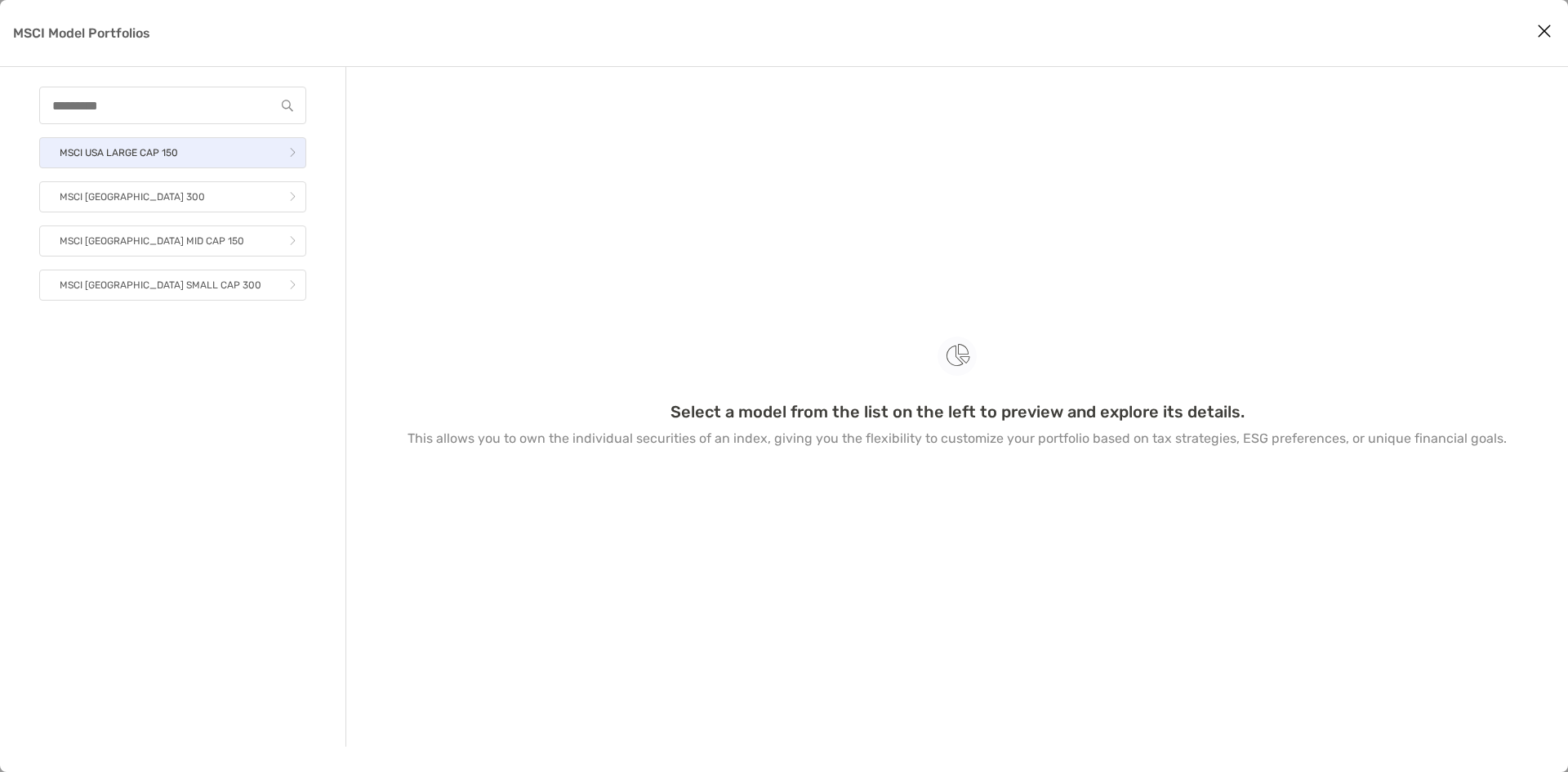
click at [204, 158] on link "MSCI USA LARGE CAP 150" at bounding box center [173, 152] width 267 height 31
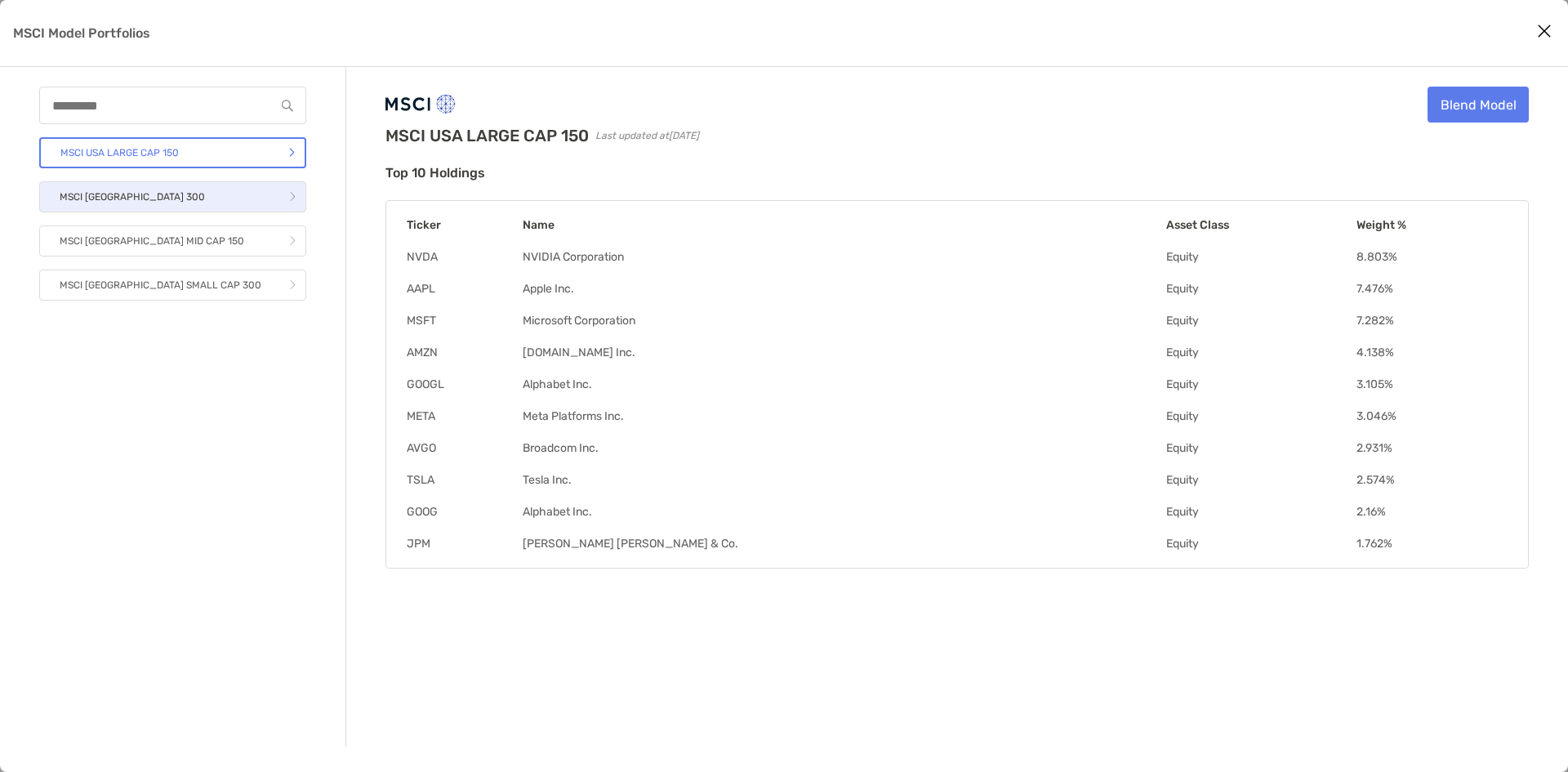
click at [189, 200] on link "MSCI USA 300" at bounding box center [173, 197] width 267 height 31
click at [197, 157] on link "MSCI USA LARGE CAP 150" at bounding box center [173, 152] width 267 height 31
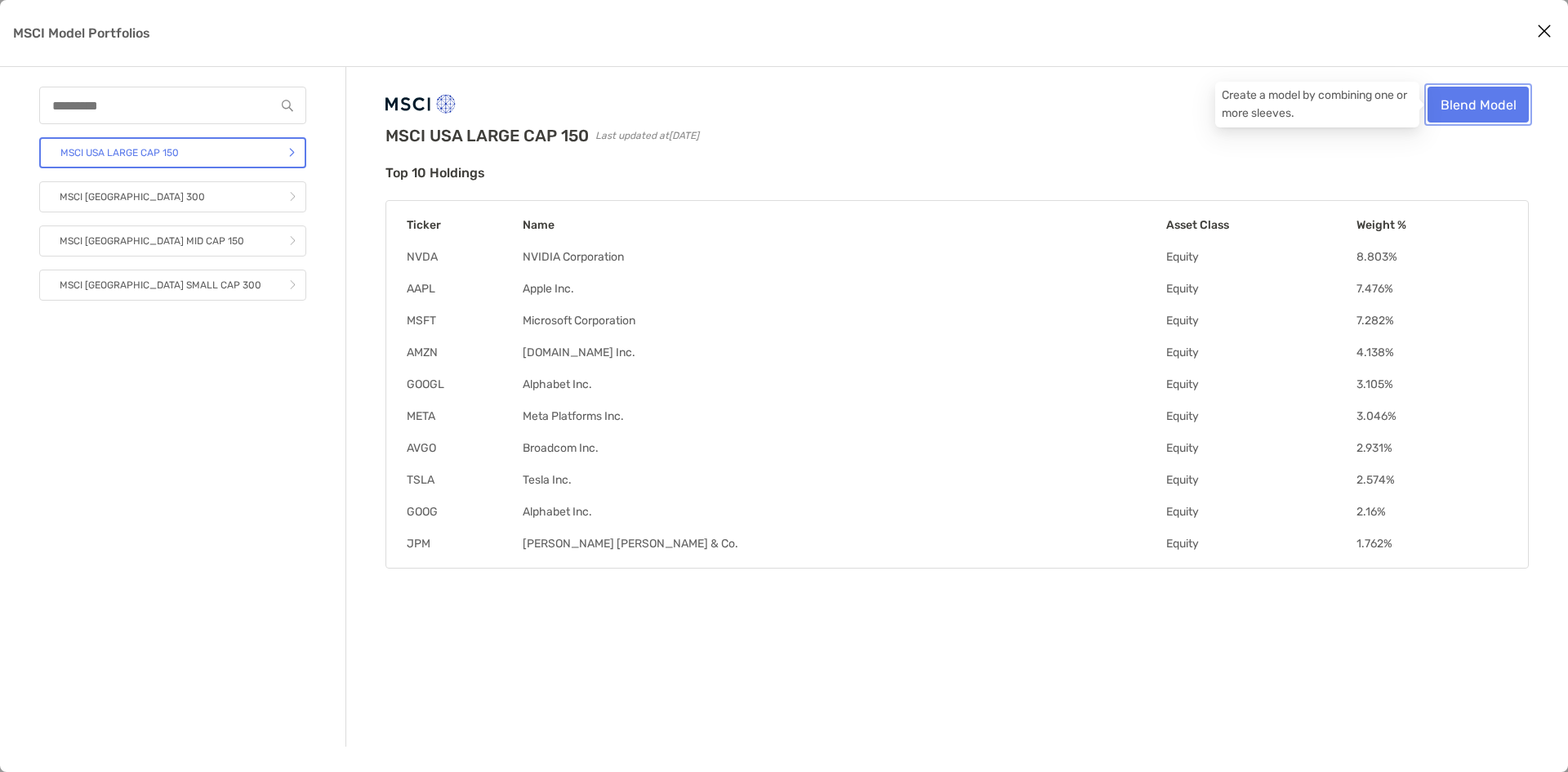
click at [1509, 99] on link "Blend Model" at bounding box center [1478, 104] width 101 height 36
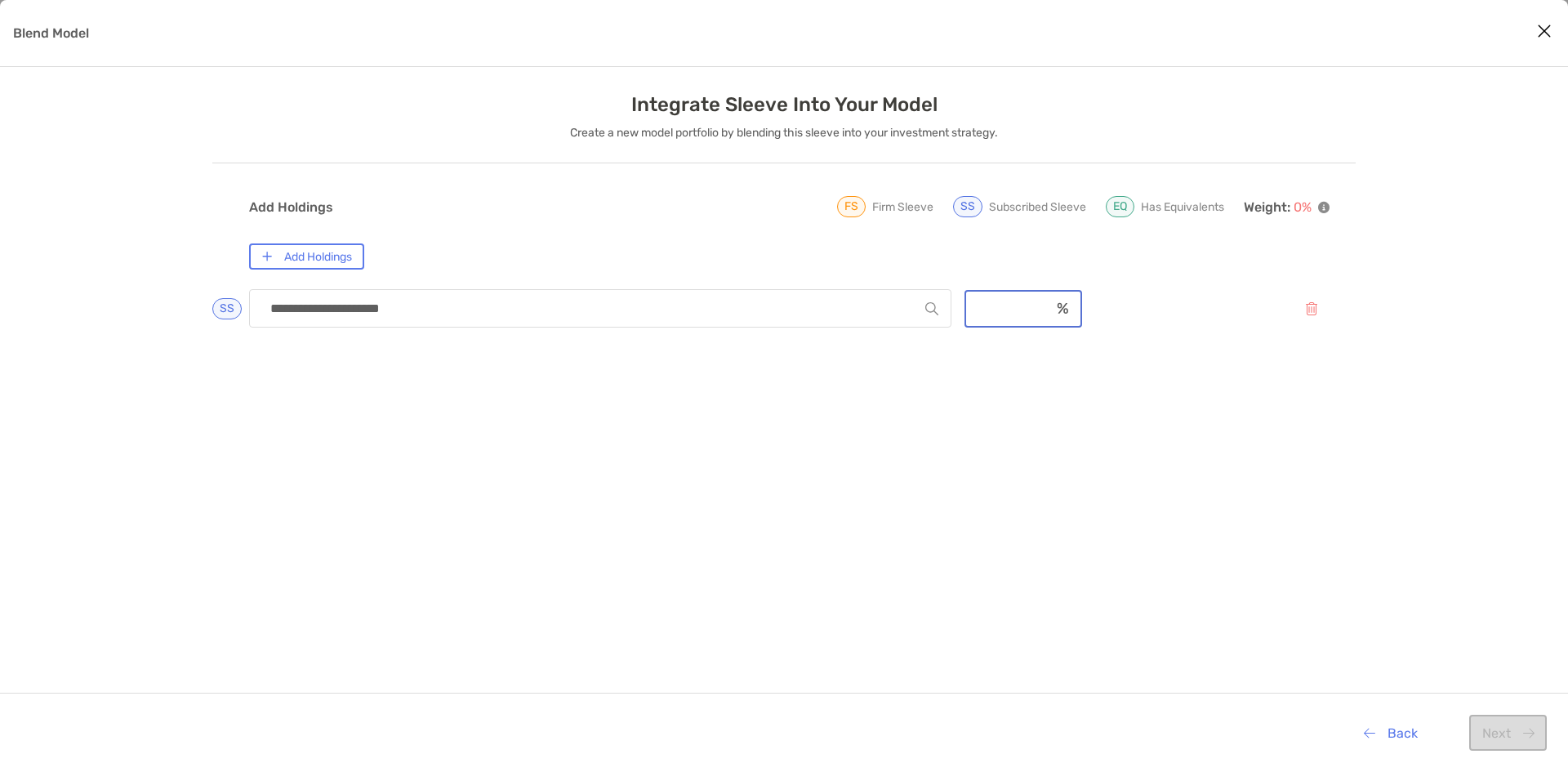
click at [1019, 304] on input "Blend Model" at bounding box center [1008, 308] width 84 height 14
drag, startPoint x: 1044, startPoint y: 526, endPoint x: 1015, endPoint y: 521, distance: 29.4
click at [1043, 526] on div "**********" at bounding box center [789, 564] width 1080 height 564
drag, startPoint x: 1021, startPoint y: 313, endPoint x: 956, endPoint y: 314, distance: 65.0
click at [957, 314] on div "**********" at bounding box center [789, 308] width 1080 height 39
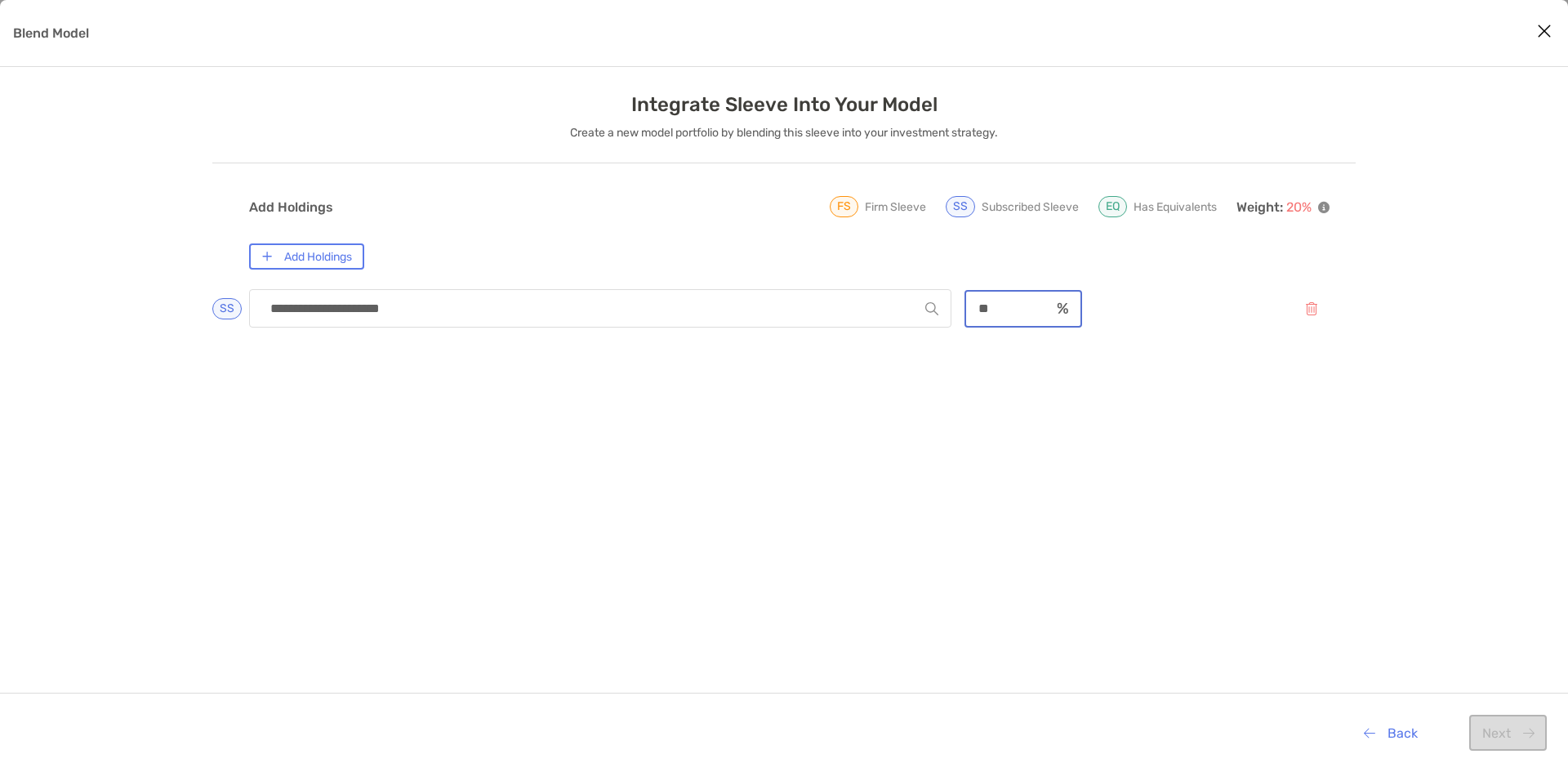
type input "**"
click at [1128, 493] on div "**********" at bounding box center [789, 564] width 1080 height 564
click at [875, 426] on div "**********" at bounding box center [789, 564] width 1080 height 564
click at [223, 308] on p "SS" at bounding box center [227, 308] width 15 height 11
click at [311, 252] on button "Add Holdings" at bounding box center [306, 256] width 115 height 27
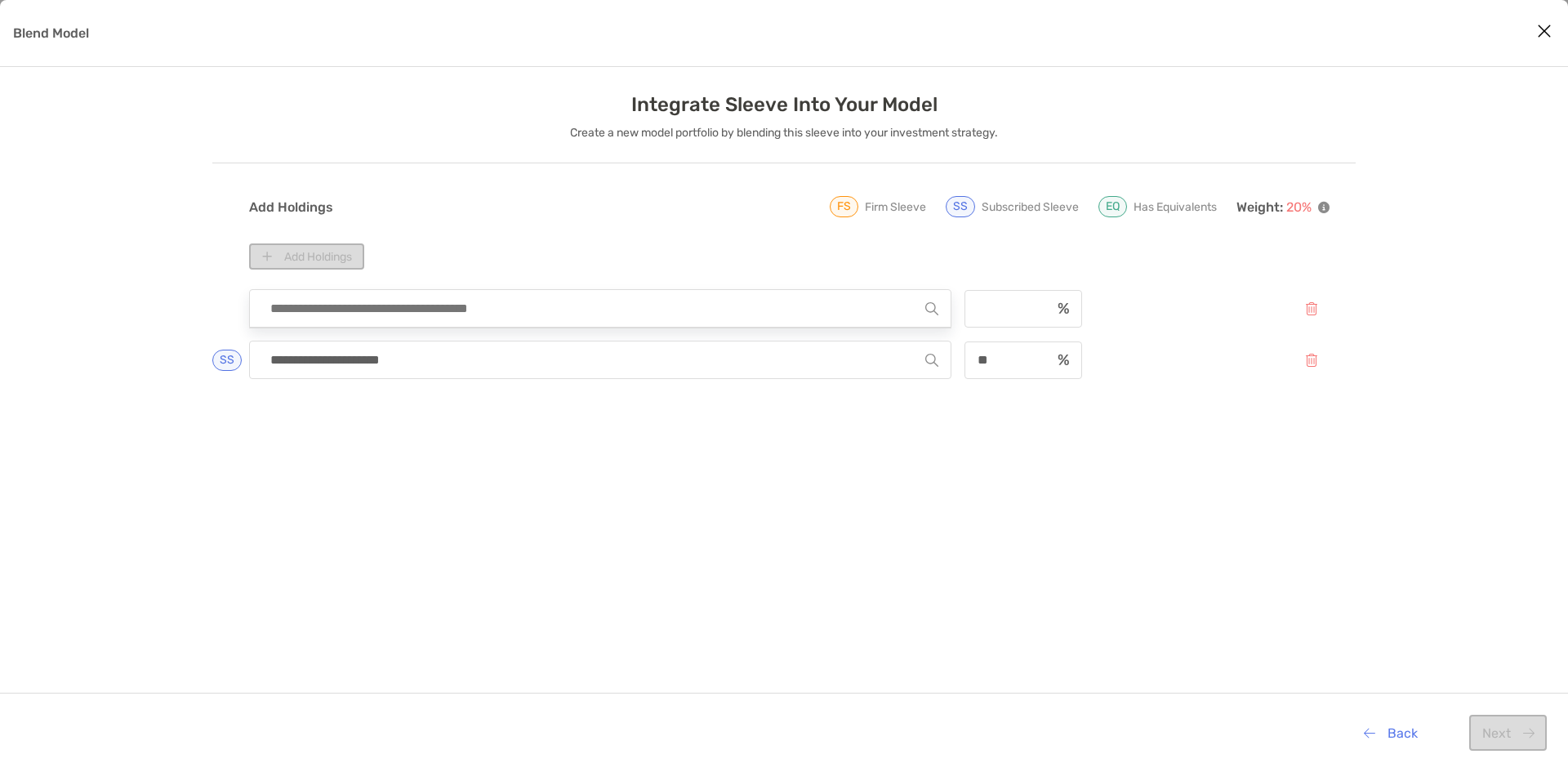
click at [727, 314] on input "Blend Model" at bounding box center [593, 308] width 663 height 37
type input "*********"
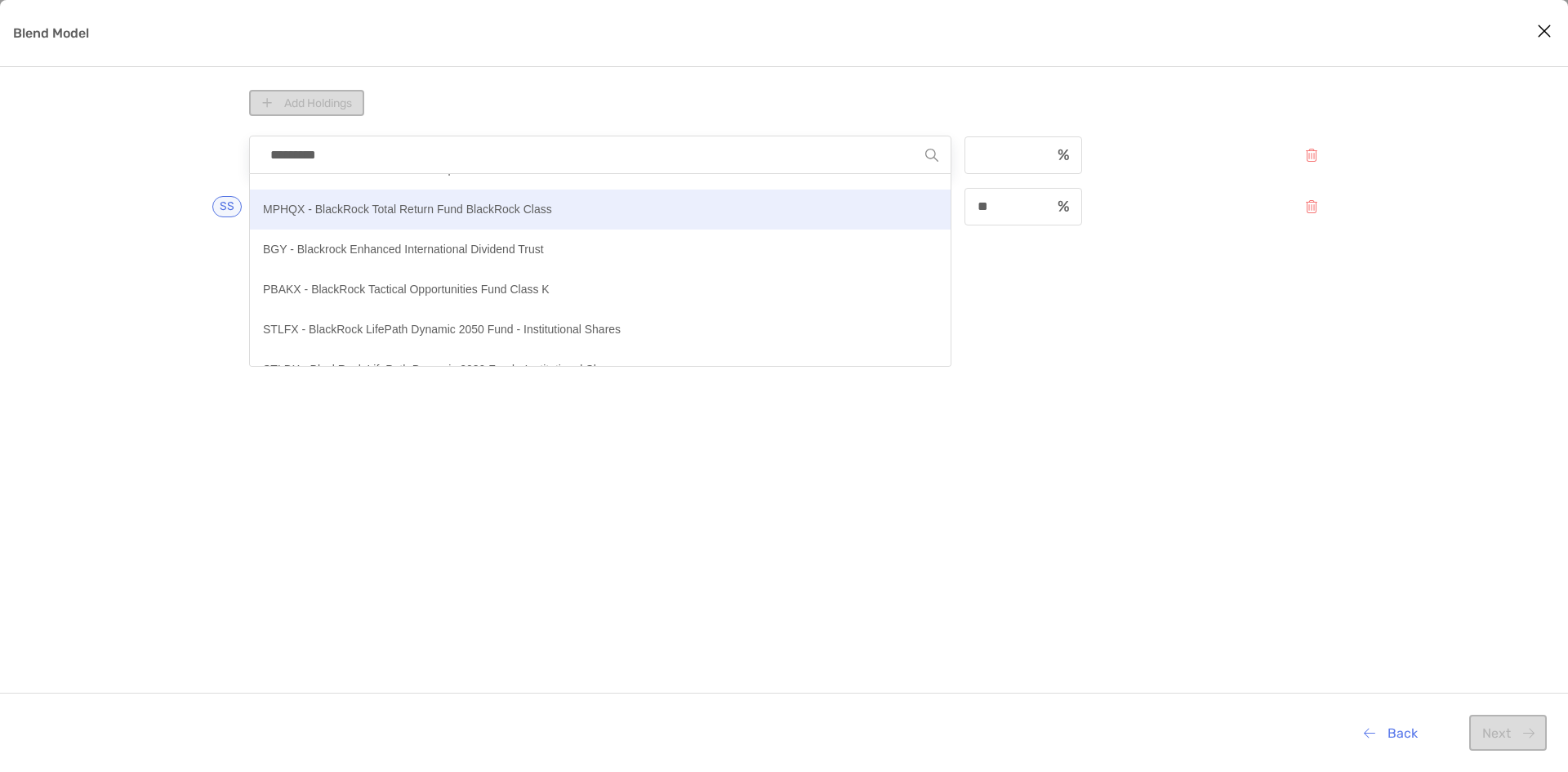
scroll to position [163, 0]
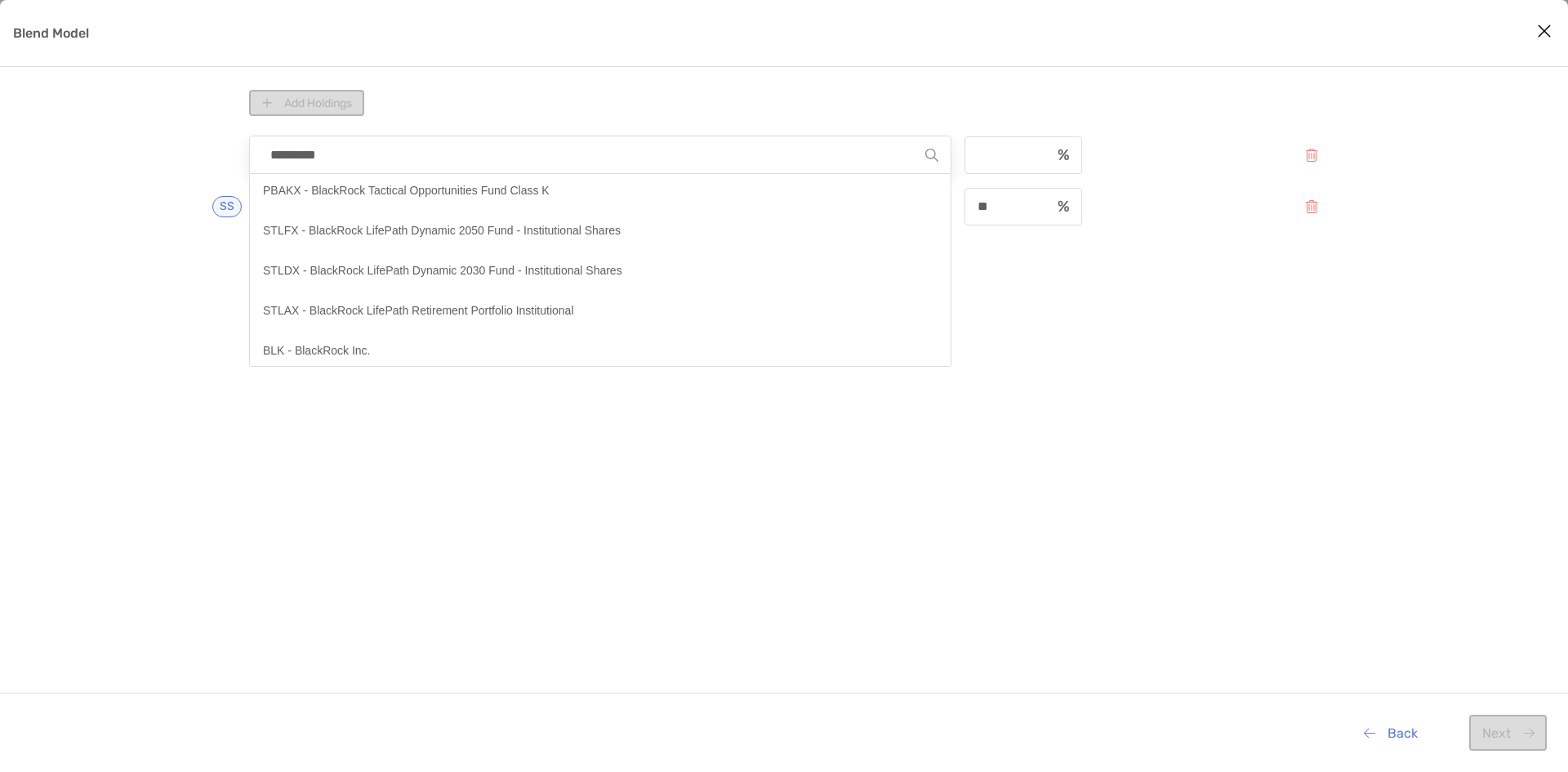
type input "*********"
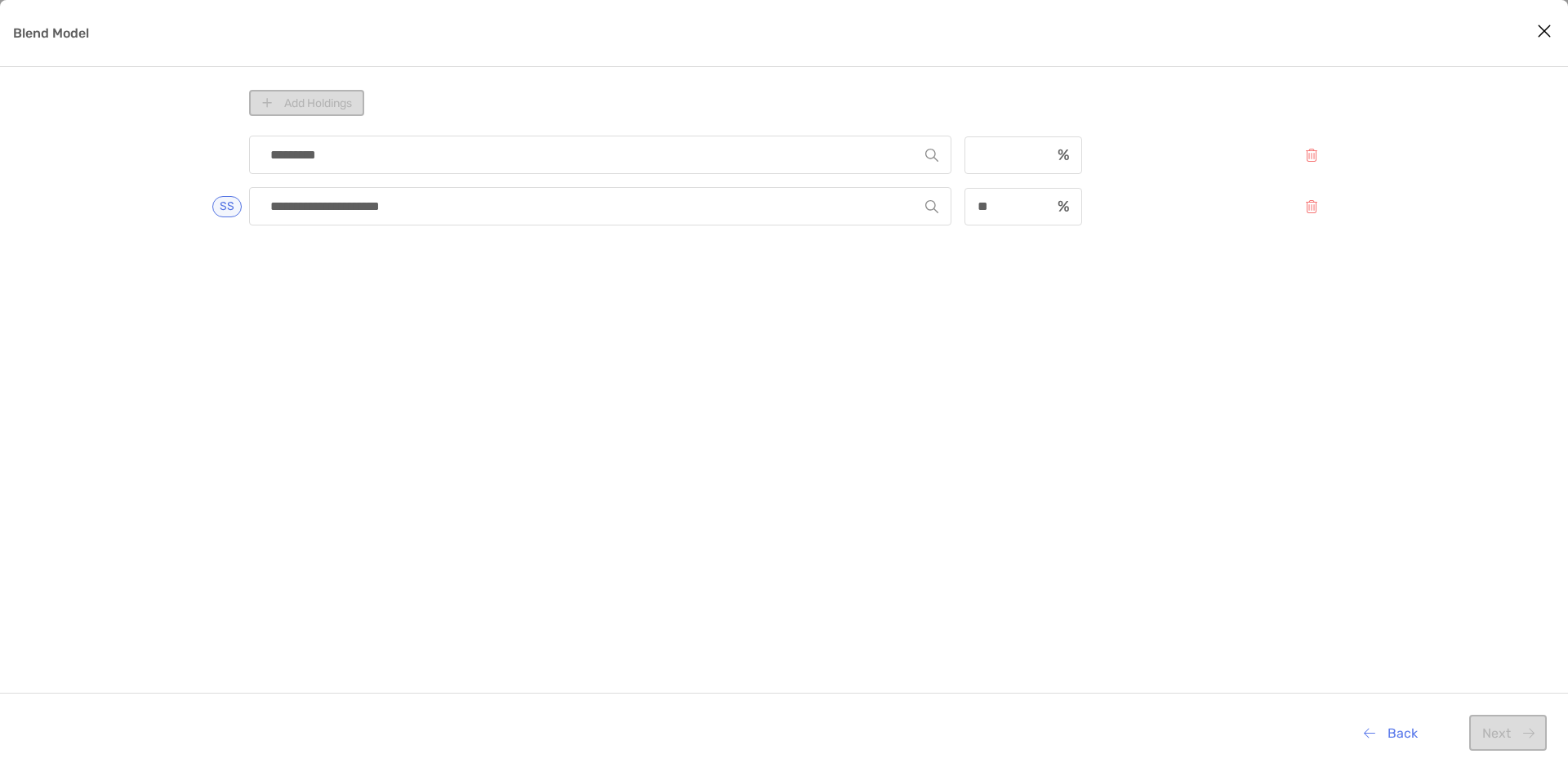
click at [944, 601] on div "**********" at bounding box center [789, 411] width 1080 height 564
drag, startPoint x: 1003, startPoint y: 209, endPoint x: 959, endPoint y: 208, distance: 44.0
click at [959, 208] on div "**********" at bounding box center [789, 206] width 1080 height 39
type input "*"
type input "**"
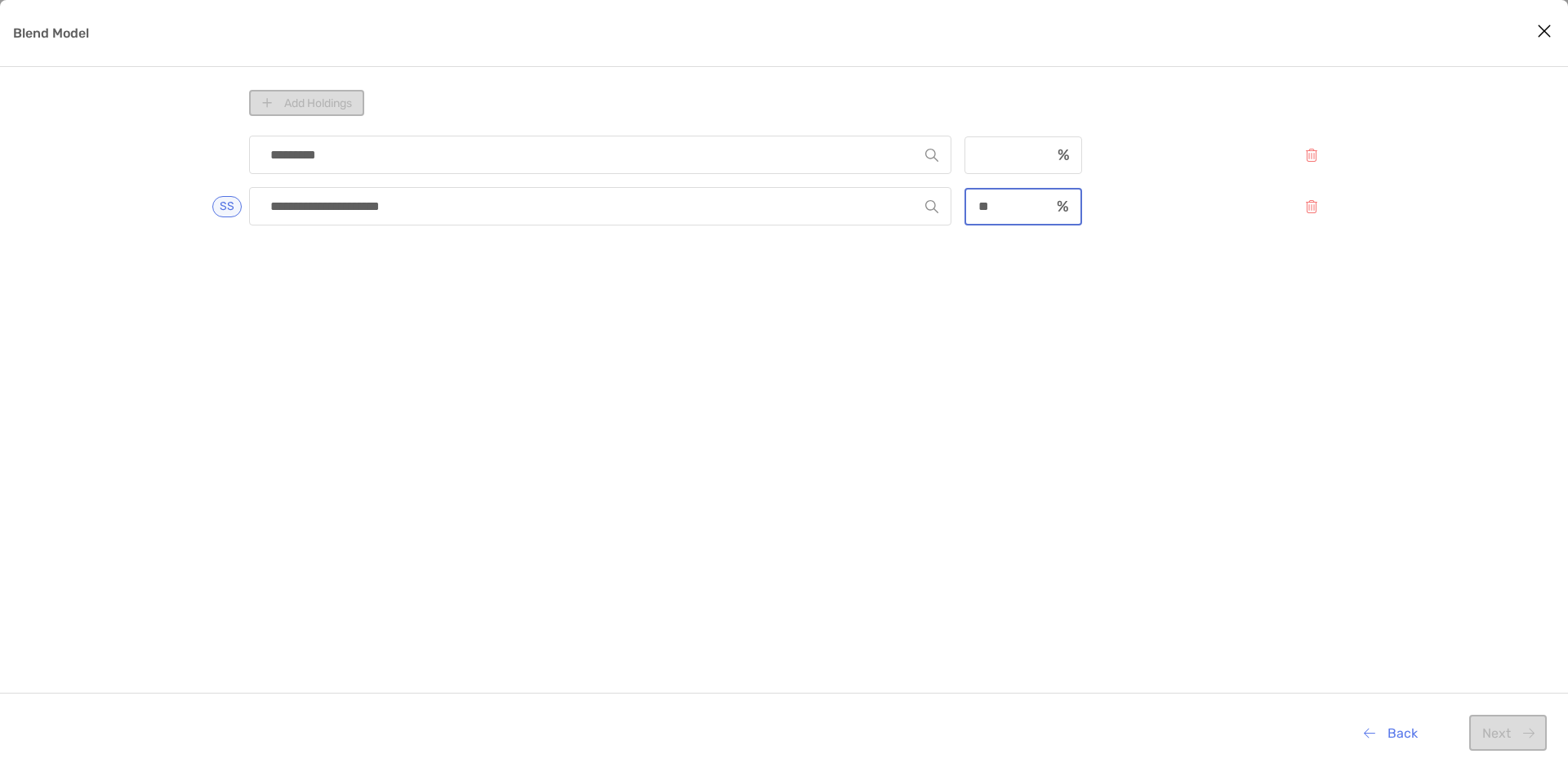
type input "***"
click at [1113, 441] on div "**********" at bounding box center [789, 411] width 1080 height 564
click at [1108, 443] on div "**********" at bounding box center [789, 411] width 1080 height 564
click at [1107, 443] on div "**********" at bounding box center [789, 411] width 1080 height 564
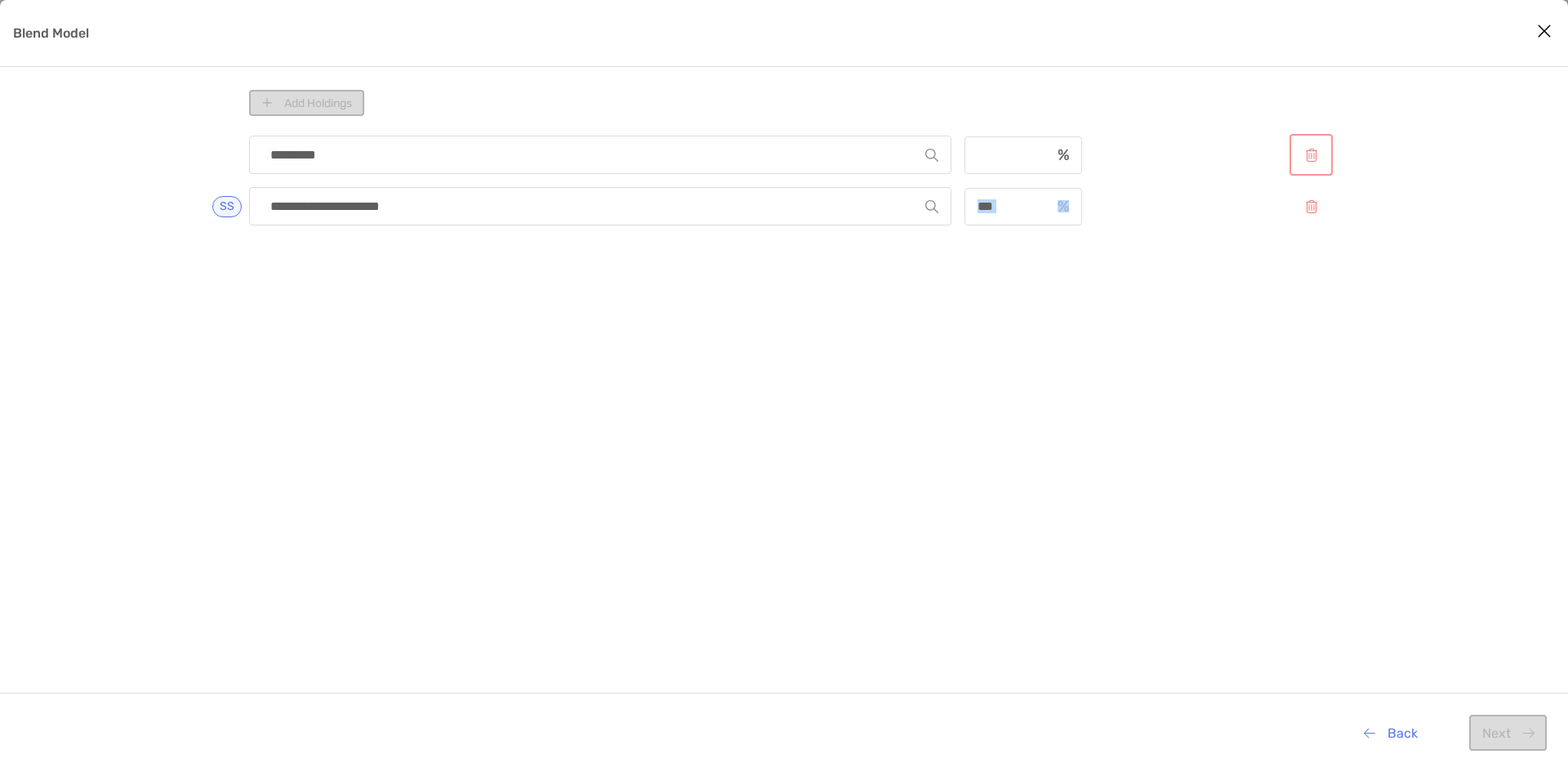
click at [1306, 145] on button "Blend Model" at bounding box center [1311, 154] width 37 height 35
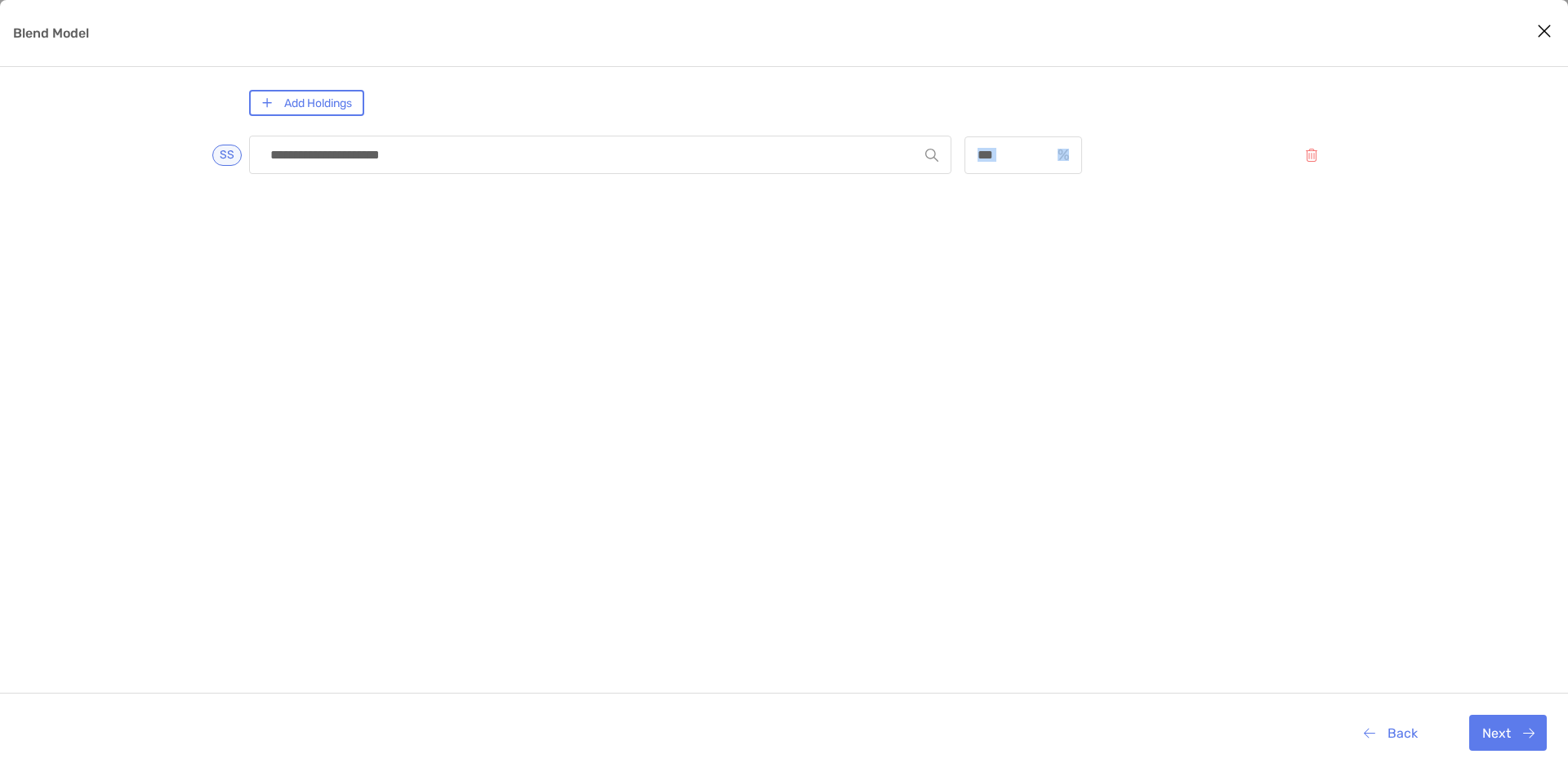
drag, startPoint x: 1105, startPoint y: 237, endPoint x: 1089, endPoint y: 232, distance: 16.8
click at [1104, 238] on div "**********" at bounding box center [789, 411] width 1080 height 564
drag, startPoint x: 1017, startPoint y: 199, endPoint x: 1009, endPoint y: 175, distance: 25.3
click at [1016, 199] on div "**********" at bounding box center [789, 411] width 1080 height 564
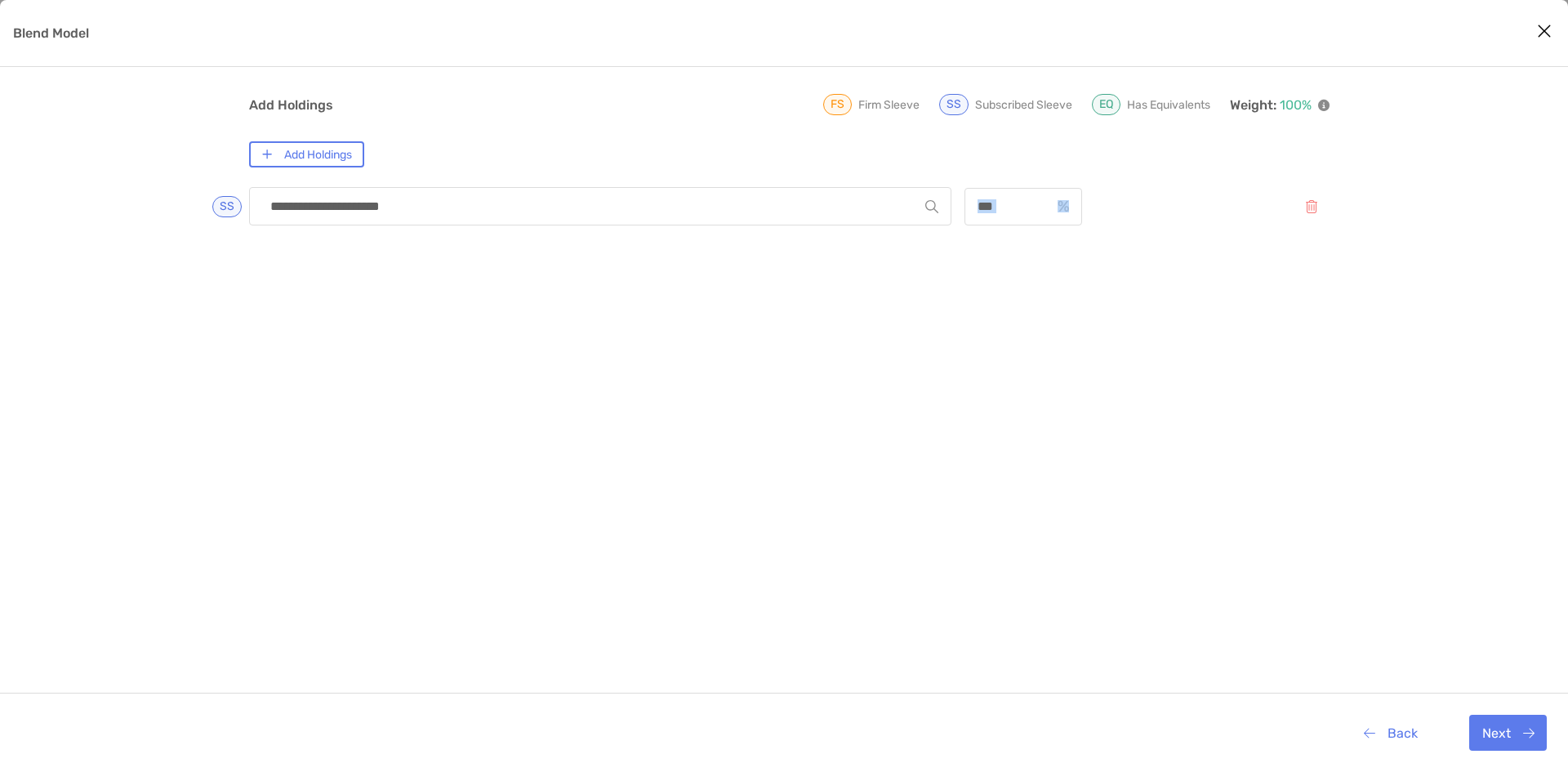
scroll to position [0, 0]
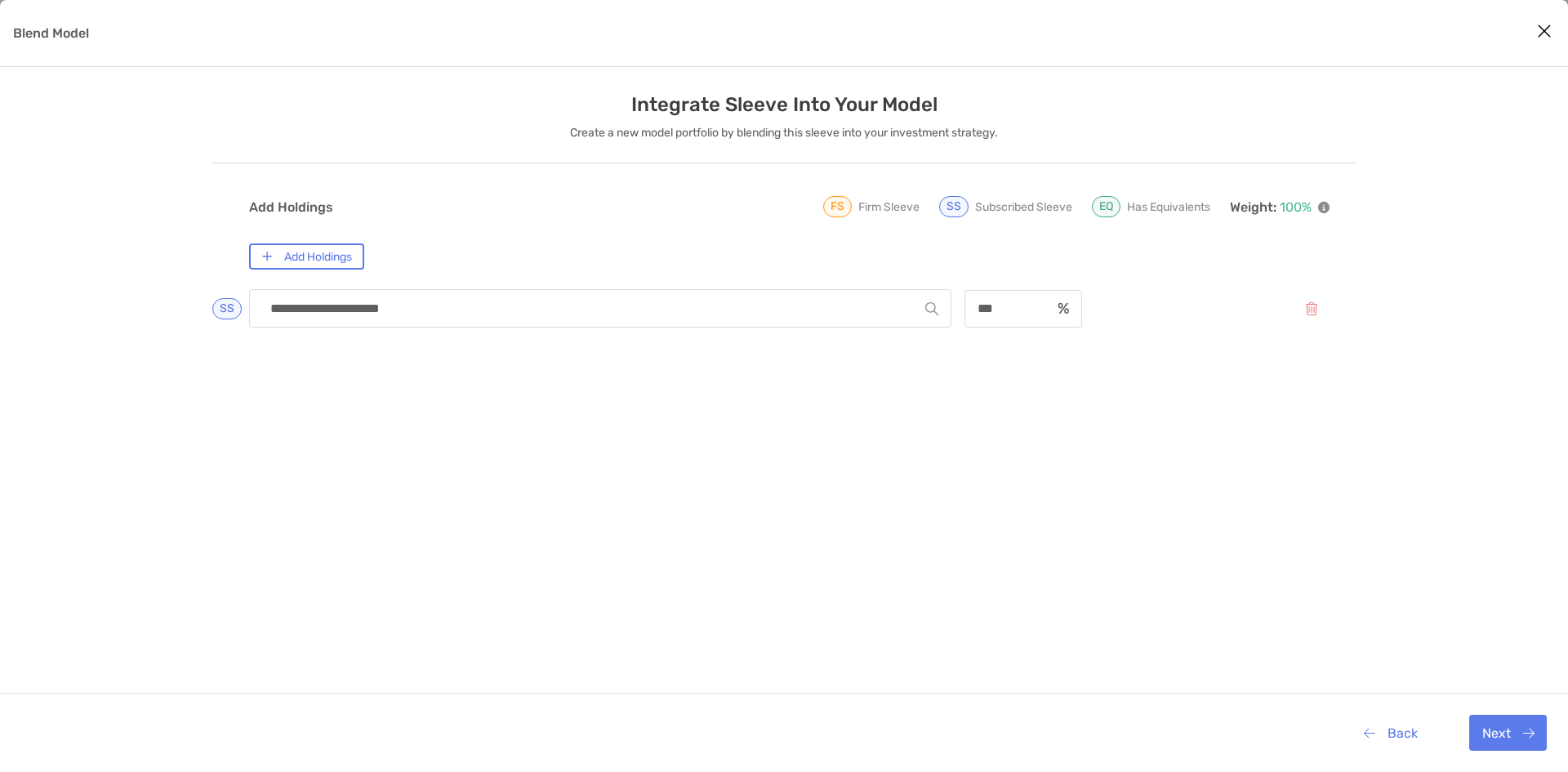
click at [721, 246] on div "Add Holdings" at bounding box center [789, 256] width 1080 height 27
click at [1494, 733] on button "Next" at bounding box center [1507, 733] width 78 height 36
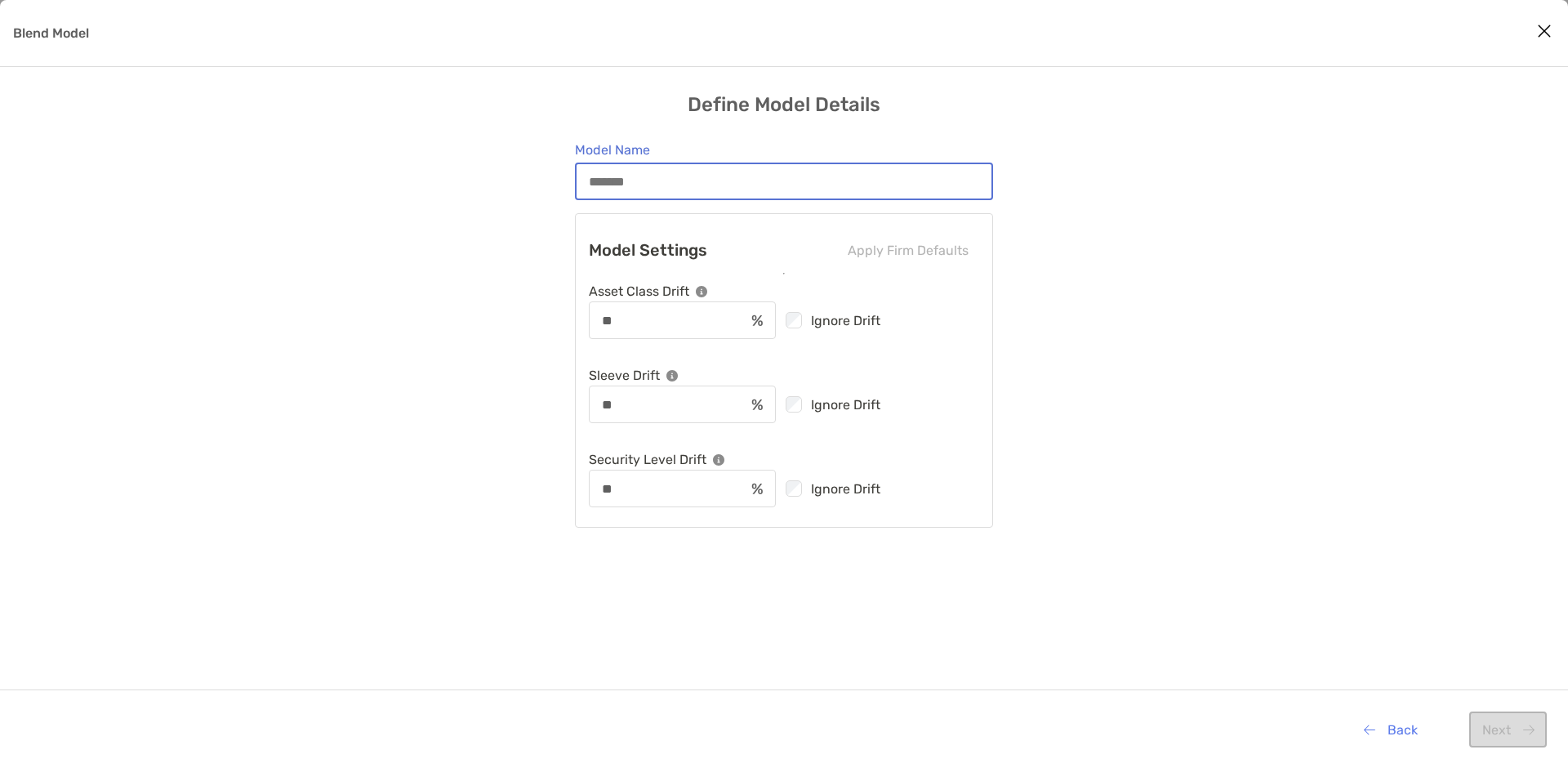
click at [674, 180] on input "Model Name" at bounding box center [784, 181] width 415 height 14
click at [1403, 738] on button "Back" at bounding box center [1390, 729] width 80 height 36
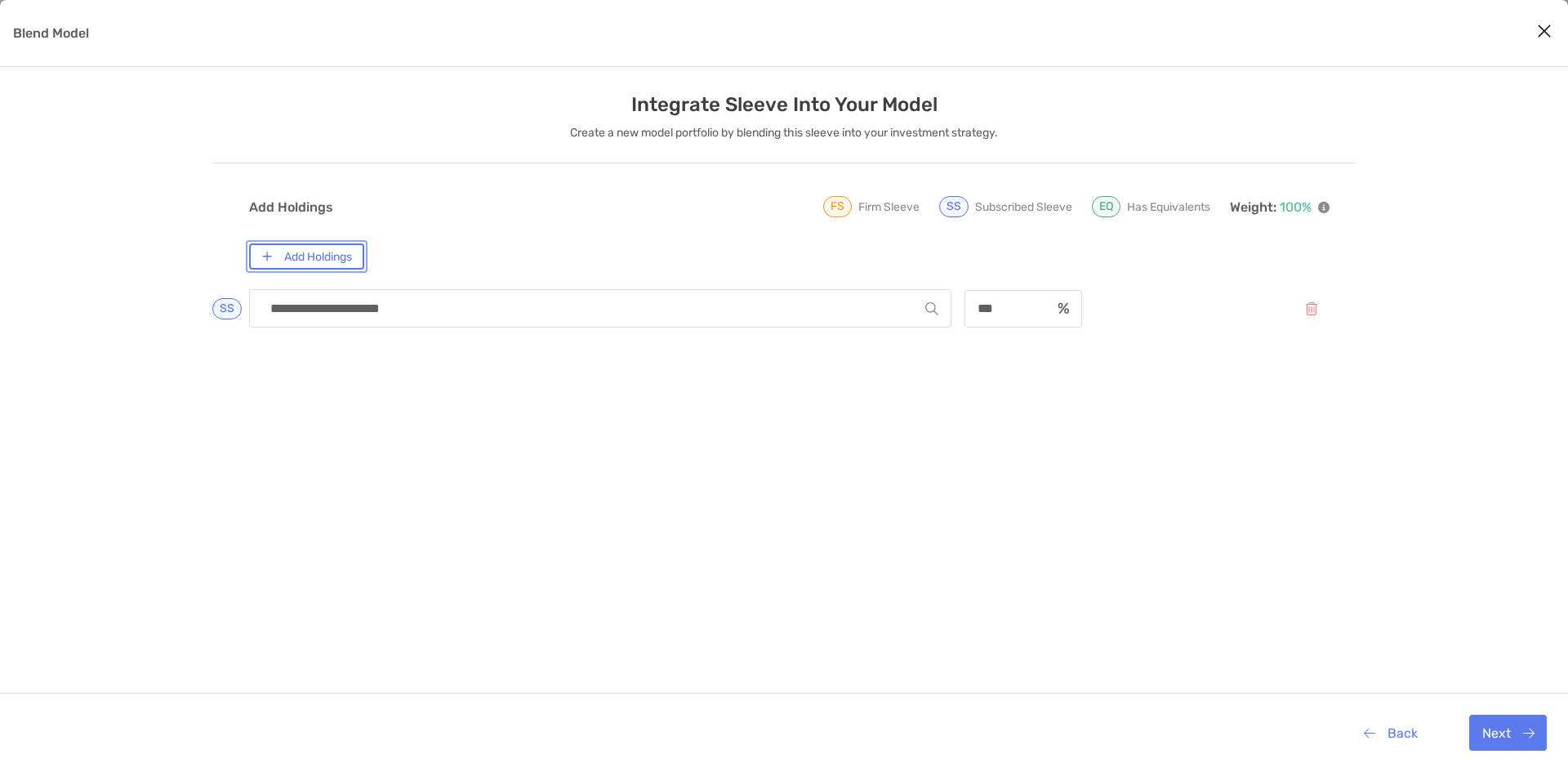
click at [336, 256] on button "Add Holdings" at bounding box center [306, 256] width 115 height 27
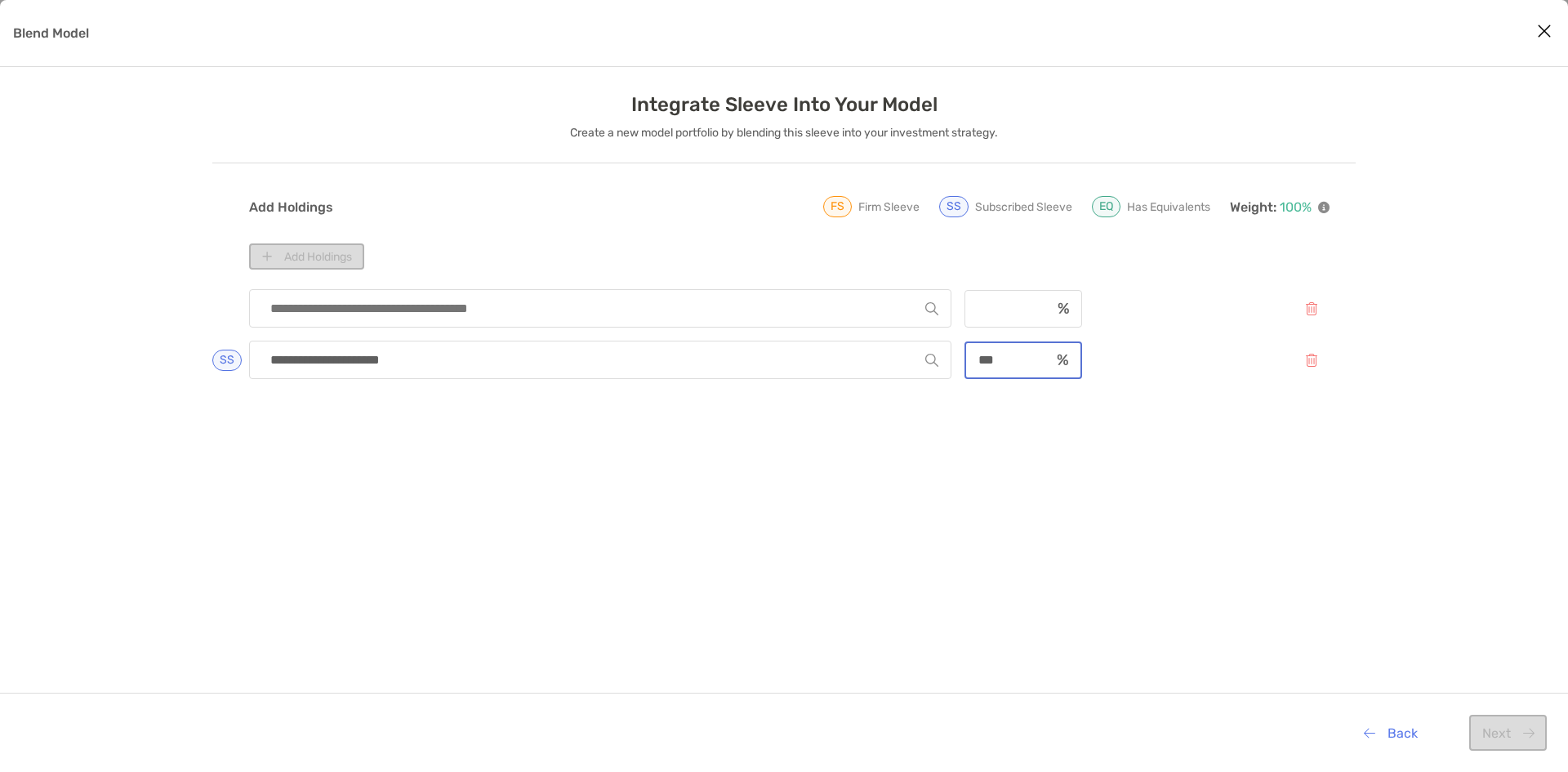
drag, startPoint x: 991, startPoint y: 363, endPoint x: 952, endPoint y: 359, distance: 39.2
click at [952, 359] on div "**********" at bounding box center [789, 359] width 1080 height 39
type input "*"
type input "**"
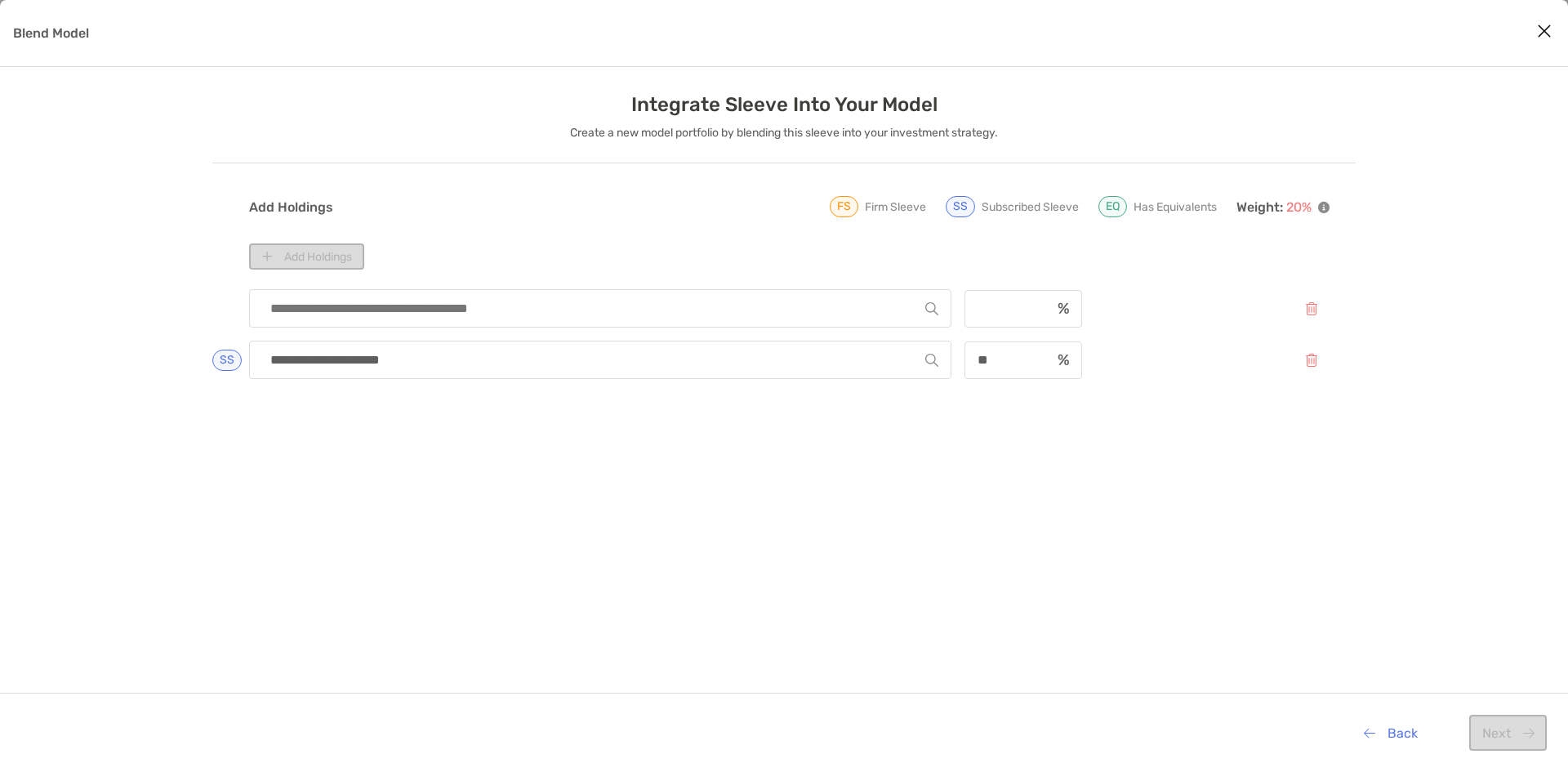
drag, startPoint x: 934, startPoint y: 507, endPoint x: 946, endPoint y: 502, distance: 13.0
click at [946, 502] on div "**********" at bounding box center [789, 564] width 1080 height 564
click at [337, 315] on input "Blend Model" at bounding box center [593, 308] width 663 height 37
click at [40, 21] on div "Blend Model" at bounding box center [784, 33] width 1568 height 67
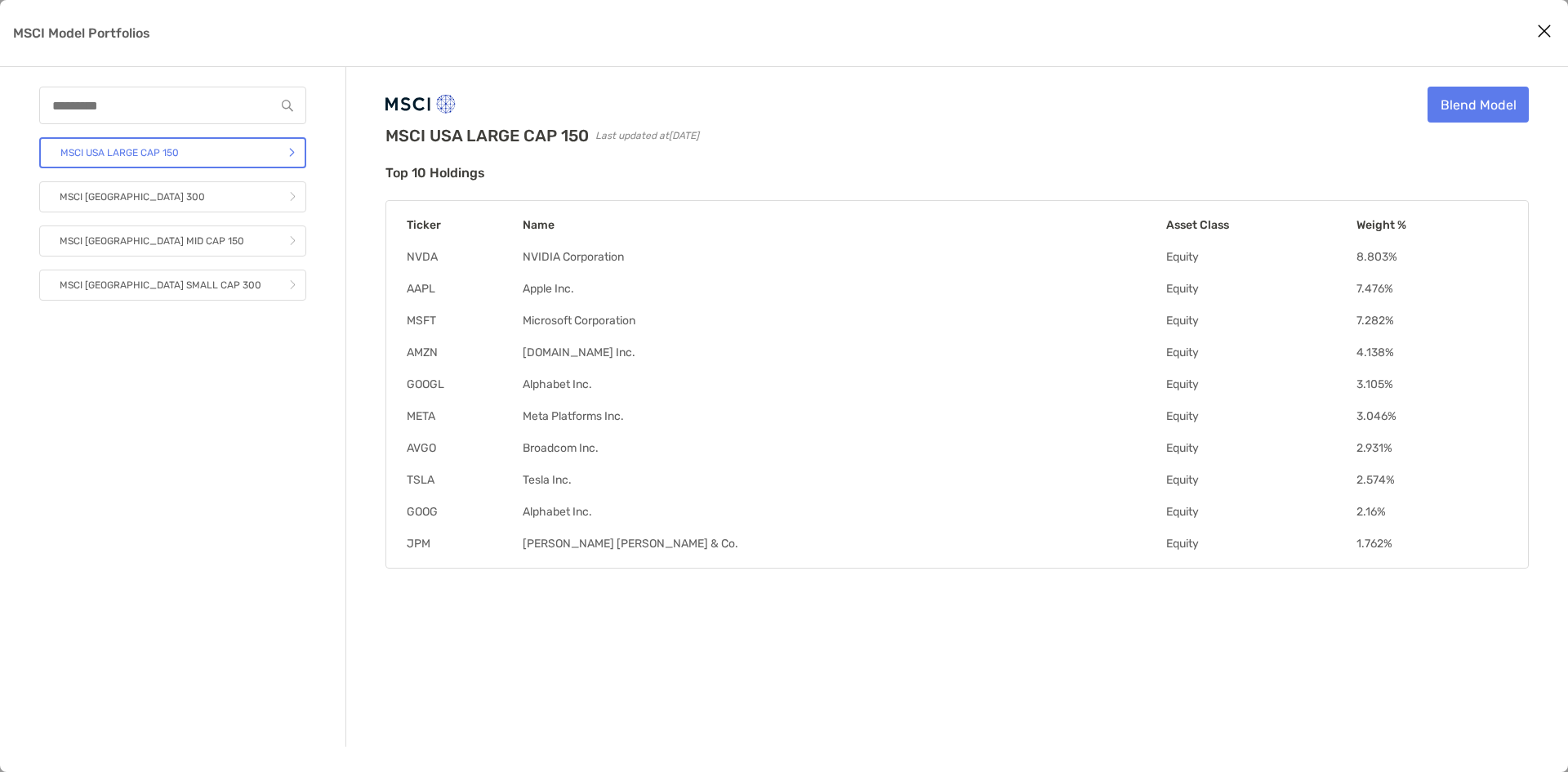
click at [1544, 35] on icon "Close modal" at bounding box center [1543, 31] width 15 height 20
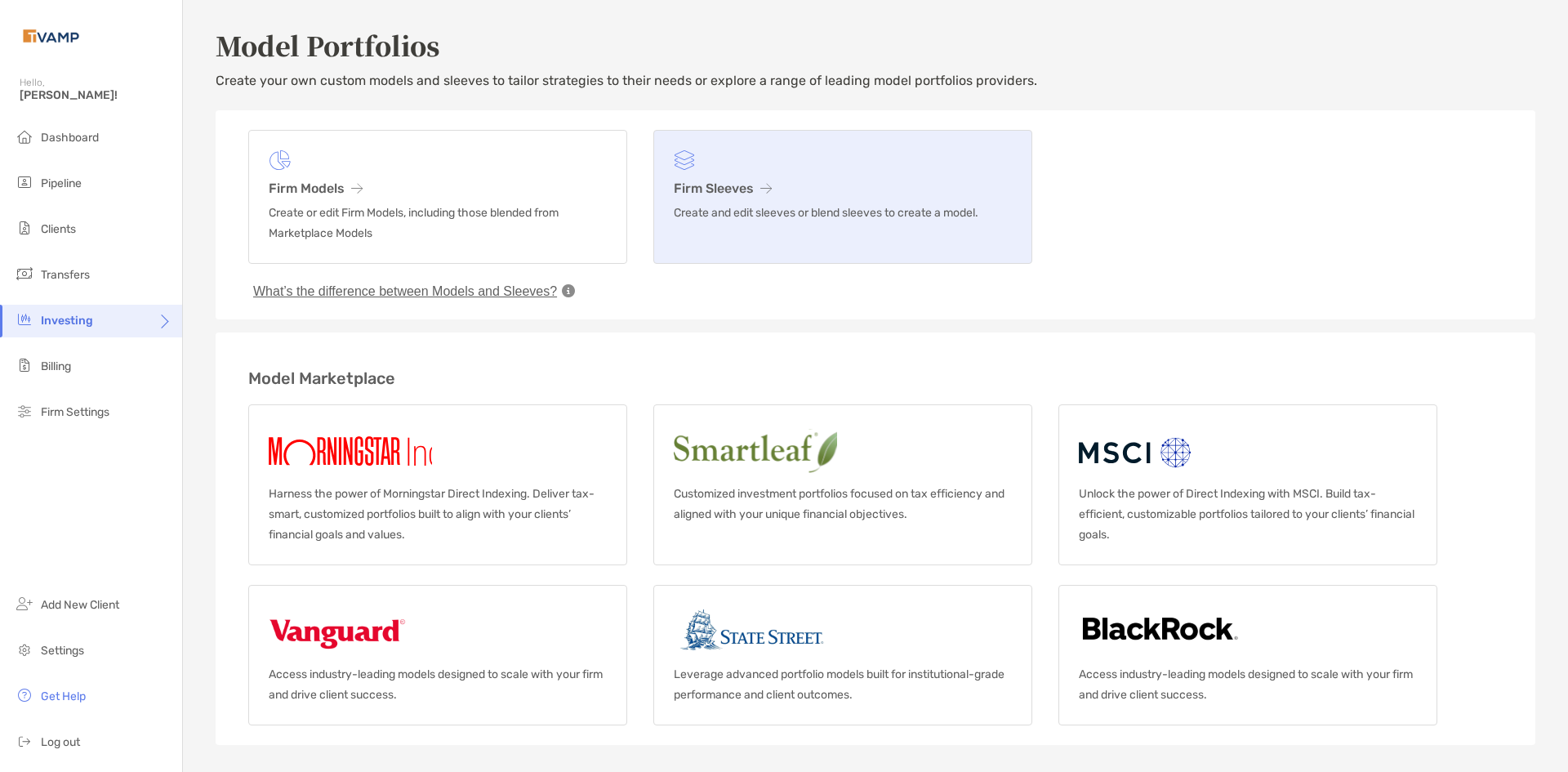
click at [777, 207] on p "Create and edit sleeves or blend sleeves to create a model." at bounding box center [843, 213] width 338 height 21
